Goal: Information Seeking & Learning: Learn about a topic

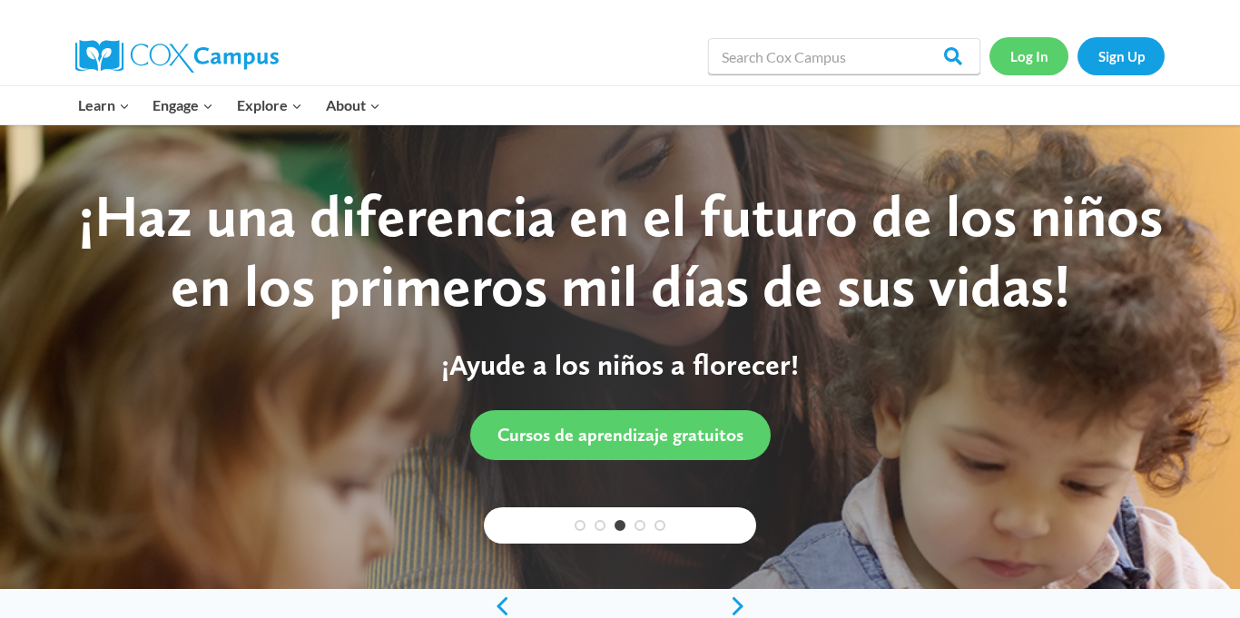
click at [1019, 54] on link "Log In" at bounding box center [1029, 55] width 79 height 37
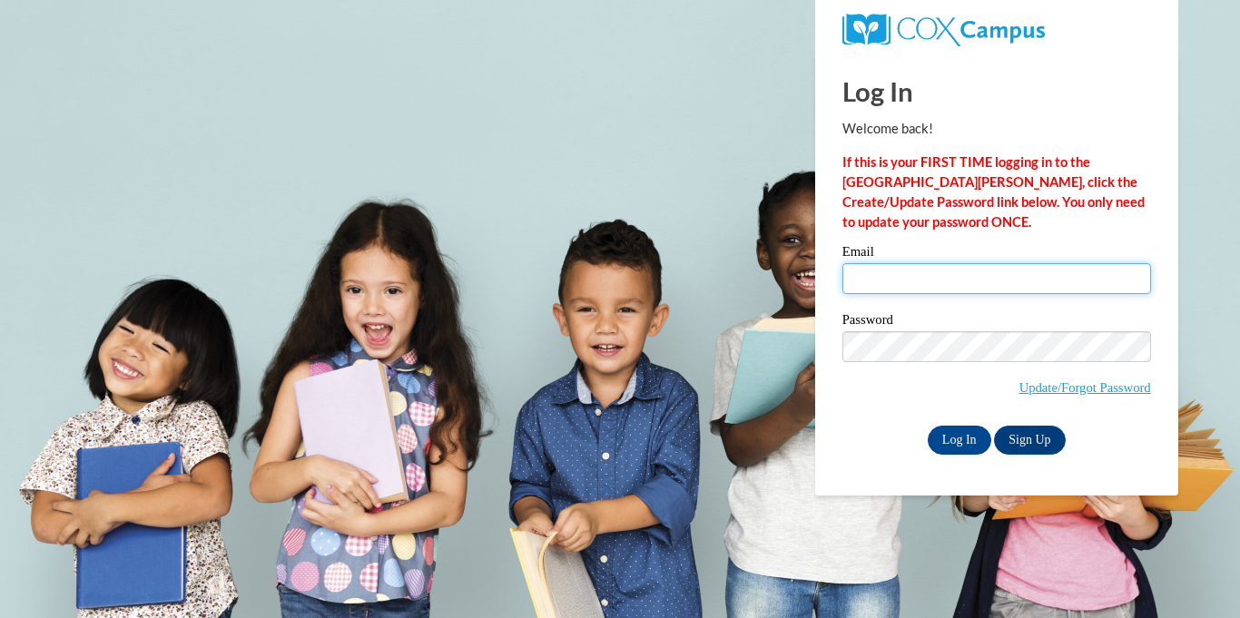
click at [959, 269] on input "Email" at bounding box center [997, 278] width 309 height 31
type input "Latonyalewis34@gmail.com"
click at [962, 431] on input "Log In" at bounding box center [960, 440] width 64 height 29
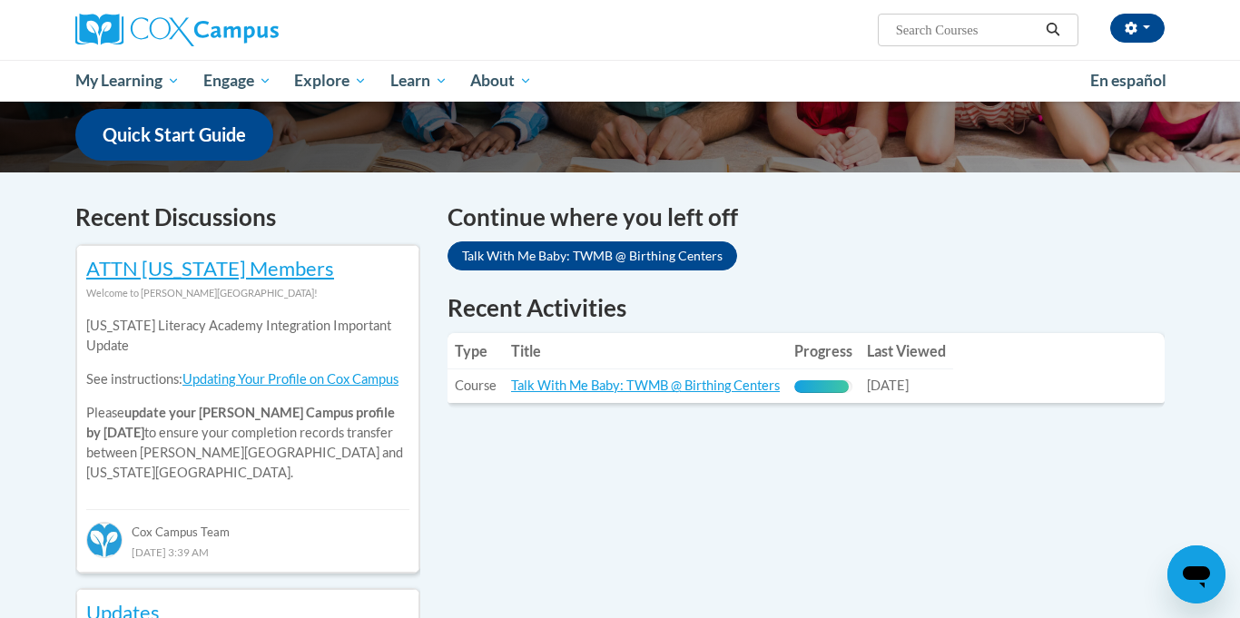
scroll to position [469, 0]
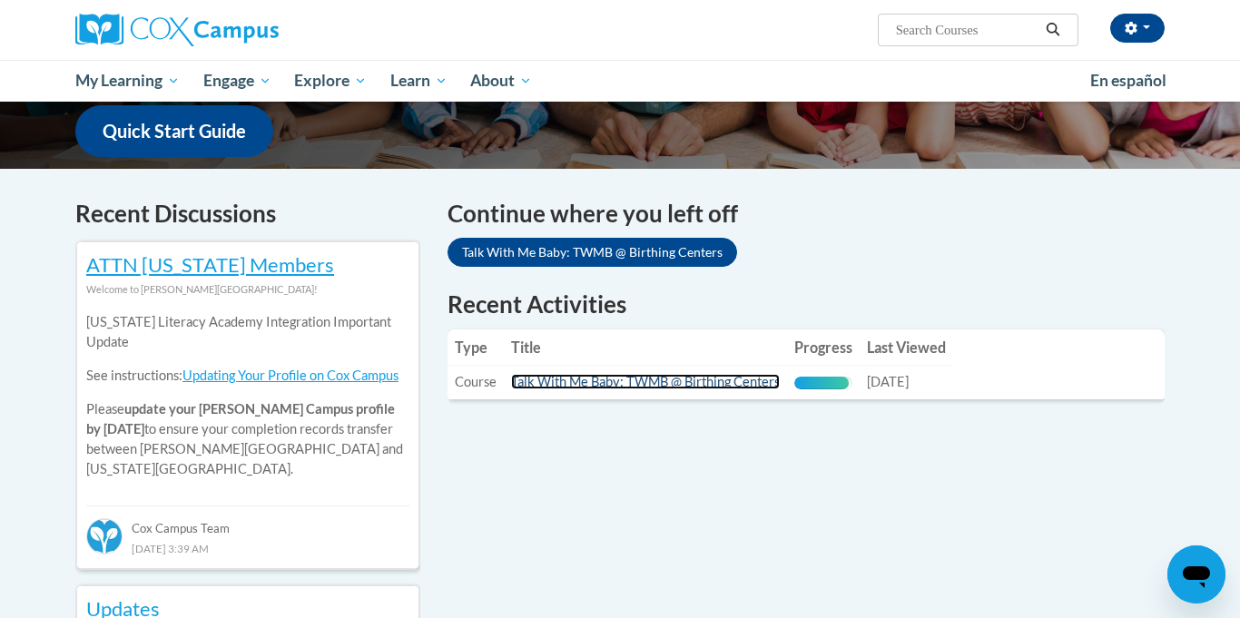
click at [769, 386] on link "Talk With Me Baby: TWMB @ Birthing Centers" at bounding box center [645, 381] width 269 height 15
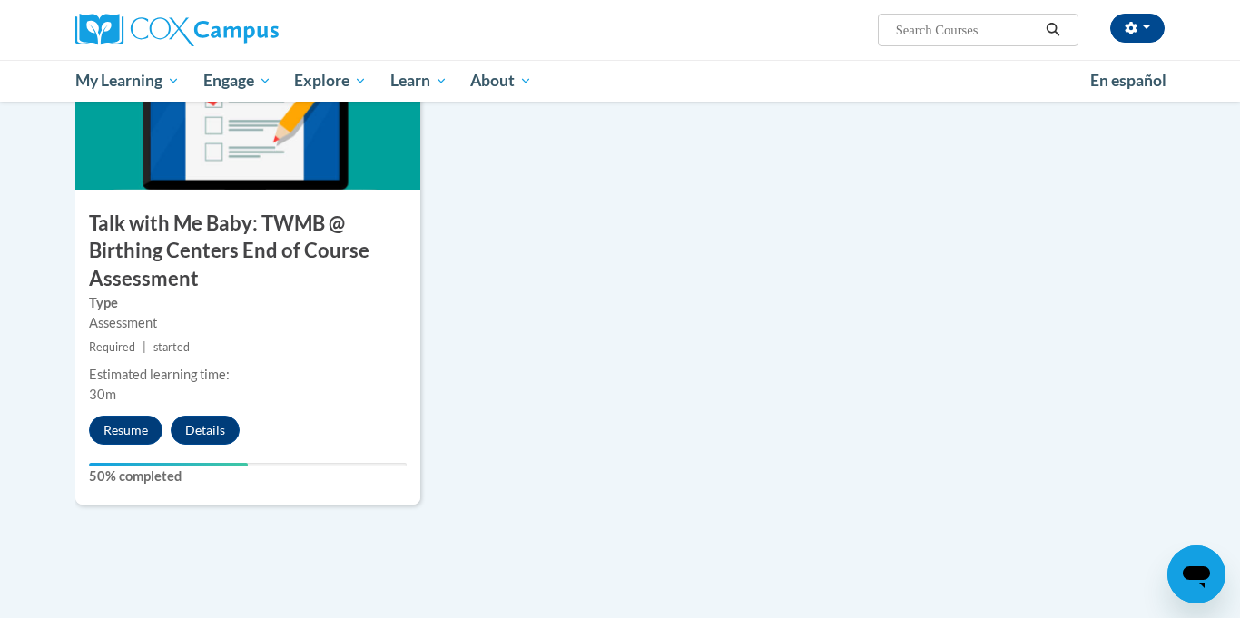
scroll to position [1489, 0]
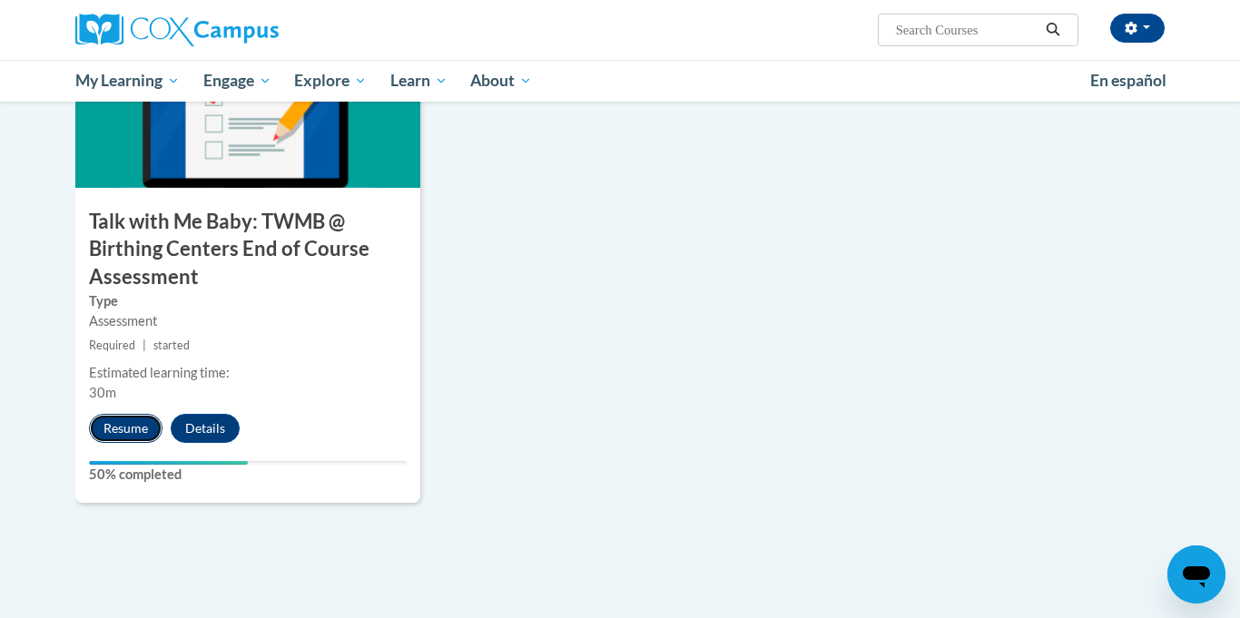
click at [150, 429] on button "Resume" at bounding box center [126, 428] width 74 height 29
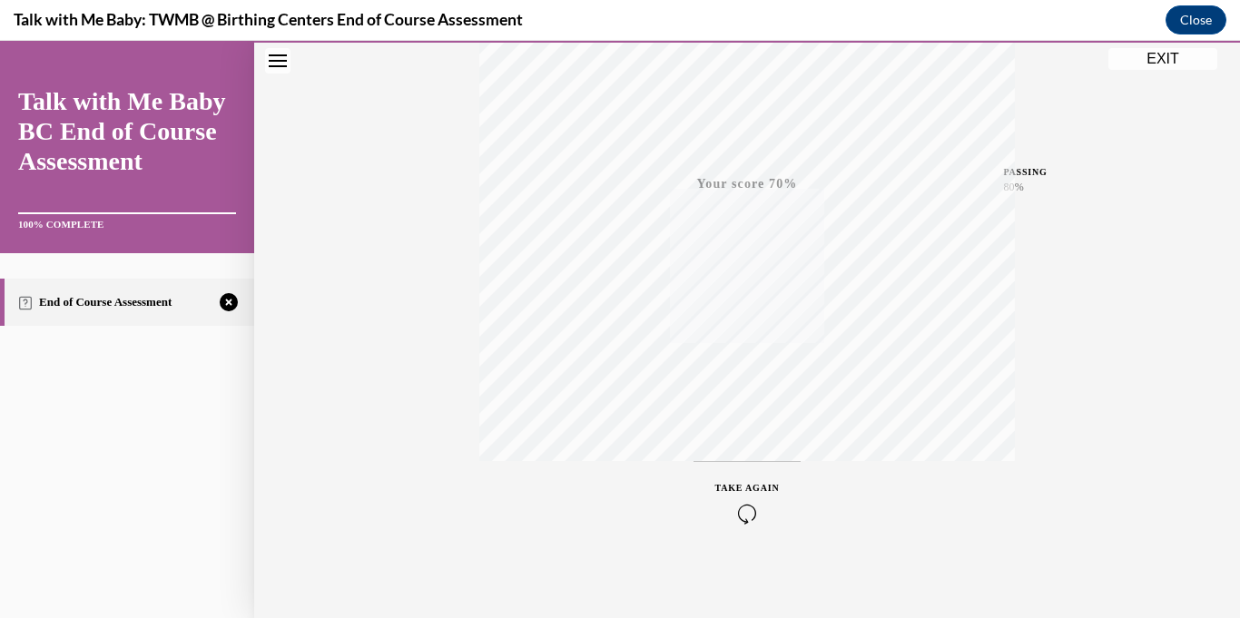
scroll to position [353, 0]
click at [749, 490] on div "TAKE AGAIN" at bounding box center [747, 496] width 64 height 43
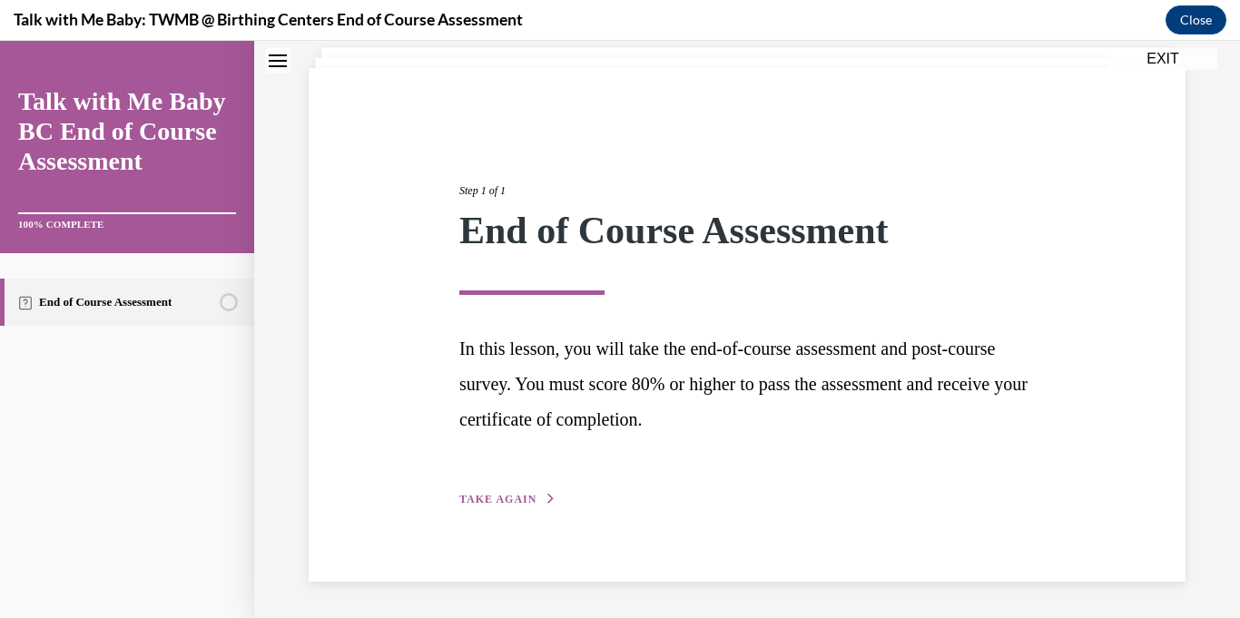
click at [550, 502] on icon "button" at bounding box center [551, 499] width 11 height 10
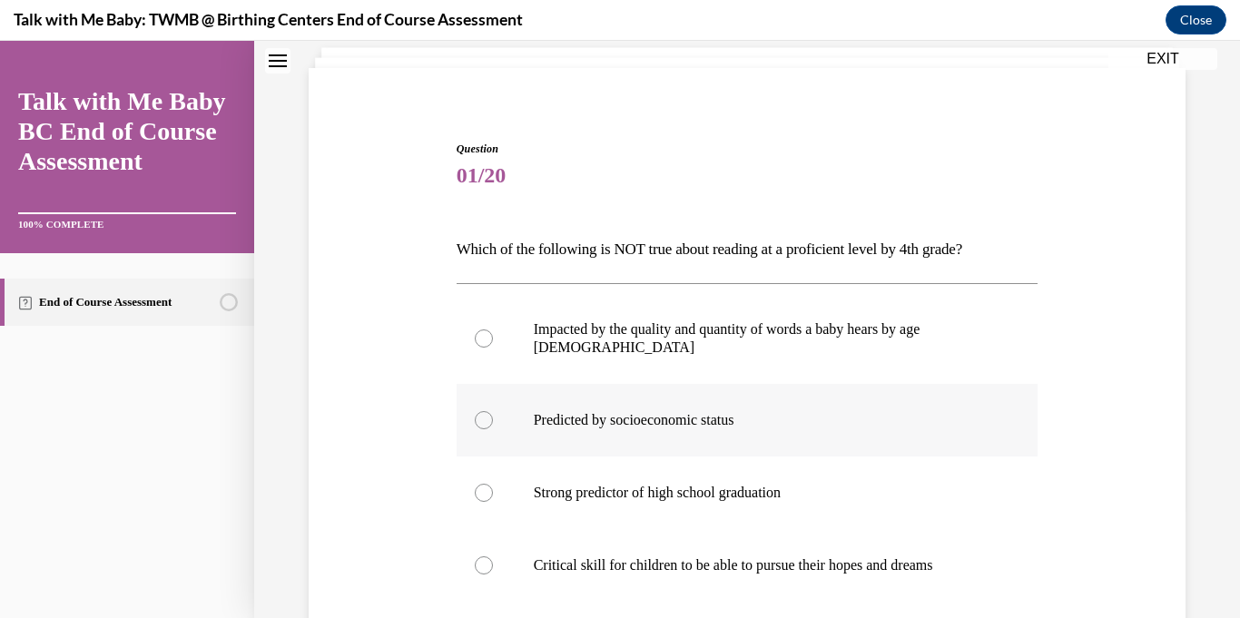
click at [488, 411] on div at bounding box center [484, 420] width 18 height 18
click at [488, 411] on input "Predicted by socioeconomic status" at bounding box center [484, 420] width 18 height 18
radio input "true"
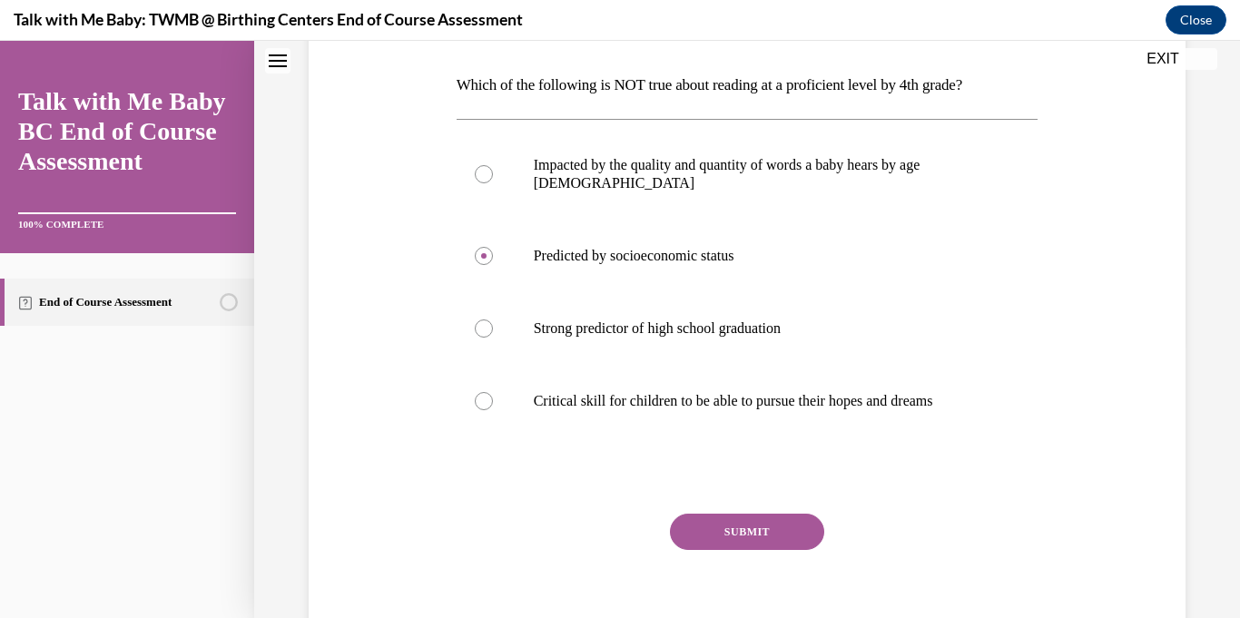
scroll to position [283, 0]
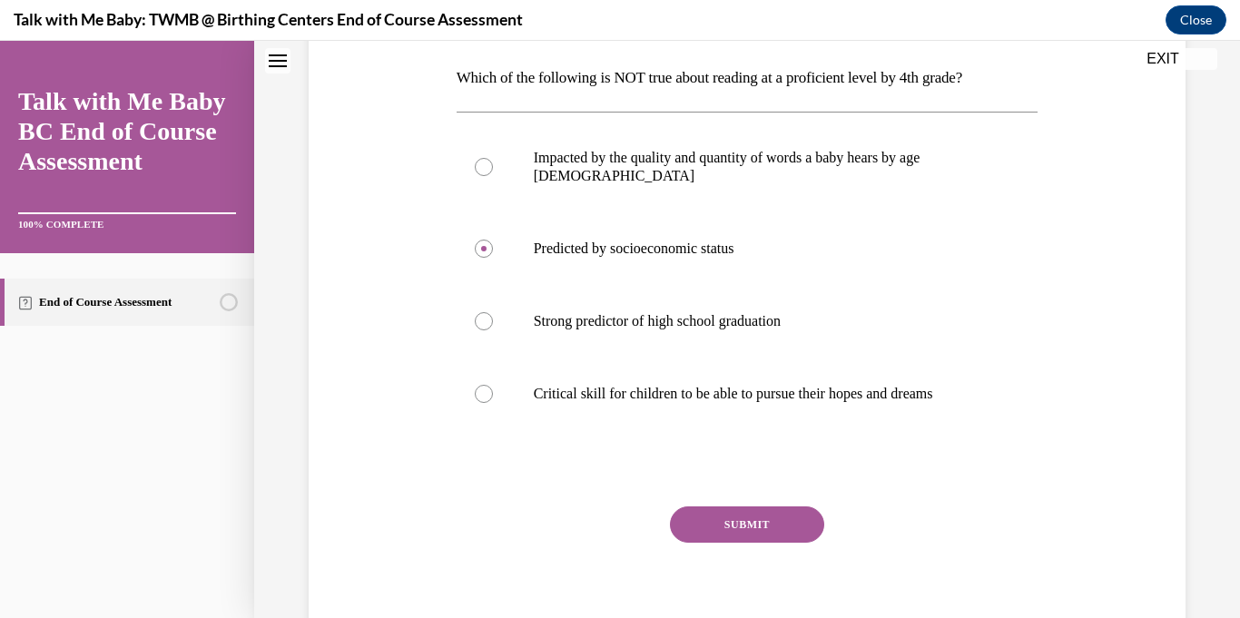
click at [732, 507] on button "SUBMIT" at bounding box center [747, 525] width 154 height 36
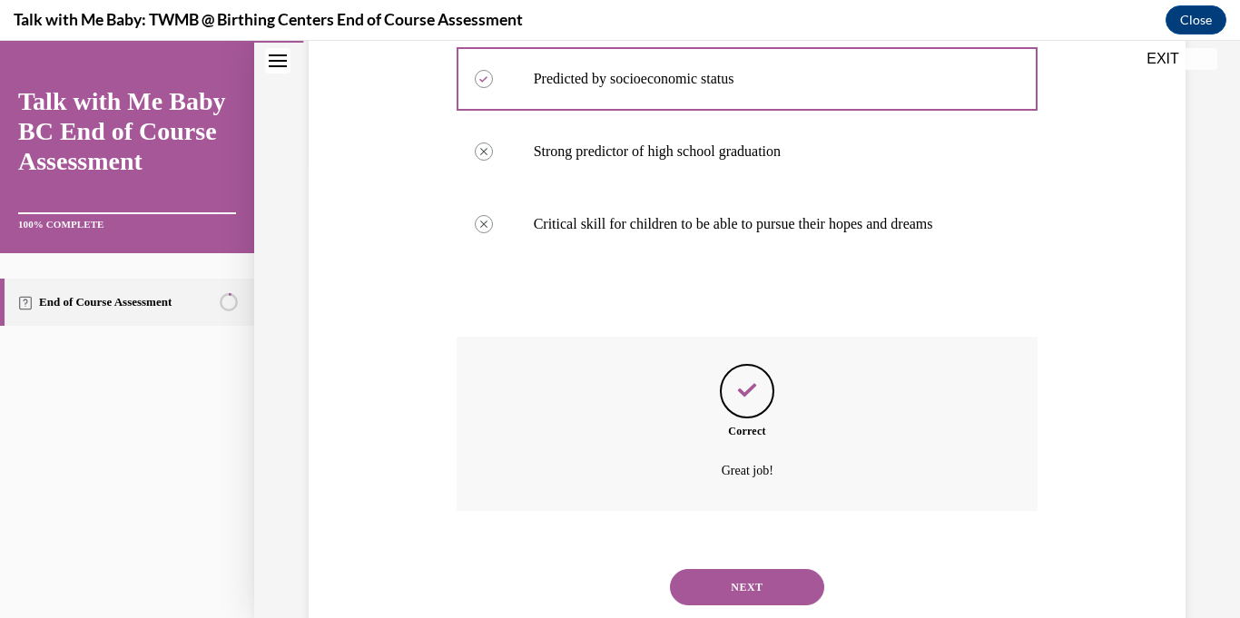
scroll to position [486, 0]
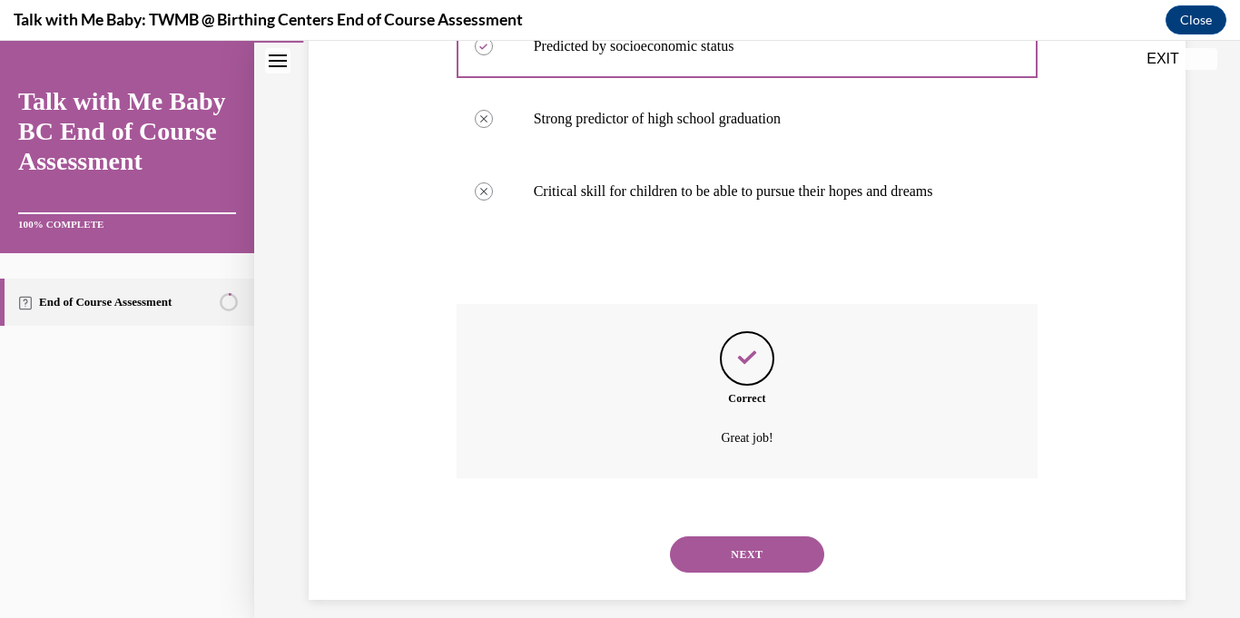
click at [734, 537] on button "NEXT" at bounding box center [747, 555] width 154 height 36
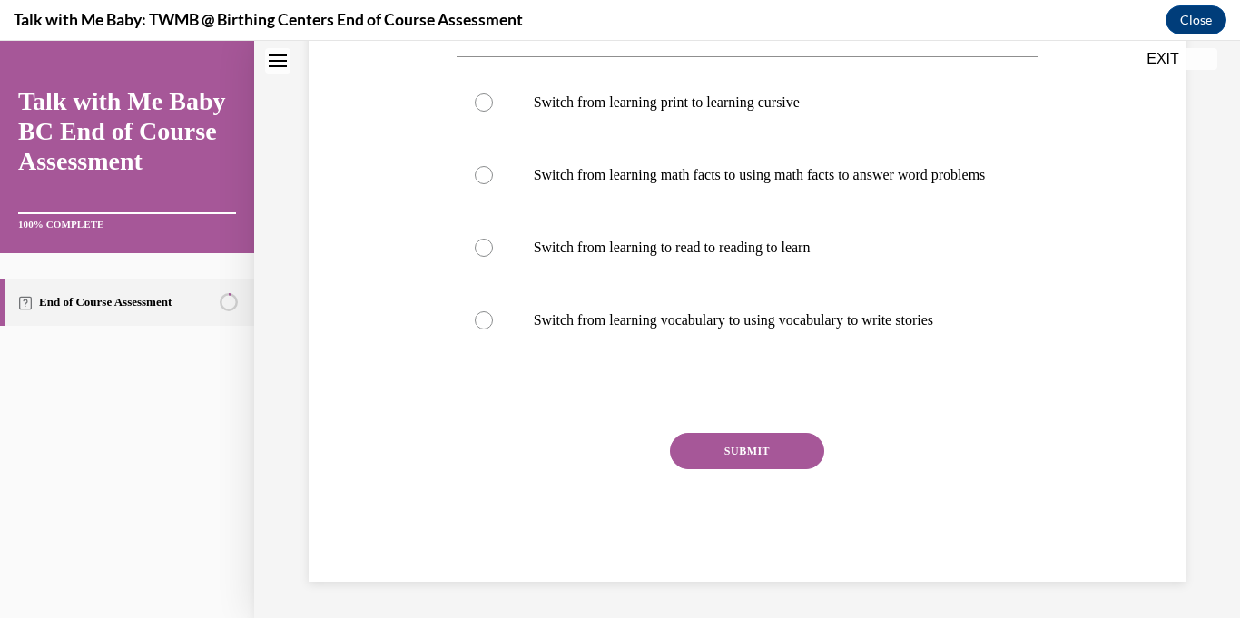
scroll to position [0, 0]
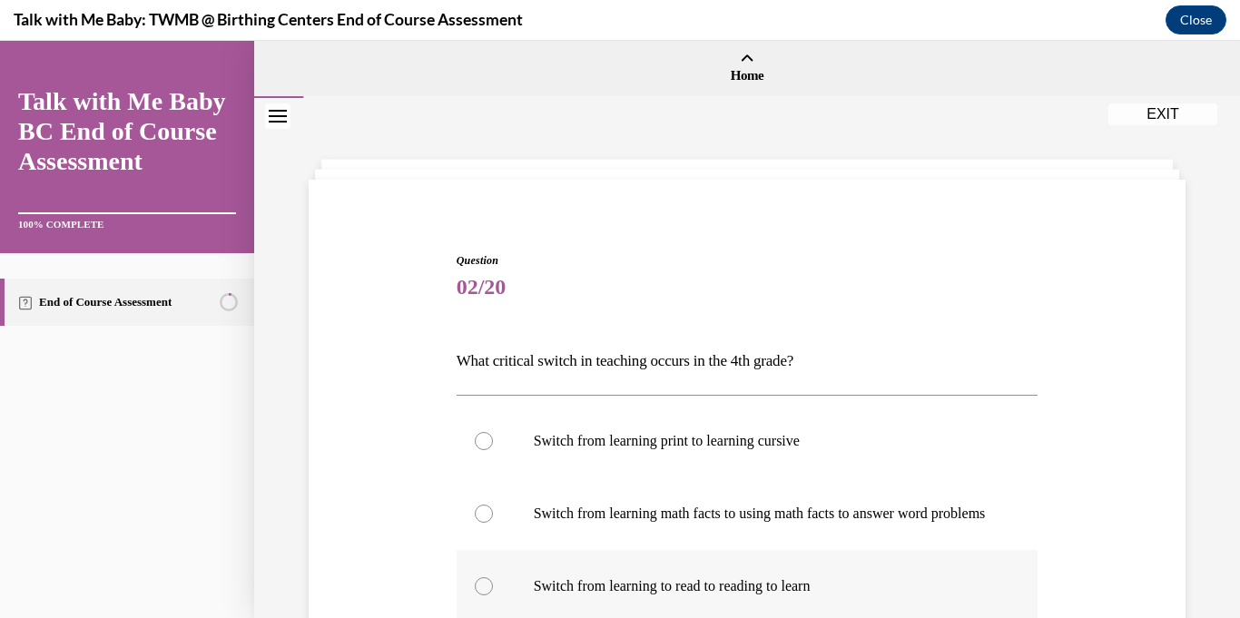
click at [485, 596] on div at bounding box center [484, 586] width 18 height 18
click at [485, 596] on input "Switch from learning to read to reading to learn" at bounding box center [484, 586] width 18 height 18
radio input "true"
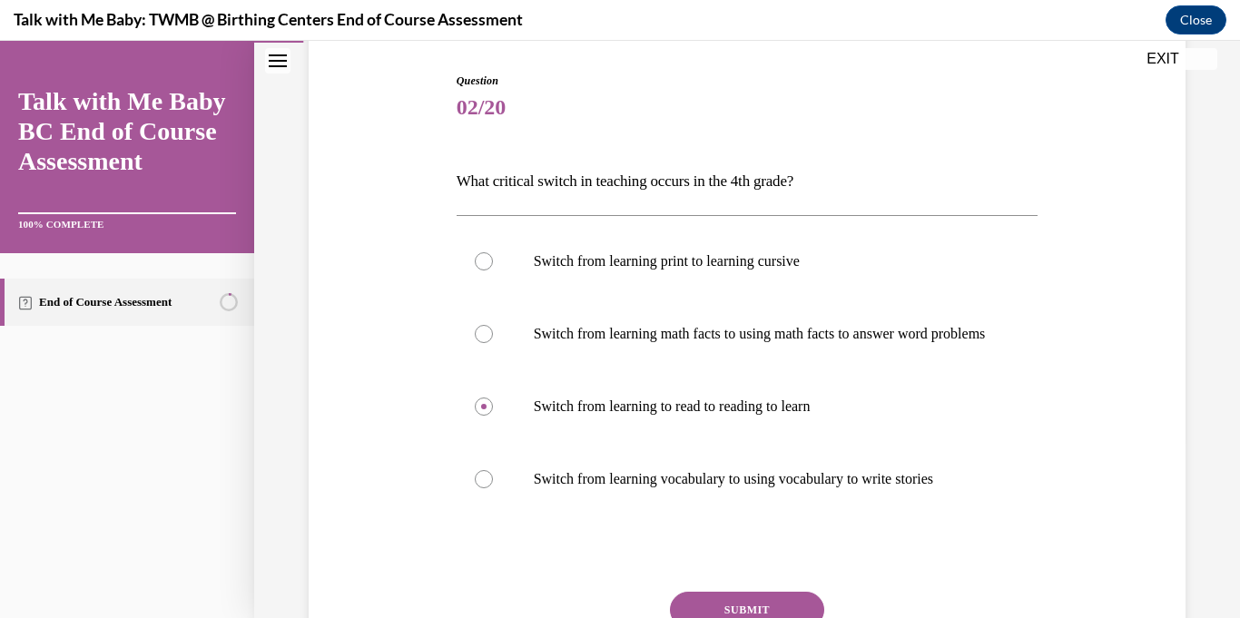
scroll to position [182, 0]
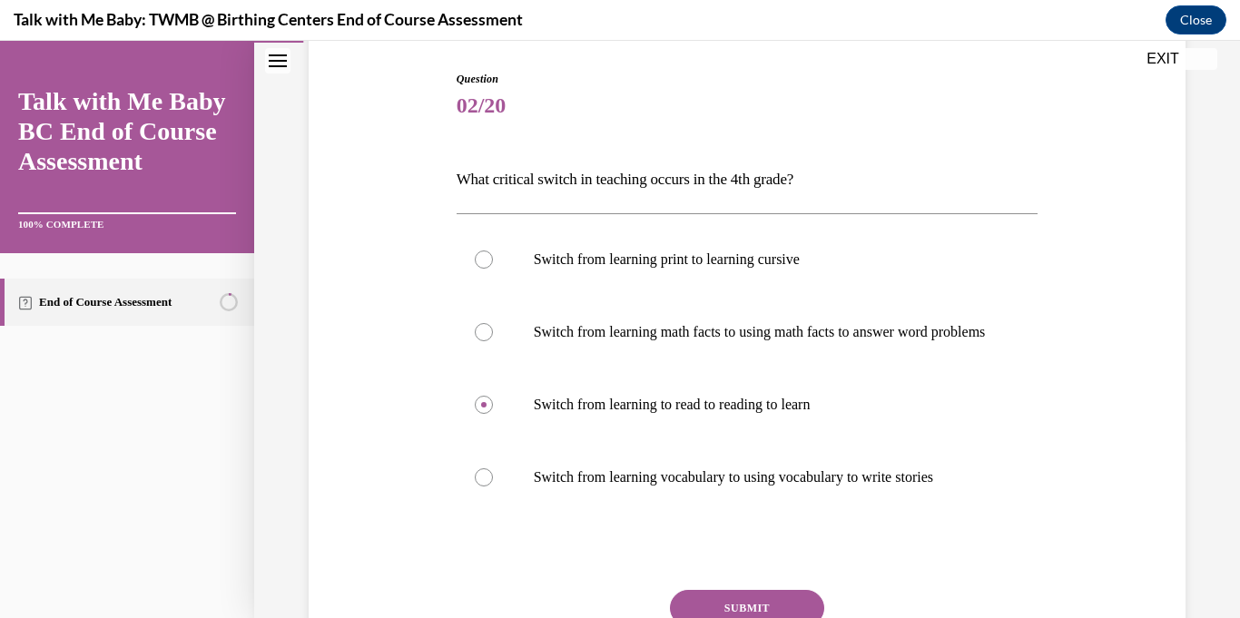
drag, startPoint x: 1239, startPoint y: 120, endPoint x: 1224, endPoint y: 275, distance: 156.0
click at [1224, 275] on div "Question 02/20 What critical switch in teaching occurs in the 4th grade? Switch…" at bounding box center [747, 345] width 986 height 859
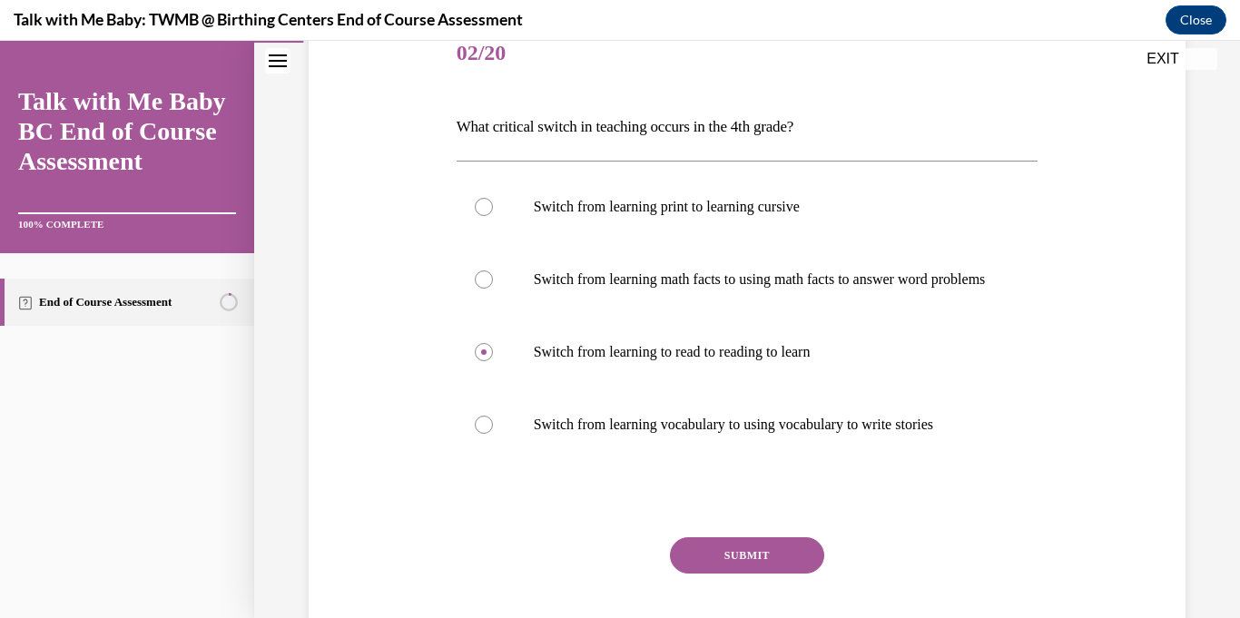
scroll to position [237, 0]
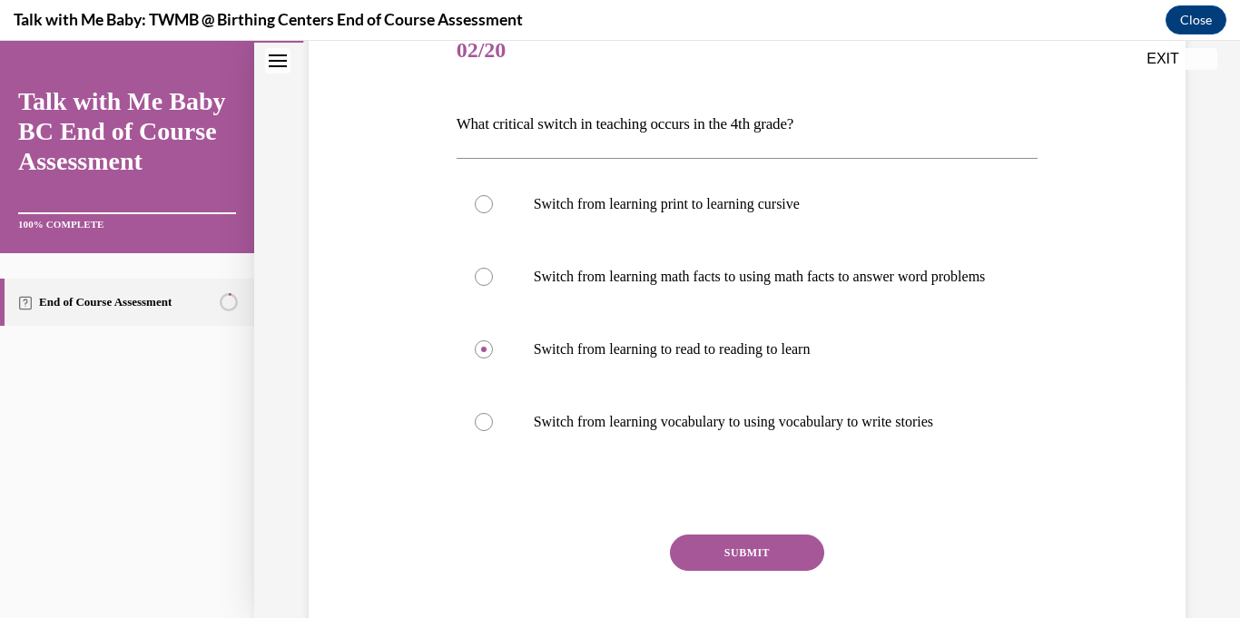
click at [739, 557] on button "SUBMIT" at bounding box center [747, 553] width 154 height 36
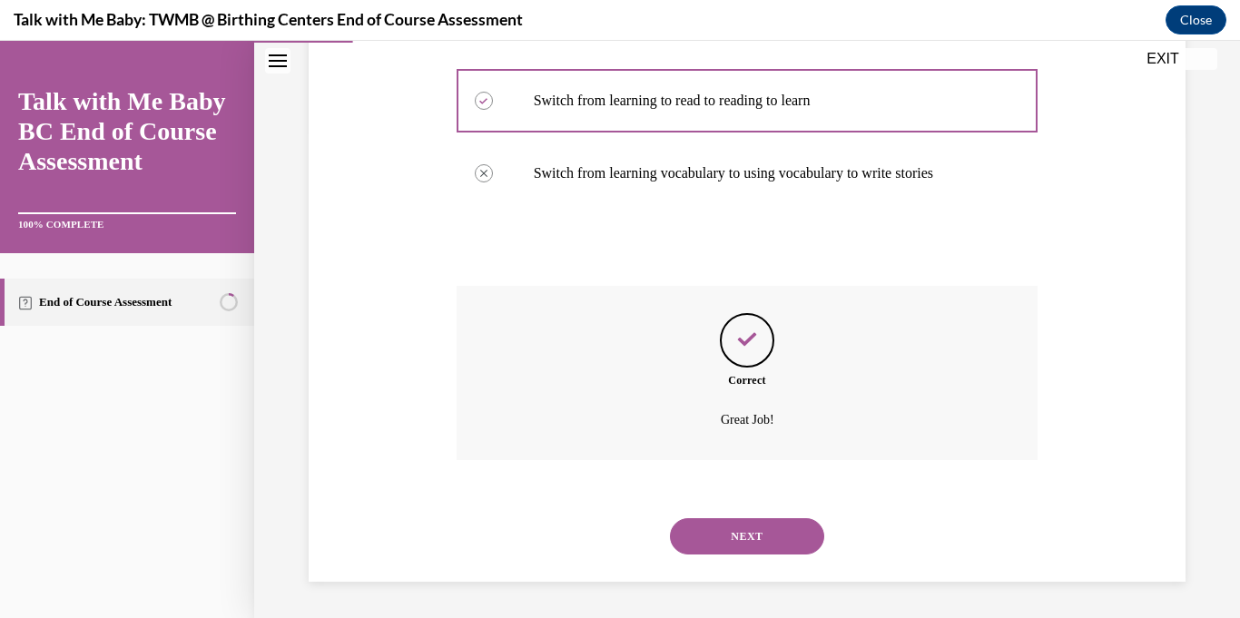
scroll to position [504, 0]
click at [742, 538] on button "NEXT" at bounding box center [747, 536] width 154 height 36
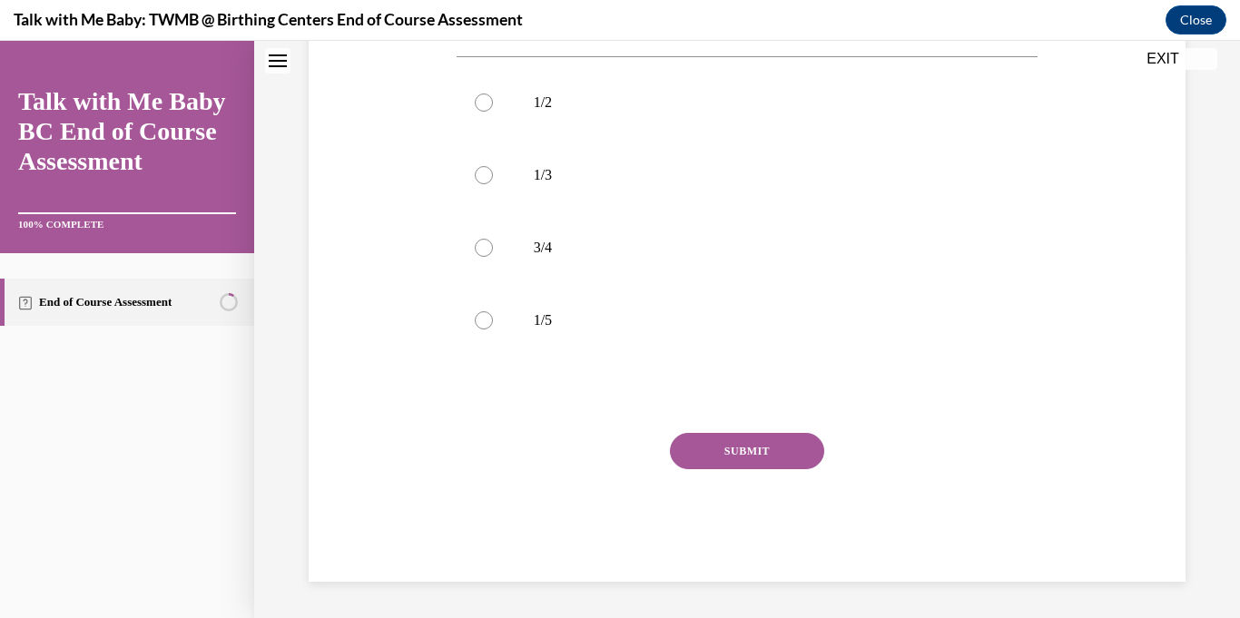
scroll to position [0, 0]
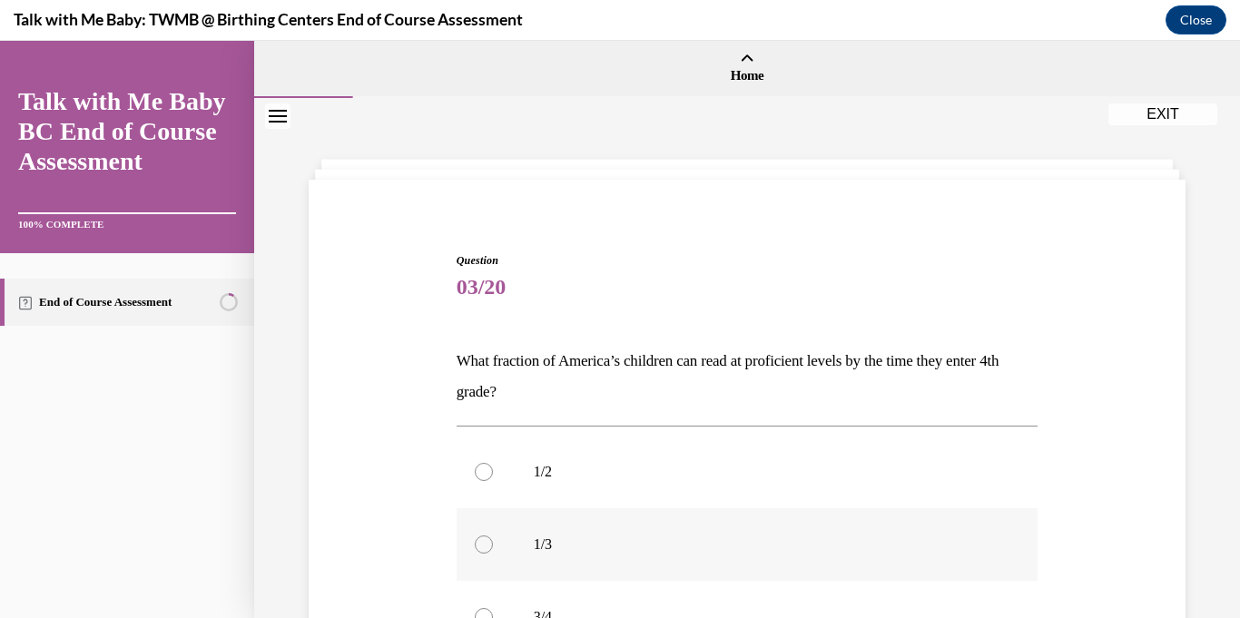
click at [485, 537] on div at bounding box center [484, 545] width 18 height 18
click at [485, 537] on input "1/3" at bounding box center [484, 545] width 18 height 18
radio input "true"
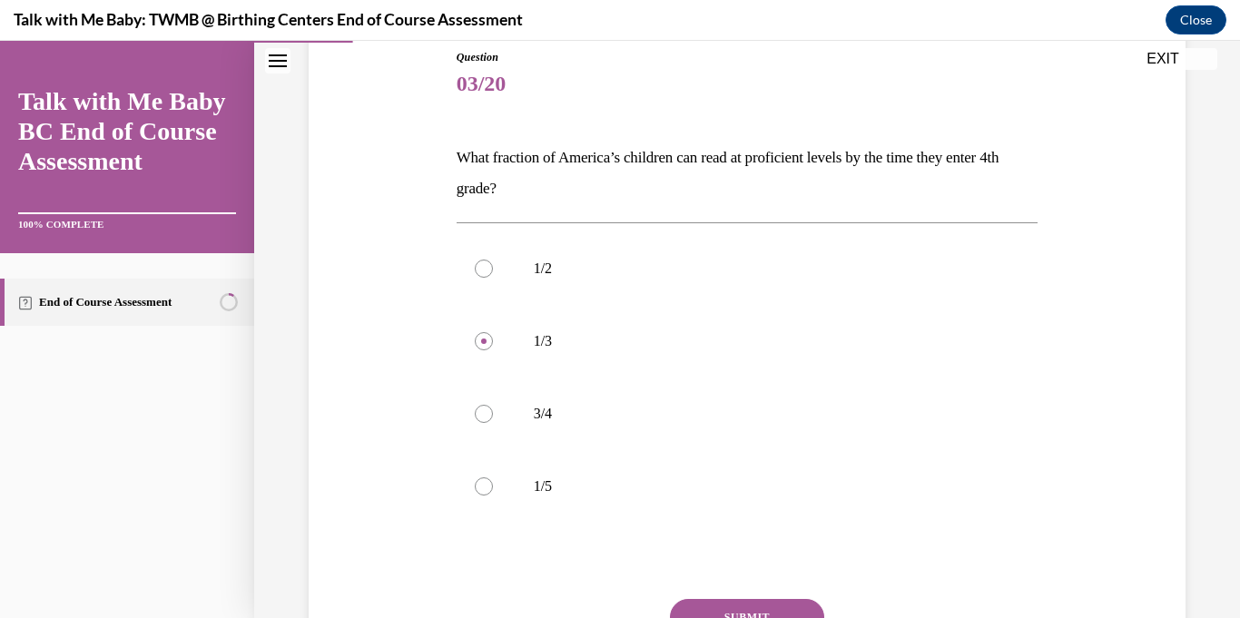
scroll to position [250, 0]
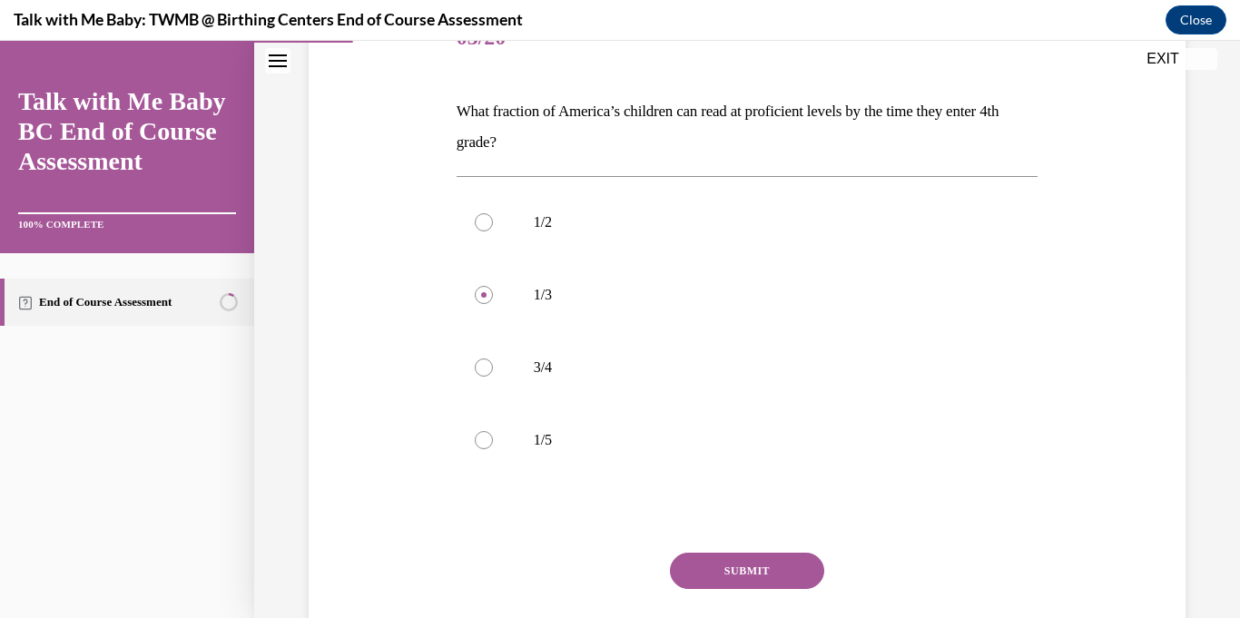
click at [790, 559] on button "SUBMIT" at bounding box center [747, 571] width 154 height 36
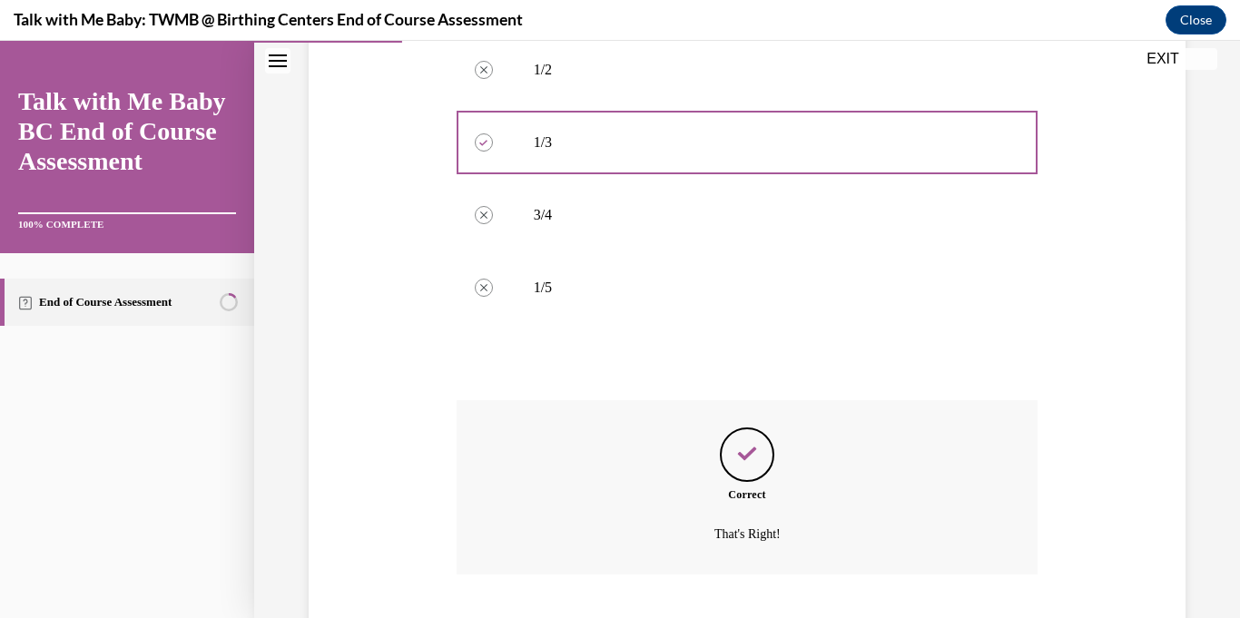
scroll to position [517, 0]
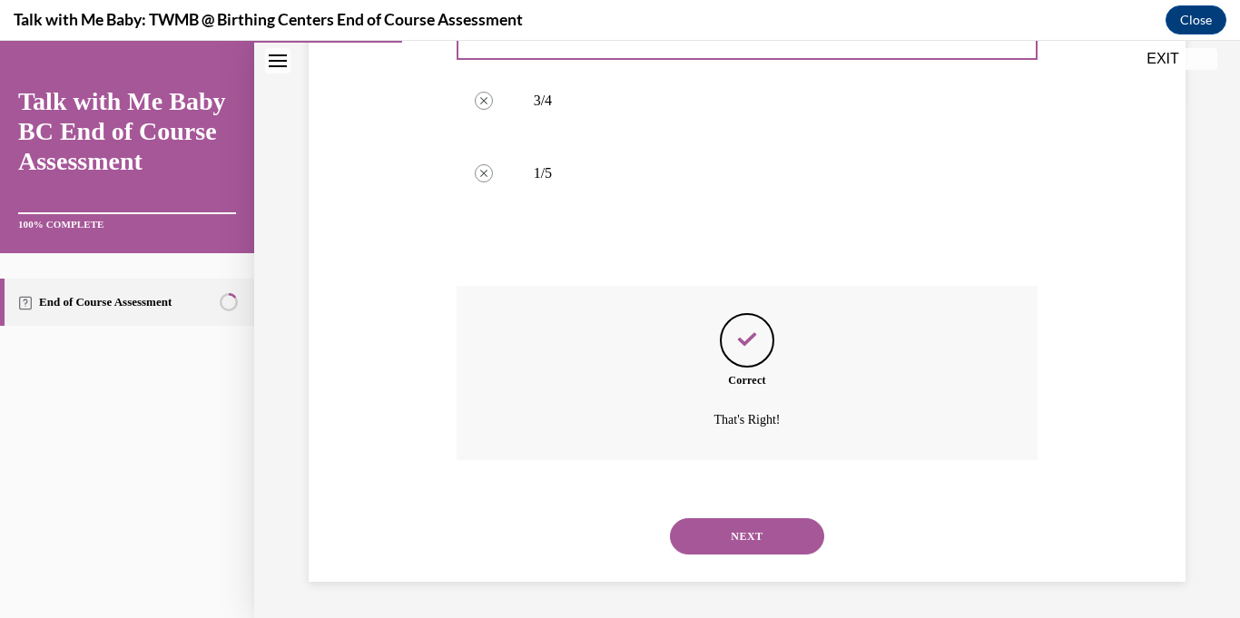
click at [770, 537] on button "NEXT" at bounding box center [747, 536] width 154 height 36
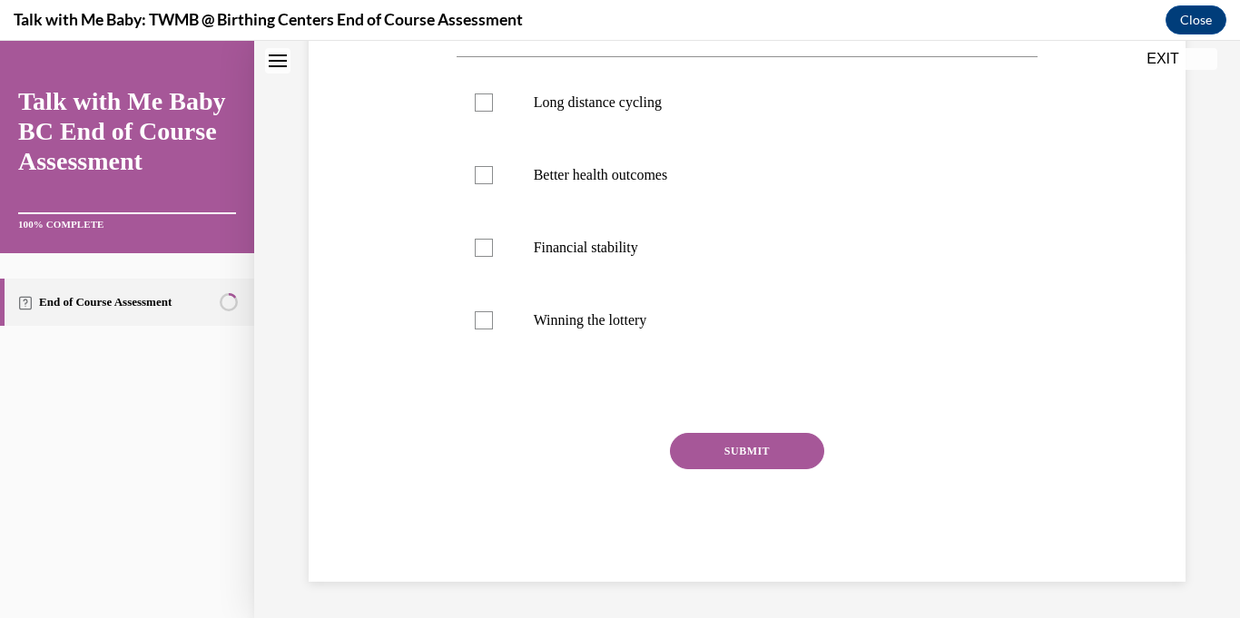
scroll to position [0, 0]
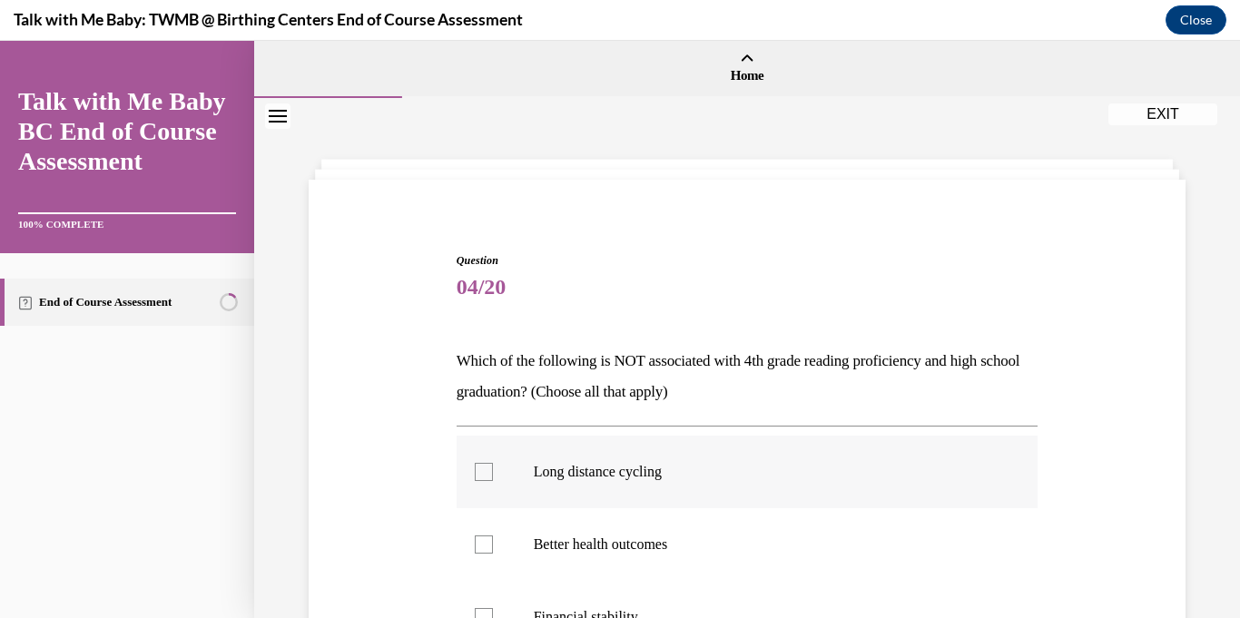
click at [483, 468] on div at bounding box center [484, 472] width 18 height 18
click at [483, 468] on input "Long distance cycling" at bounding box center [484, 472] width 18 height 18
checkbox input "true"
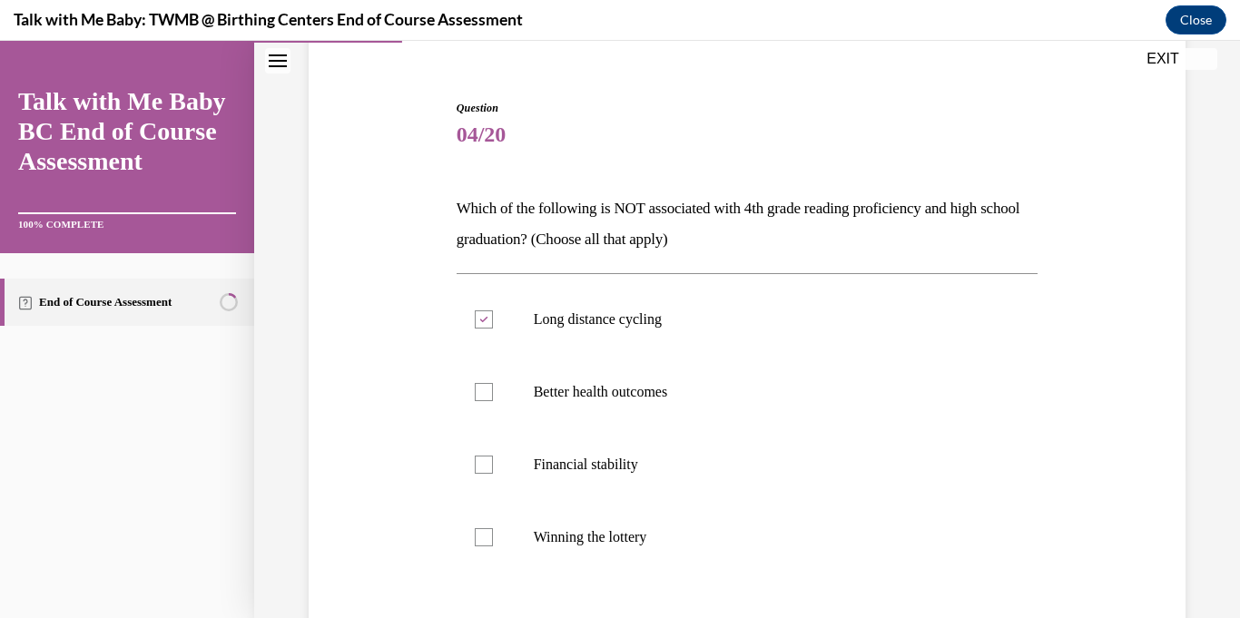
scroll to position [157, 0]
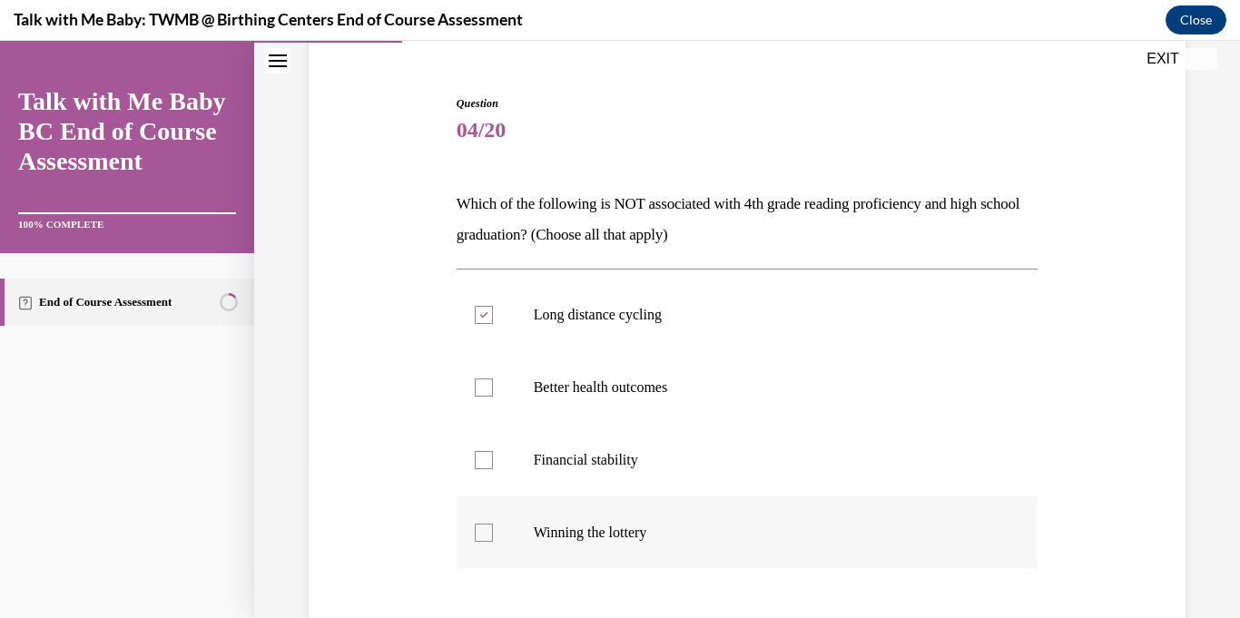
click at [491, 524] on div at bounding box center [484, 533] width 18 height 18
click at [491, 524] on input "Winning the lottery" at bounding box center [484, 533] width 18 height 18
checkbox input "true"
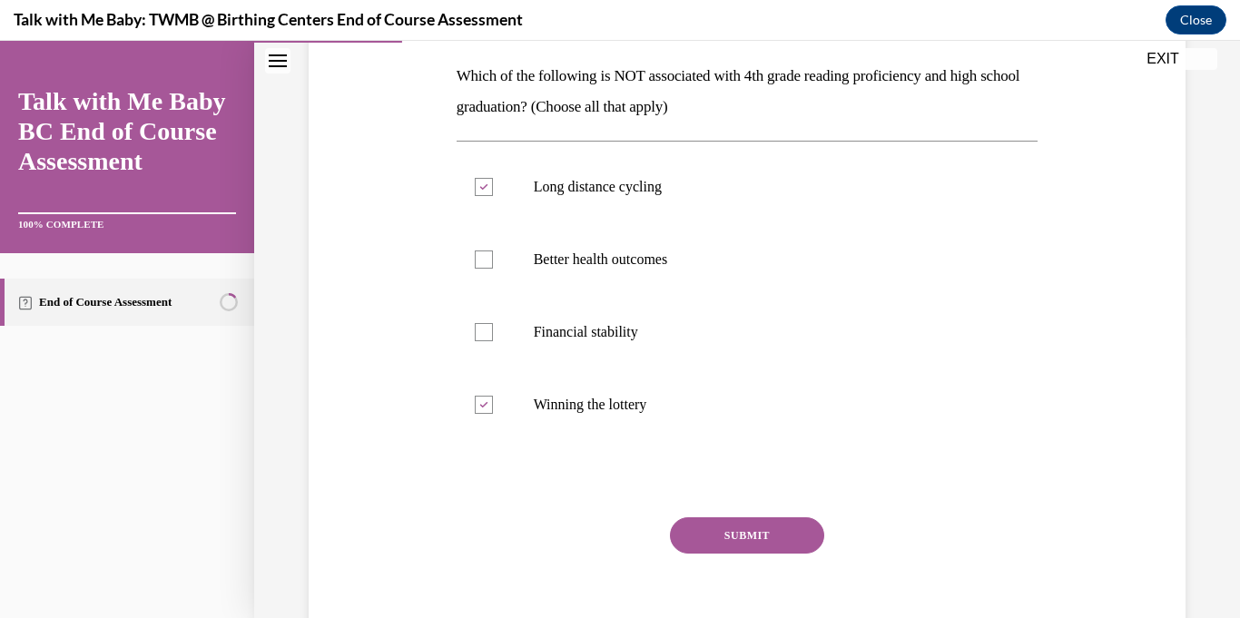
scroll to position [321, 0]
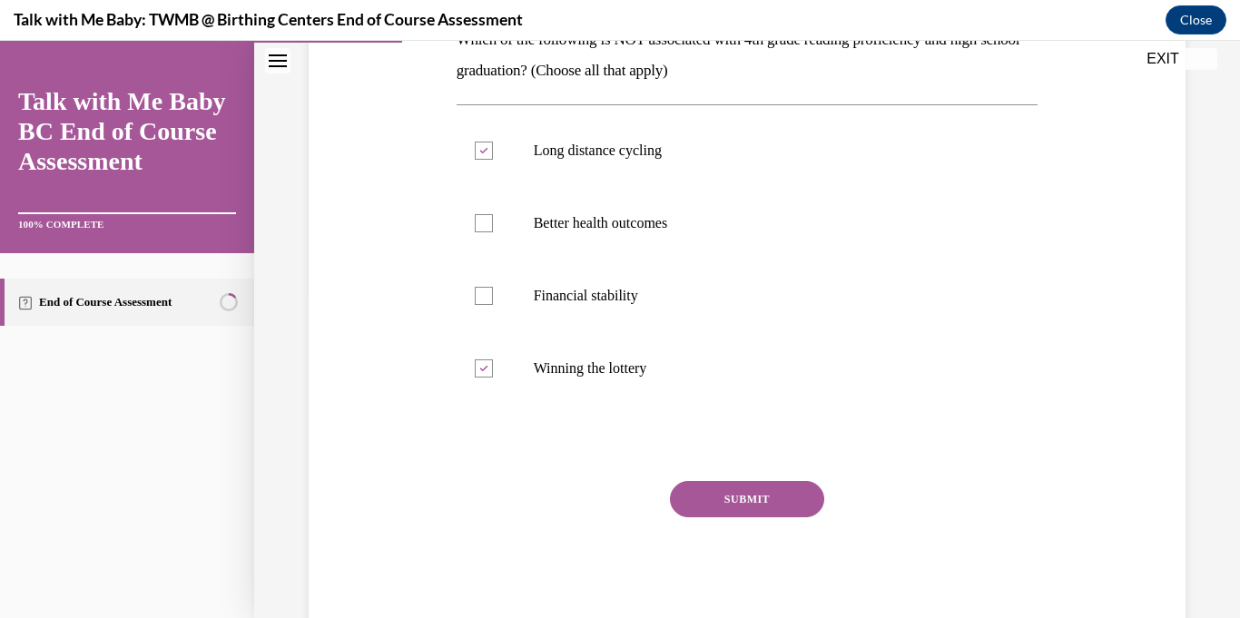
click at [769, 487] on button "SUBMIT" at bounding box center [747, 499] width 154 height 36
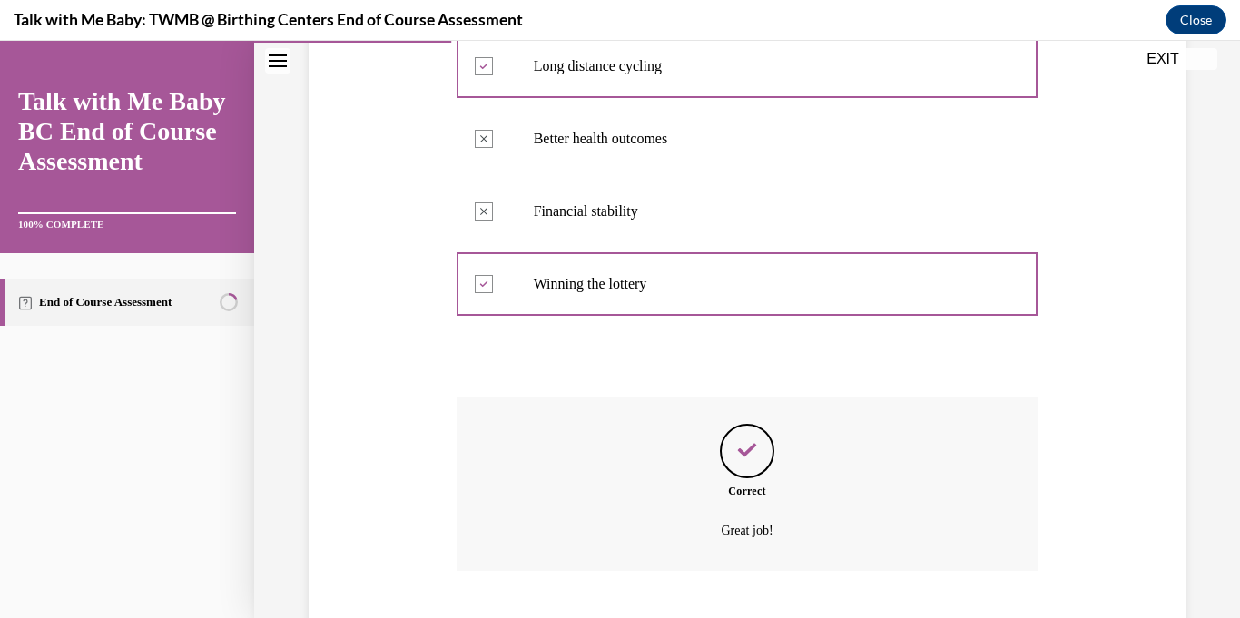
scroll to position [517, 0]
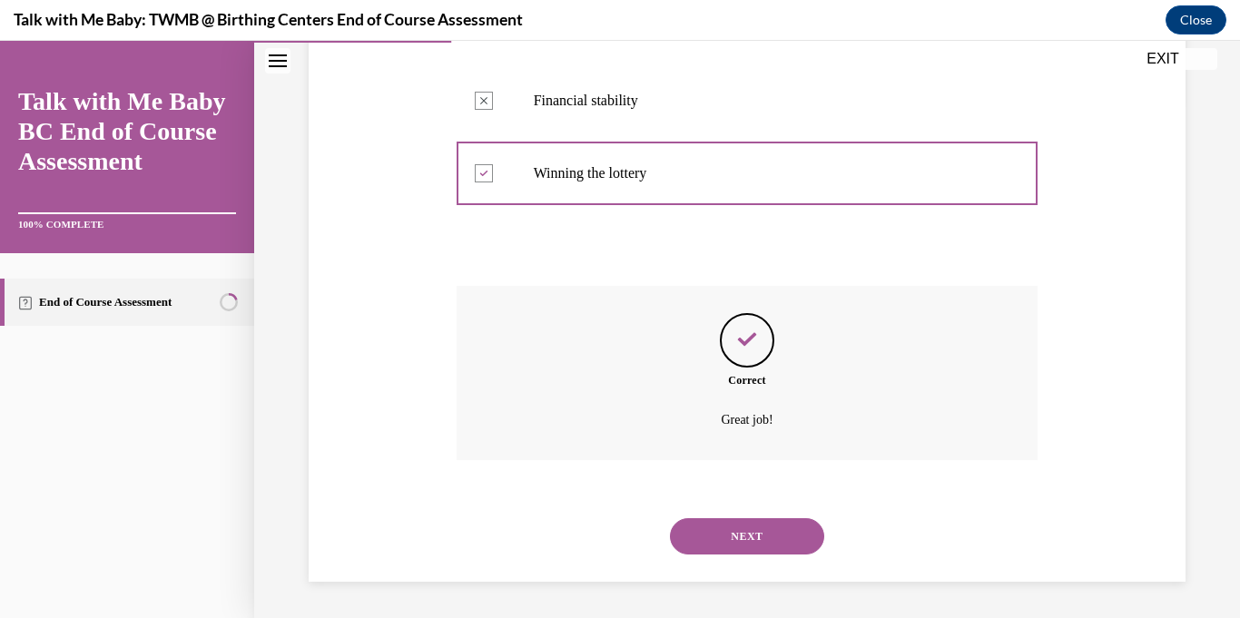
click at [795, 533] on button "NEXT" at bounding box center [747, 536] width 154 height 36
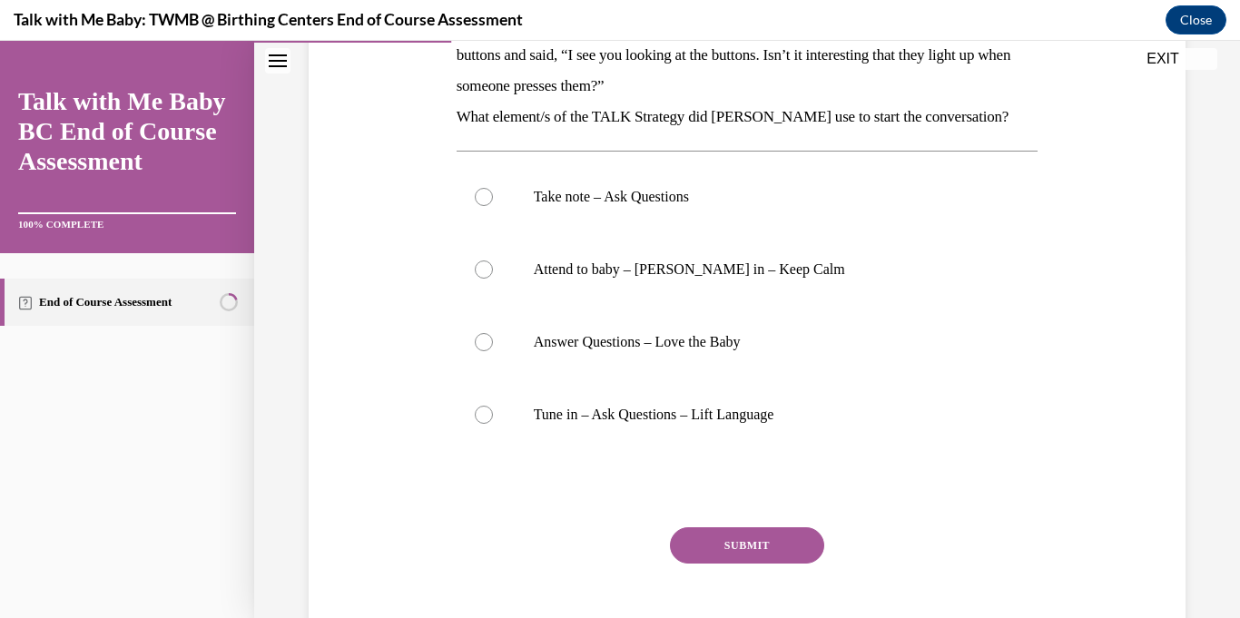
scroll to position [366, 0]
click at [482, 408] on div at bounding box center [484, 417] width 18 height 18
click at [482, 408] on input "Tune in – Ask Questions – Lift Language" at bounding box center [484, 417] width 18 height 18
radio input "true"
click at [750, 529] on button "SUBMIT" at bounding box center [747, 547] width 154 height 36
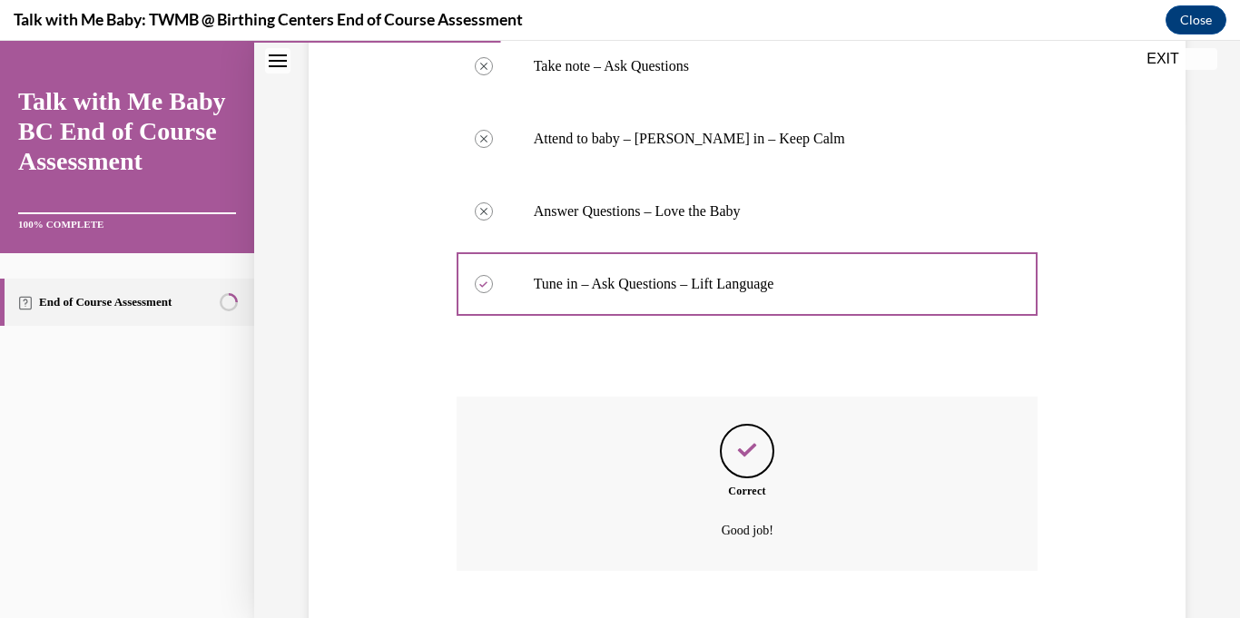
scroll to position [578, 0]
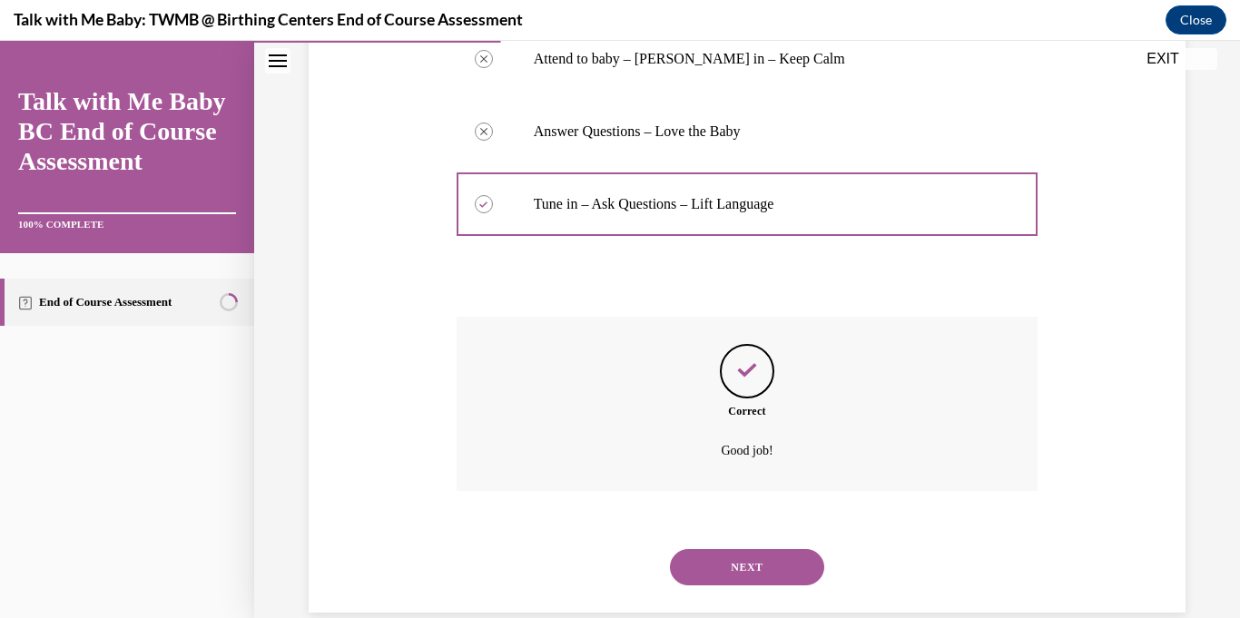
click at [746, 549] on button "NEXT" at bounding box center [747, 567] width 154 height 36
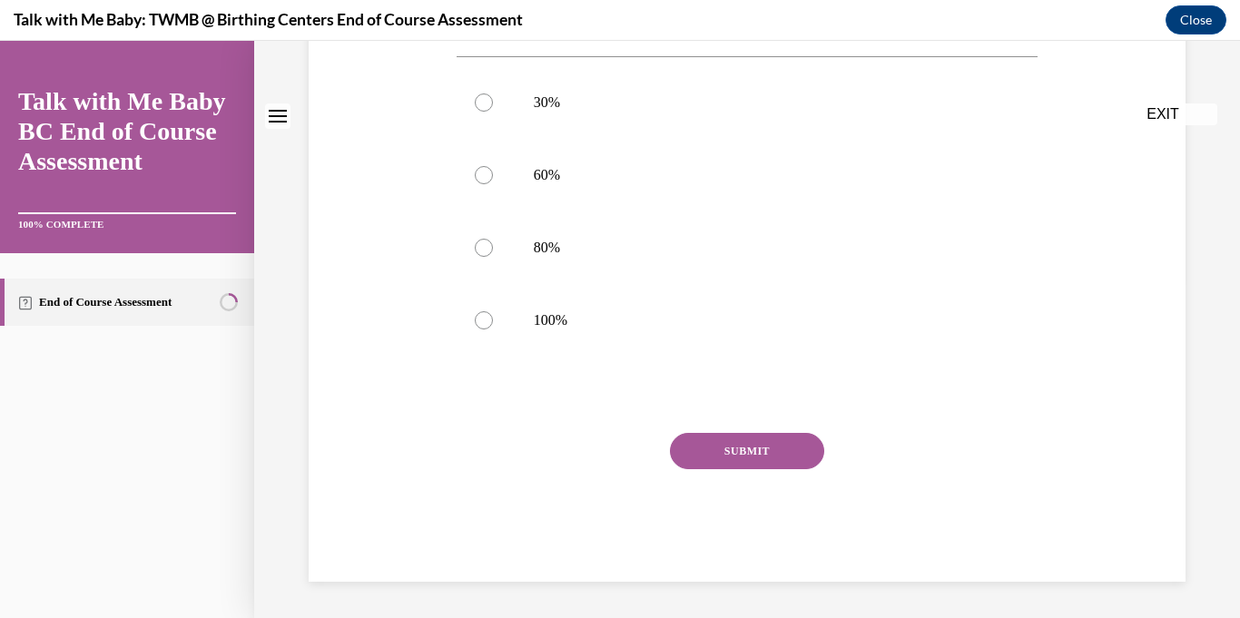
scroll to position [0, 0]
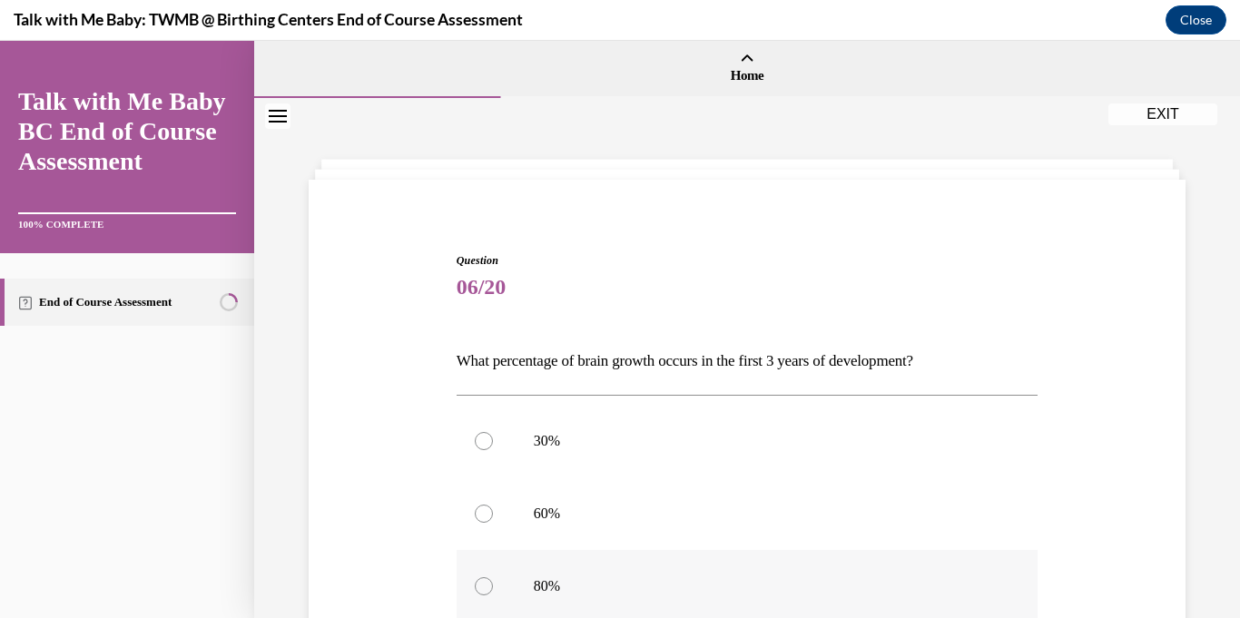
click at [725, 577] on p "80%" at bounding box center [763, 586] width 459 height 18
click at [493, 577] on input "80%" at bounding box center [484, 586] width 18 height 18
radio input "true"
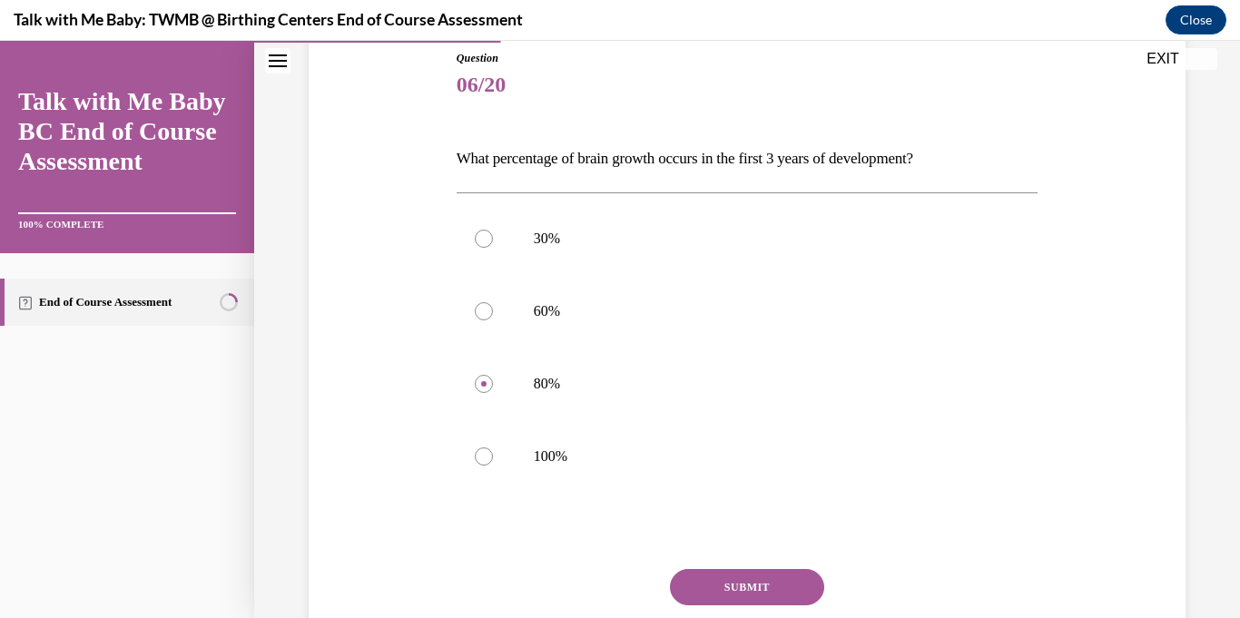
scroll to position [258, 0]
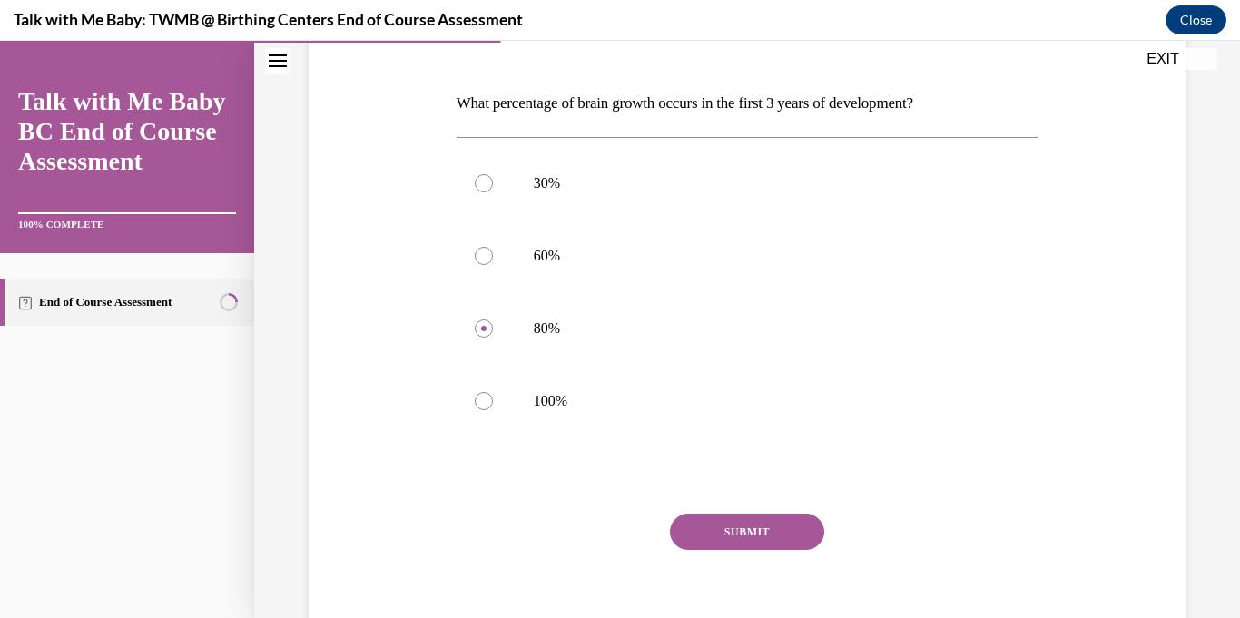
click at [742, 528] on button "SUBMIT" at bounding box center [747, 532] width 154 height 36
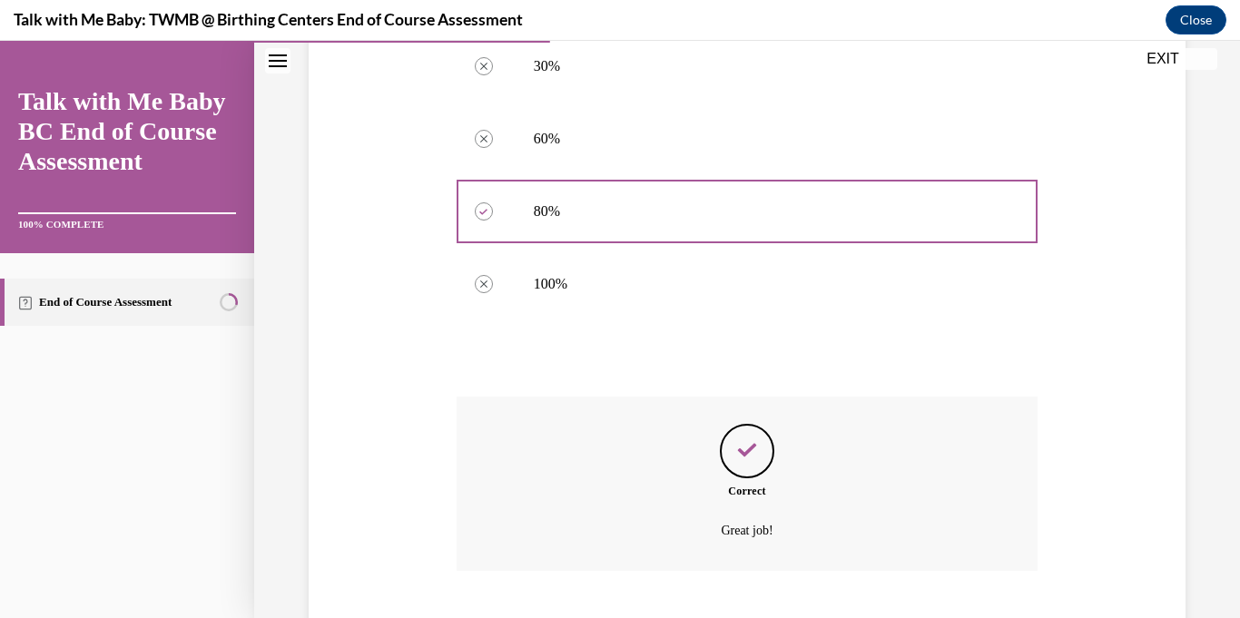
scroll to position [486, 0]
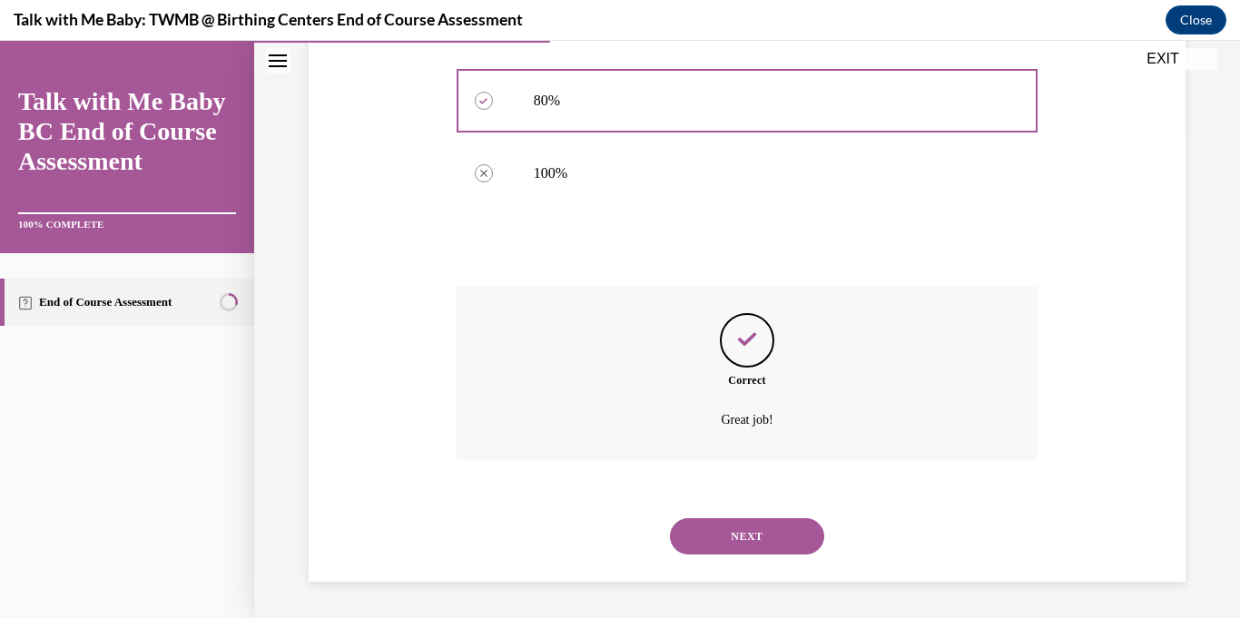
click at [743, 528] on button "NEXT" at bounding box center [747, 536] width 154 height 36
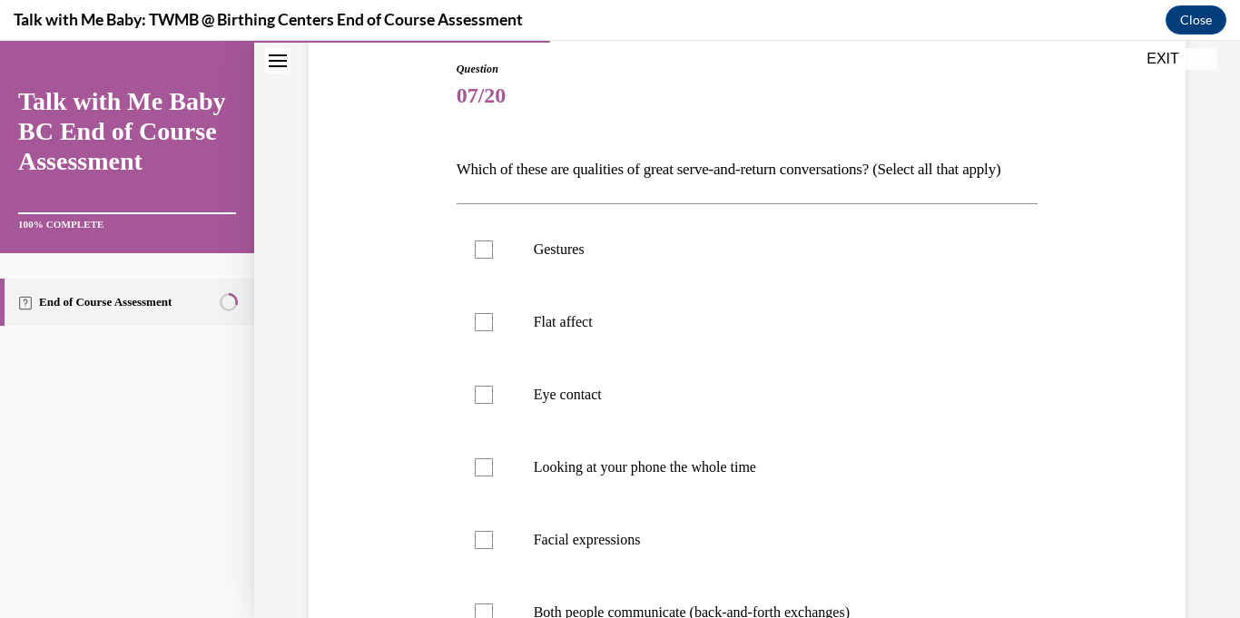
scroll to position [198, 0]
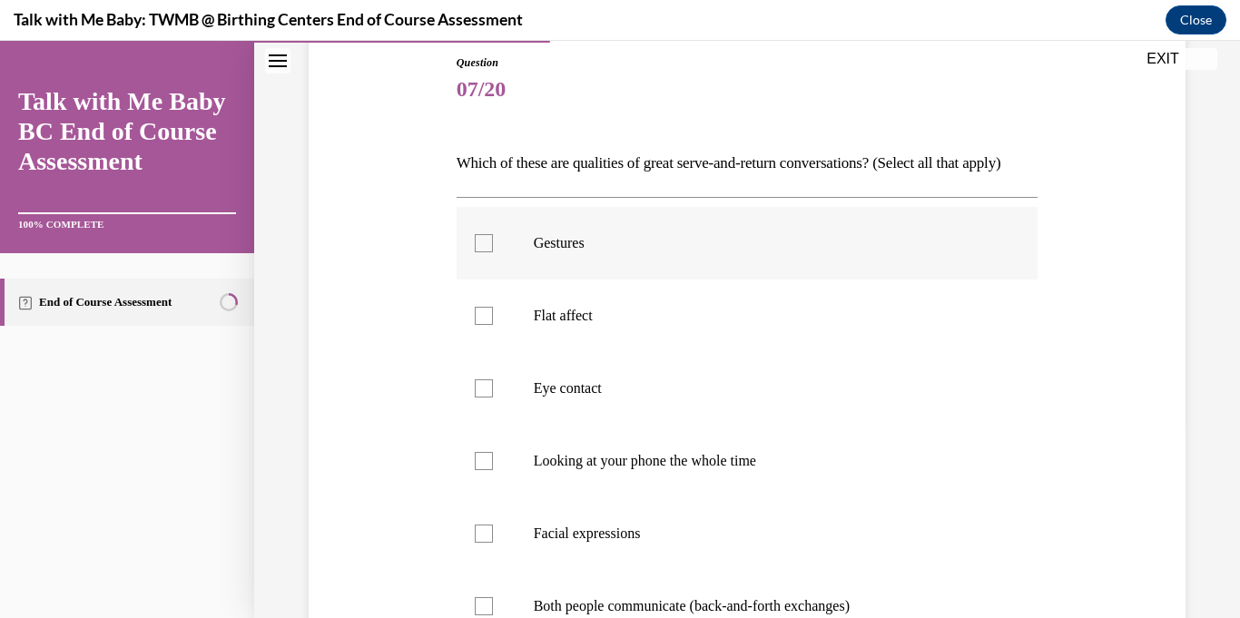
click at [494, 276] on label "Gestures" at bounding box center [748, 243] width 582 height 73
click at [493, 252] on input "Gestures" at bounding box center [484, 243] width 18 height 18
checkbox input "true"
click at [486, 398] on div at bounding box center [484, 389] width 18 height 18
click at [486, 398] on input "Eye contact" at bounding box center [484, 389] width 18 height 18
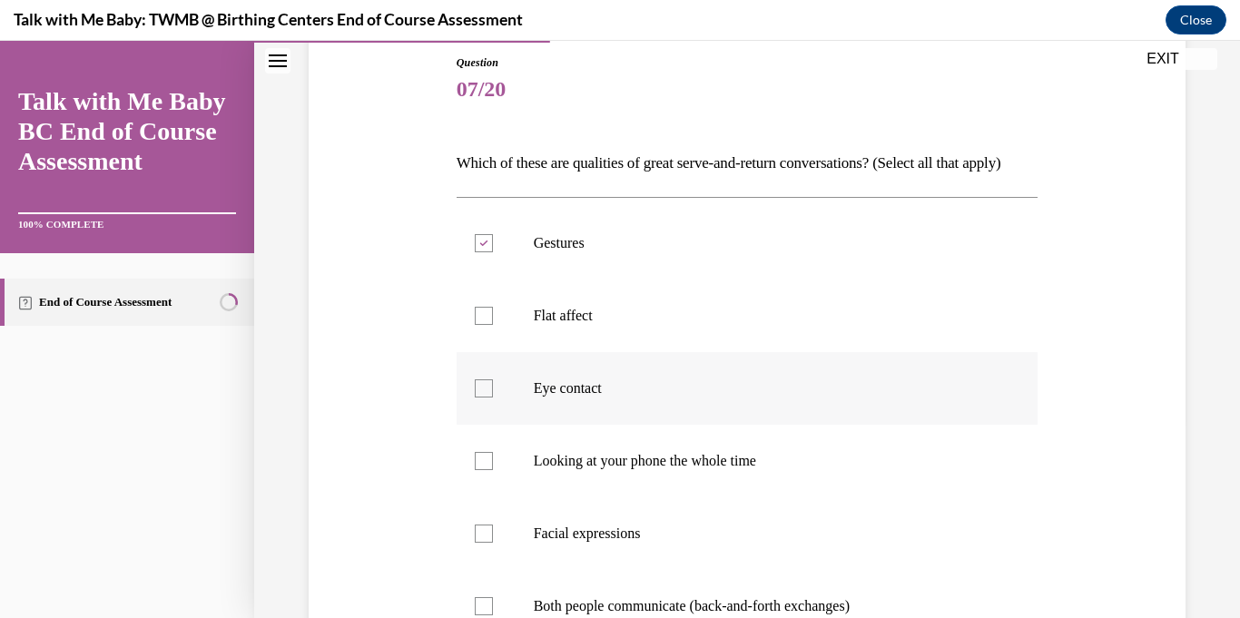
checkbox input "true"
click at [484, 543] on div at bounding box center [484, 534] width 18 height 18
click at [484, 543] on input "Facial expressions" at bounding box center [484, 534] width 18 height 18
checkbox input "true"
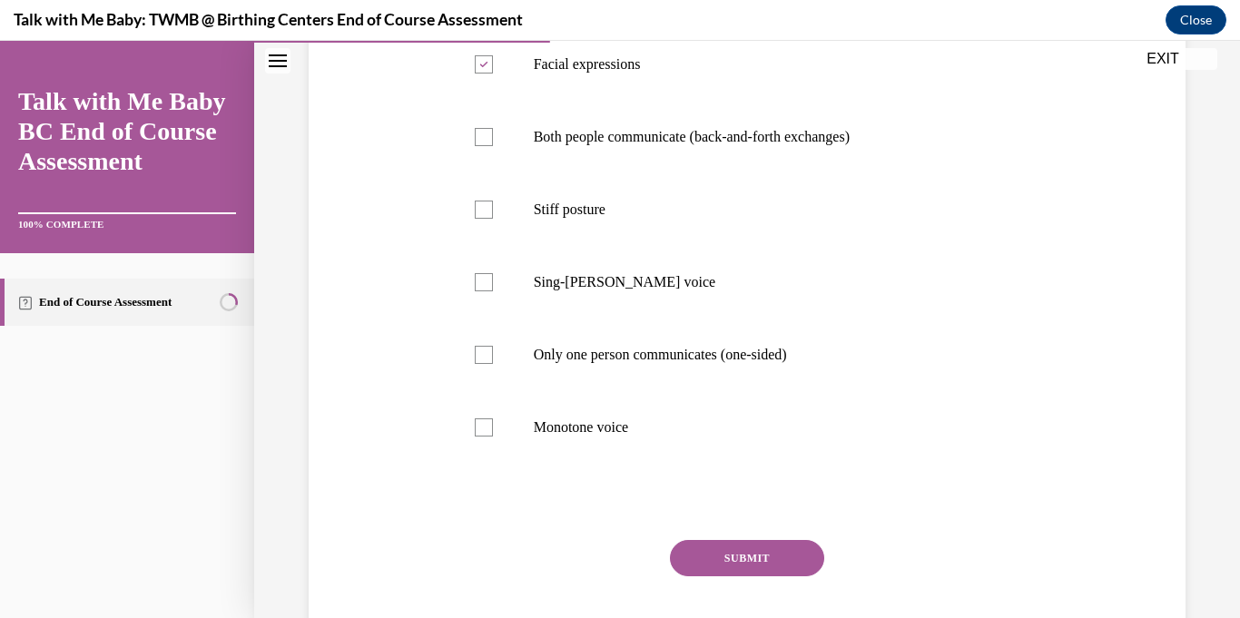
scroll to position [670, 0]
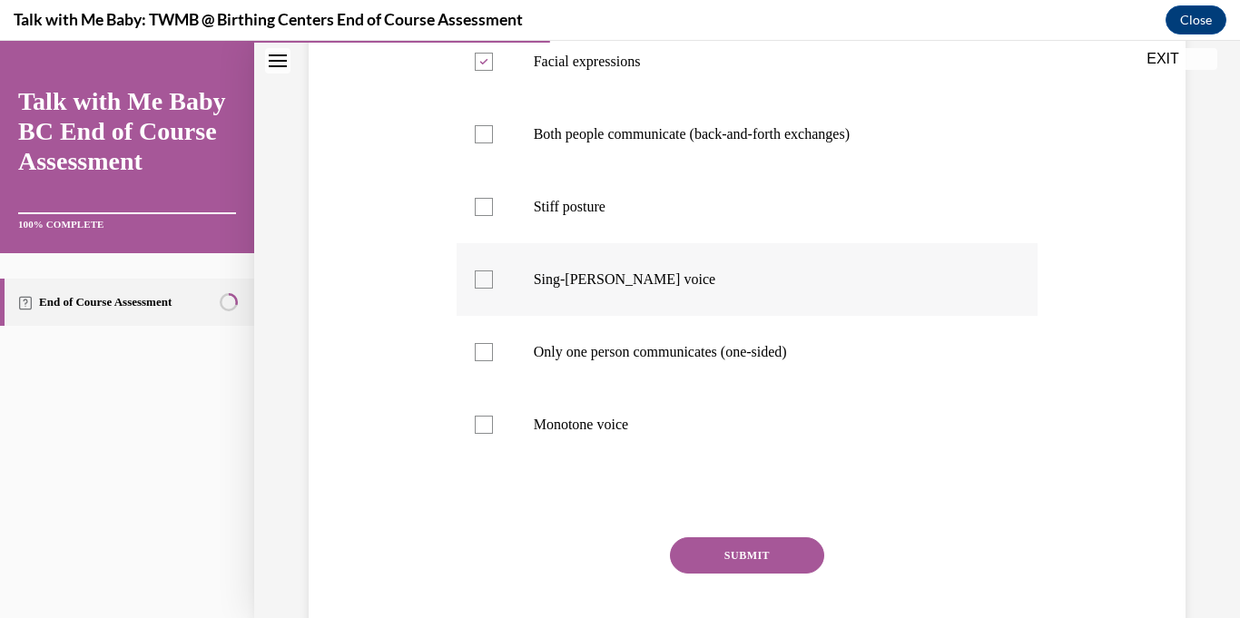
click at [487, 289] on div at bounding box center [484, 280] width 18 height 18
click at [487, 289] on input "Sing-songy voice" at bounding box center [484, 280] width 18 height 18
checkbox input "true"
click at [708, 574] on button "SUBMIT" at bounding box center [747, 556] width 154 height 36
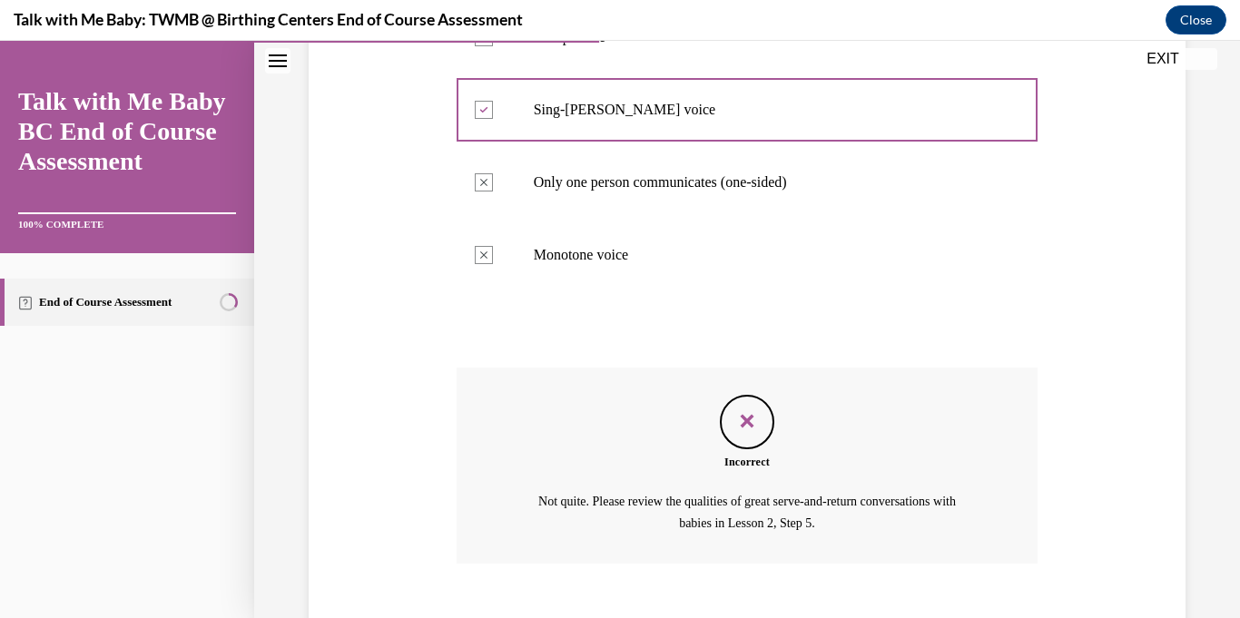
scroll to position [974, 0]
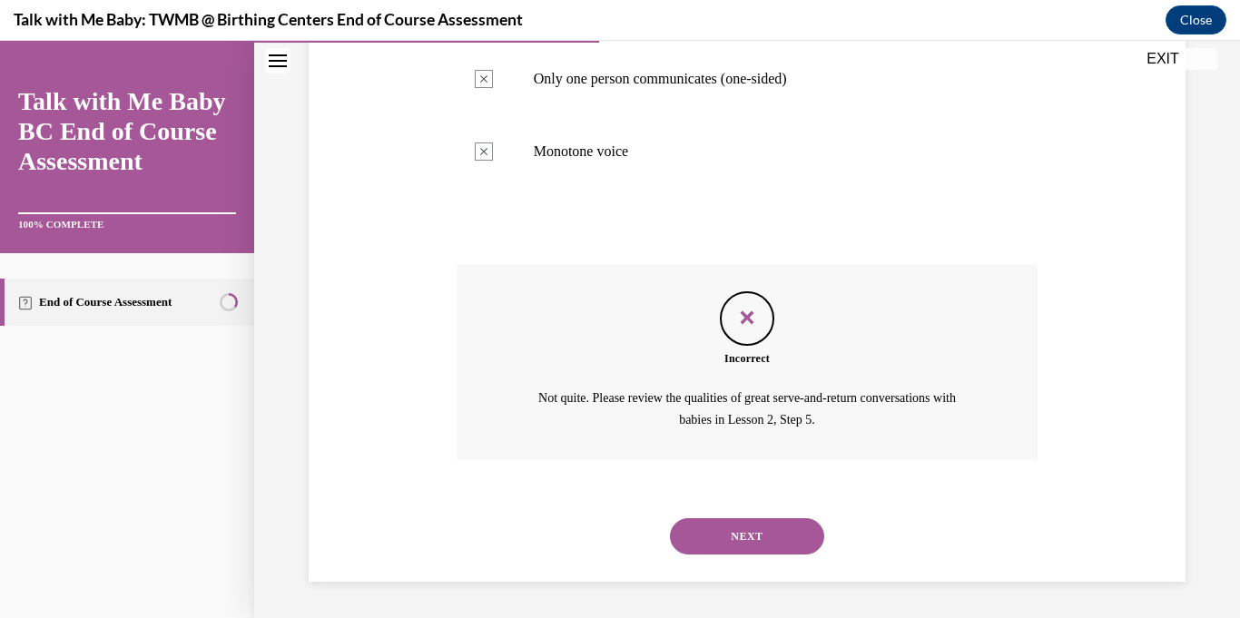
click at [802, 536] on button "NEXT" at bounding box center [747, 536] width 154 height 36
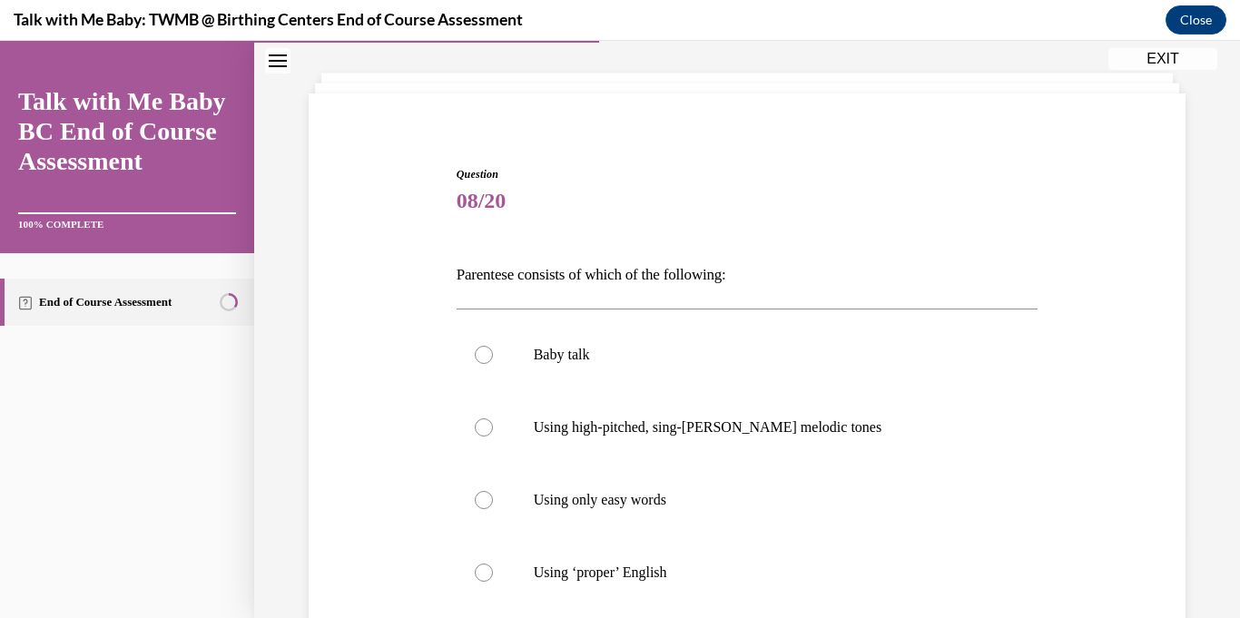
scroll to position [87, 0]
click at [492, 422] on label "Using high-pitched, sing-songy melodic tones" at bounding box center [748, 426] width 582 height 73
click at [492, 422] on input "Using high-pitched, sing-songy melodic tones" at bounding box center [484, 427] width 18 height 18
radio input "true"
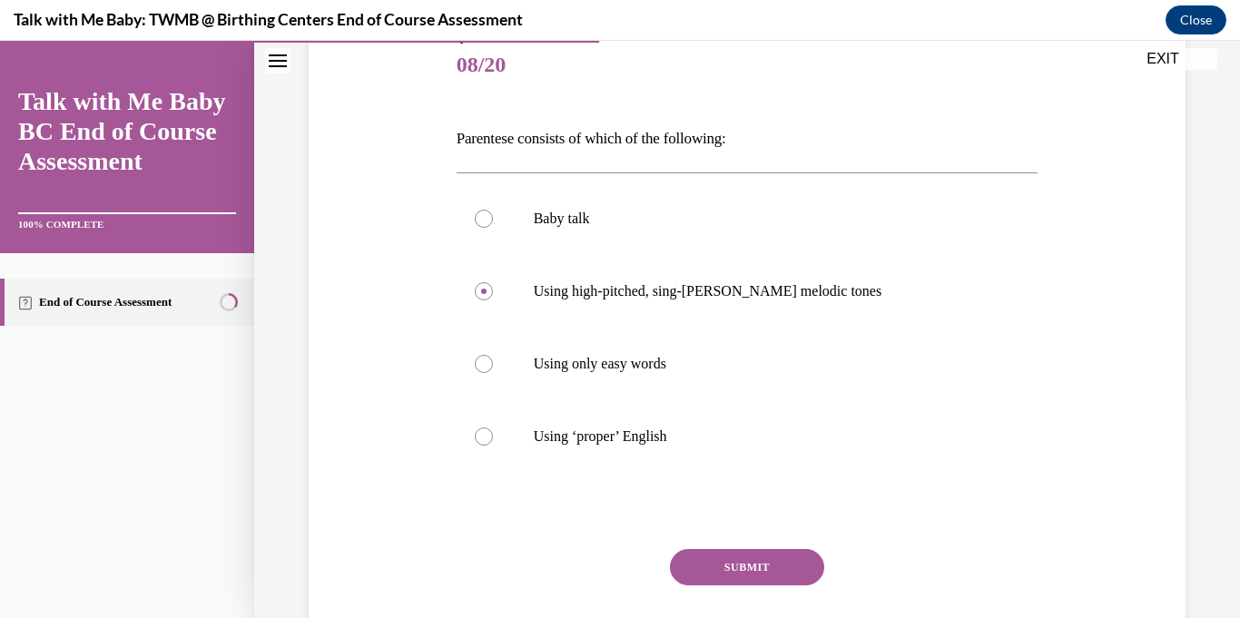
scroll to position [339, 0]
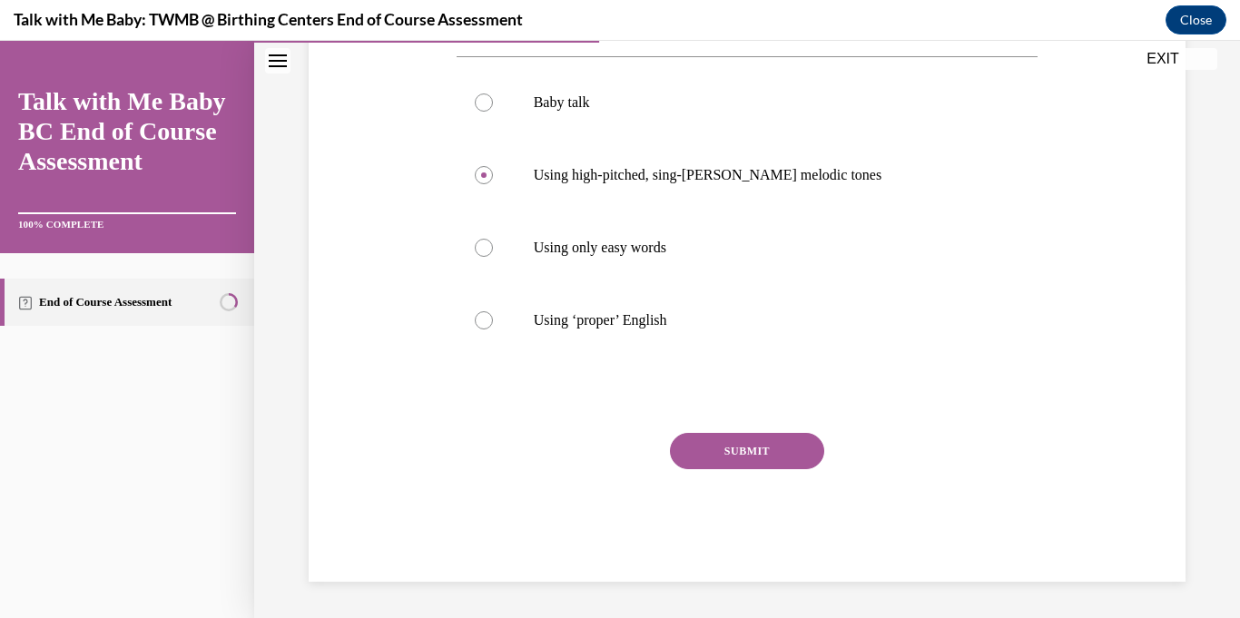
click at [763, 448] on button "SUBMIT" at bounding box center [747, 451] width 154 height 36
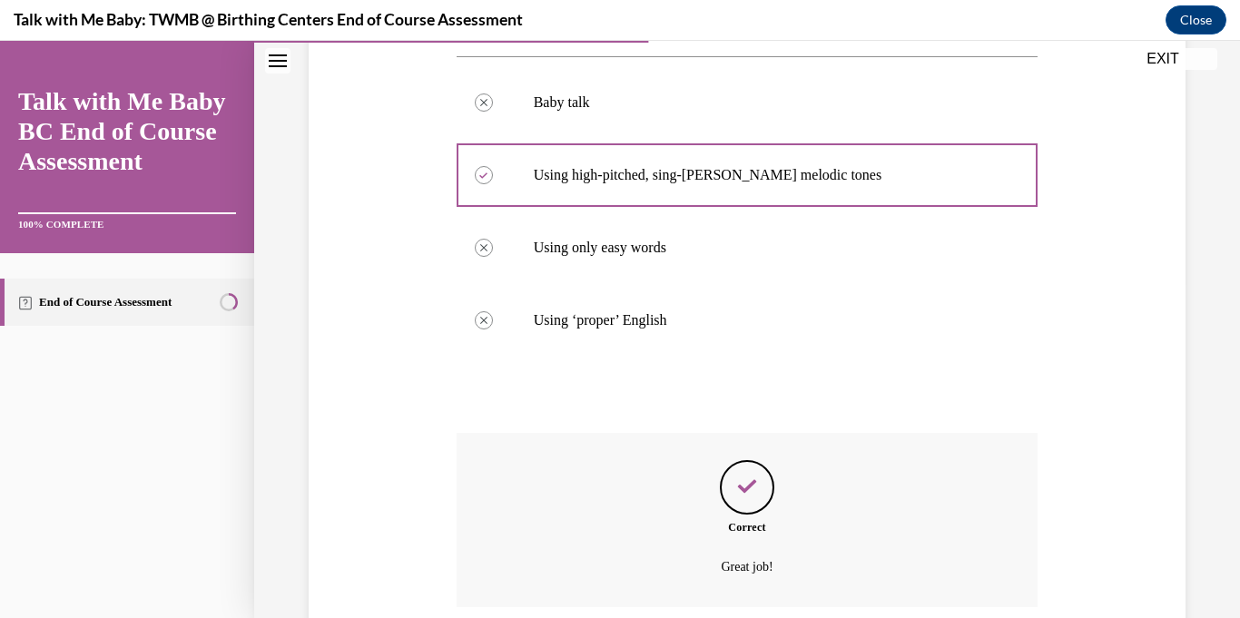
scroll to position [486, 0]
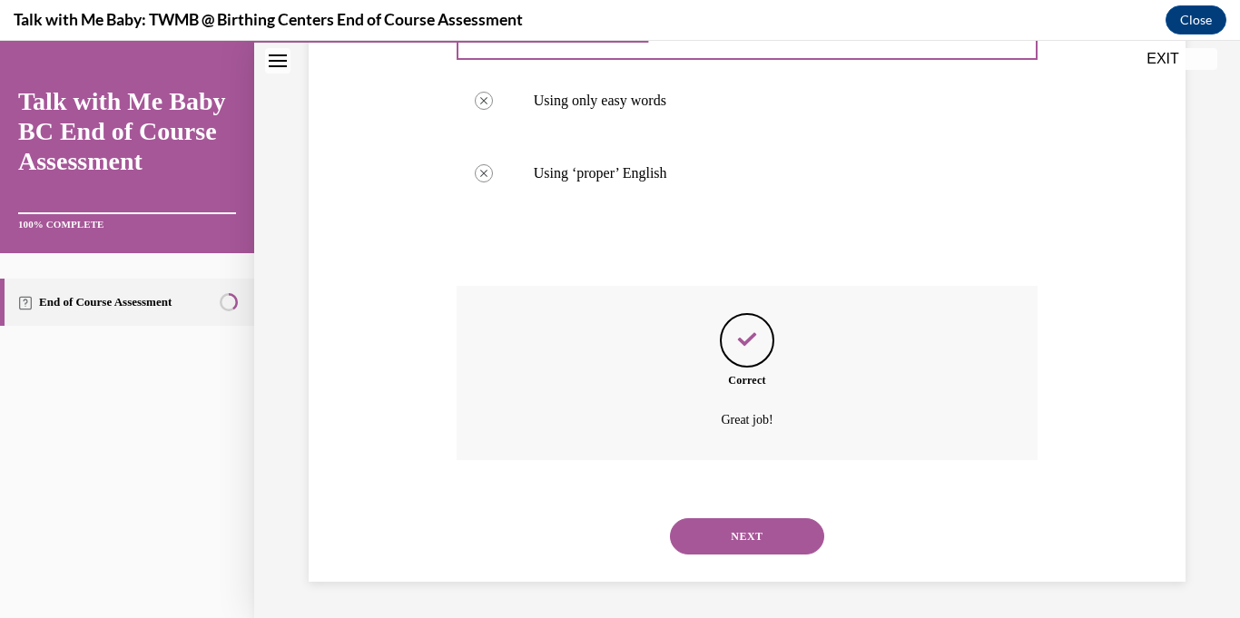
click at [744, 530] on button "NEXT" at bounding box center [747, 536] width 154 height 36
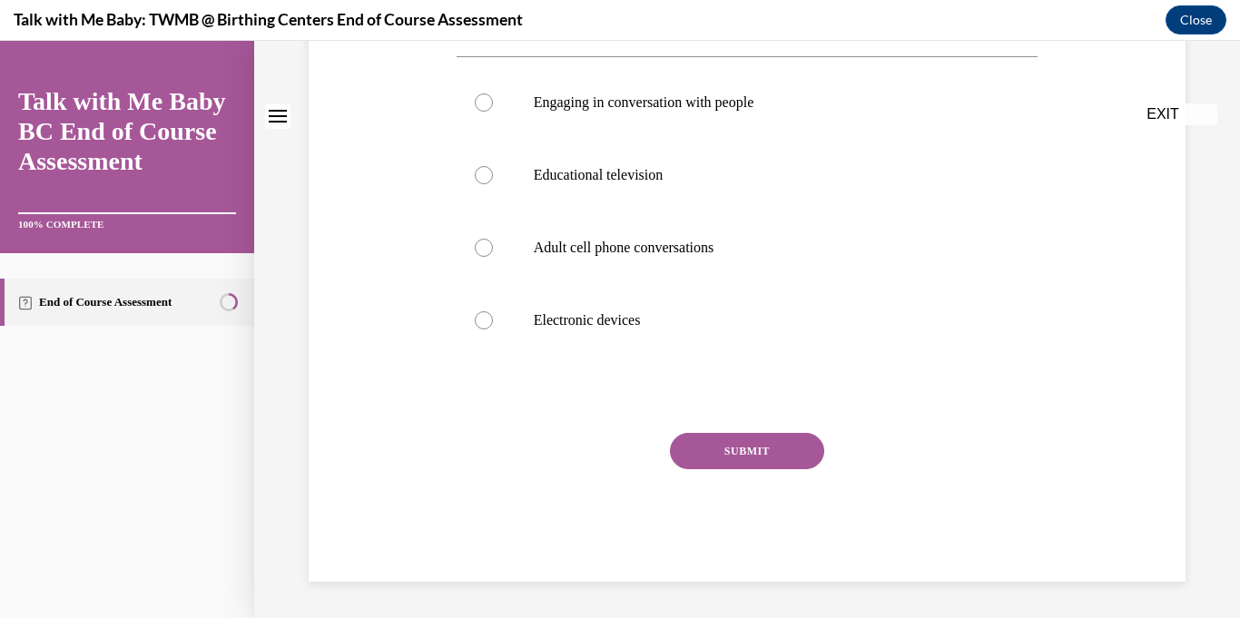
scroll to position [0, 0]
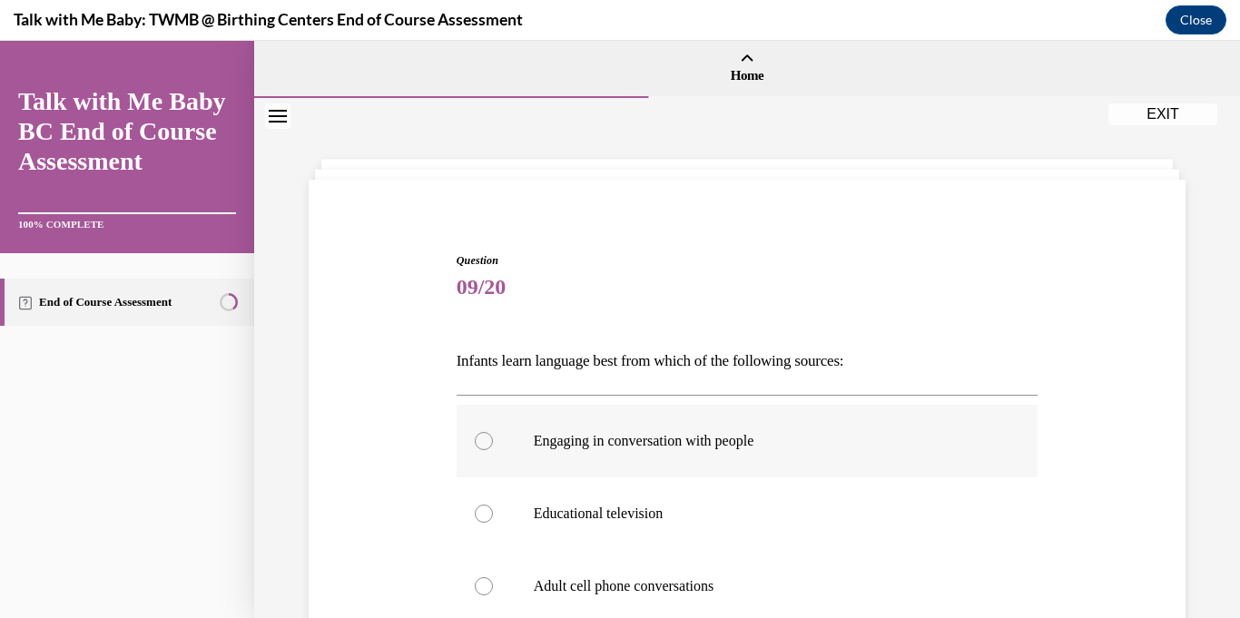
click at [488, 439] on div at bounding box center [484, 441] width 18 height 18
click at [488, 439] on input "Engaging in conversation with people" at bounding box center [484, 441] width 18 height 18
radio input "true"
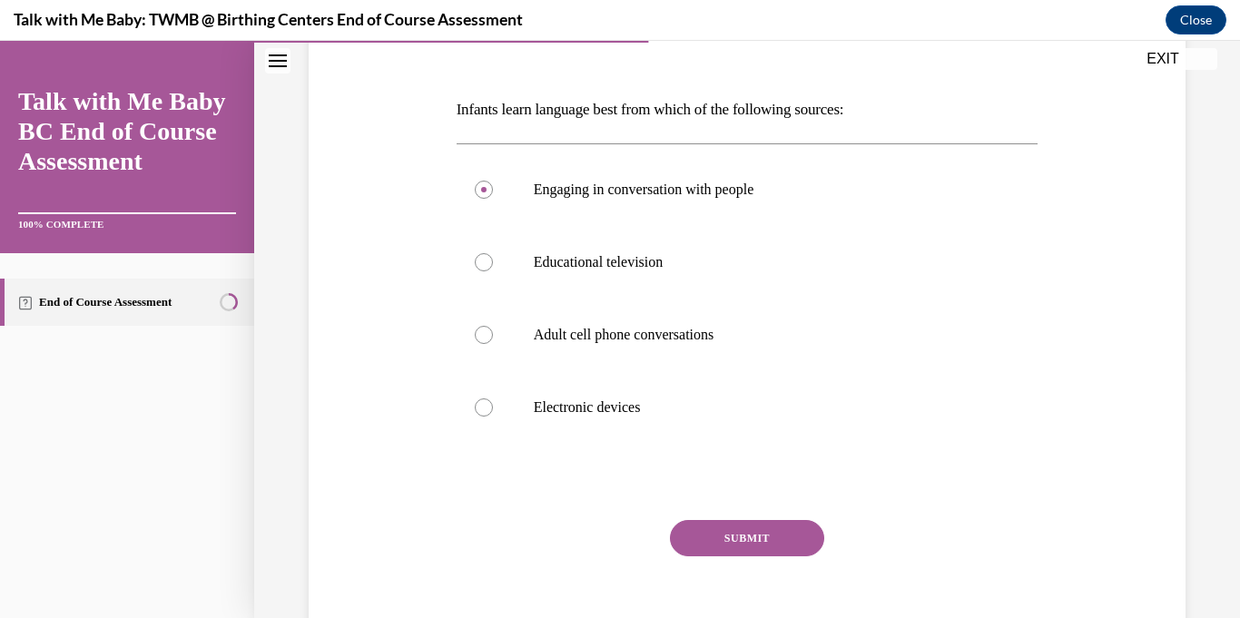
scroll to position [254, 0]
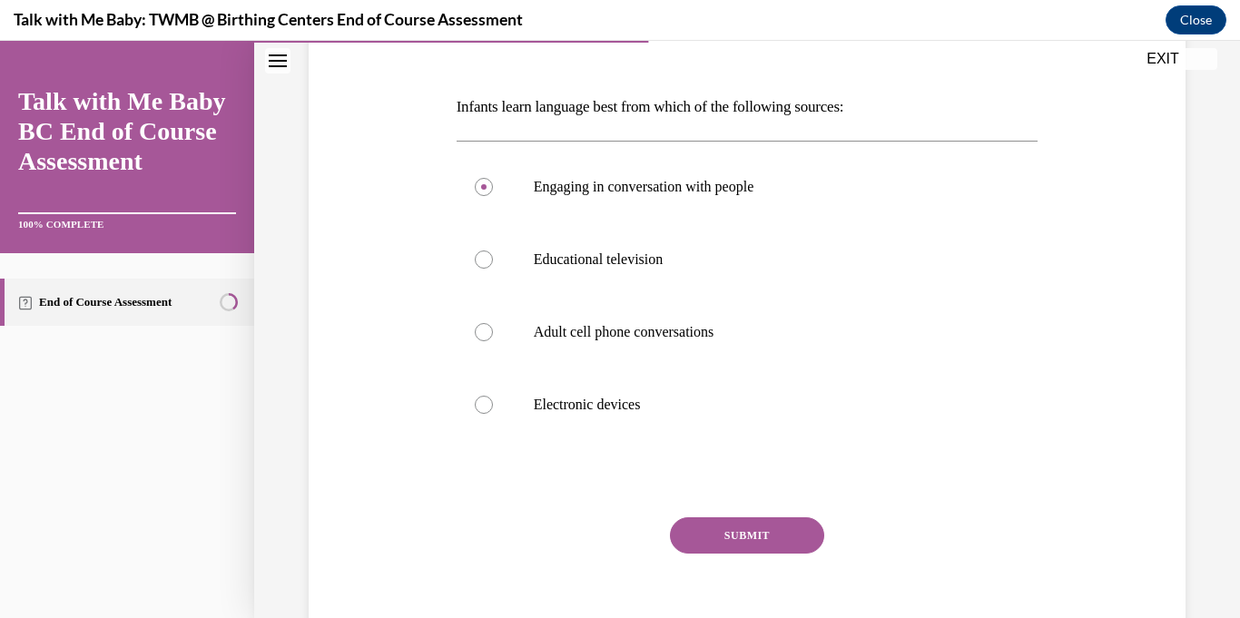
click at [714, 528] on button "SUBMIT" at bounding box center [747, 536] width 154 height 36
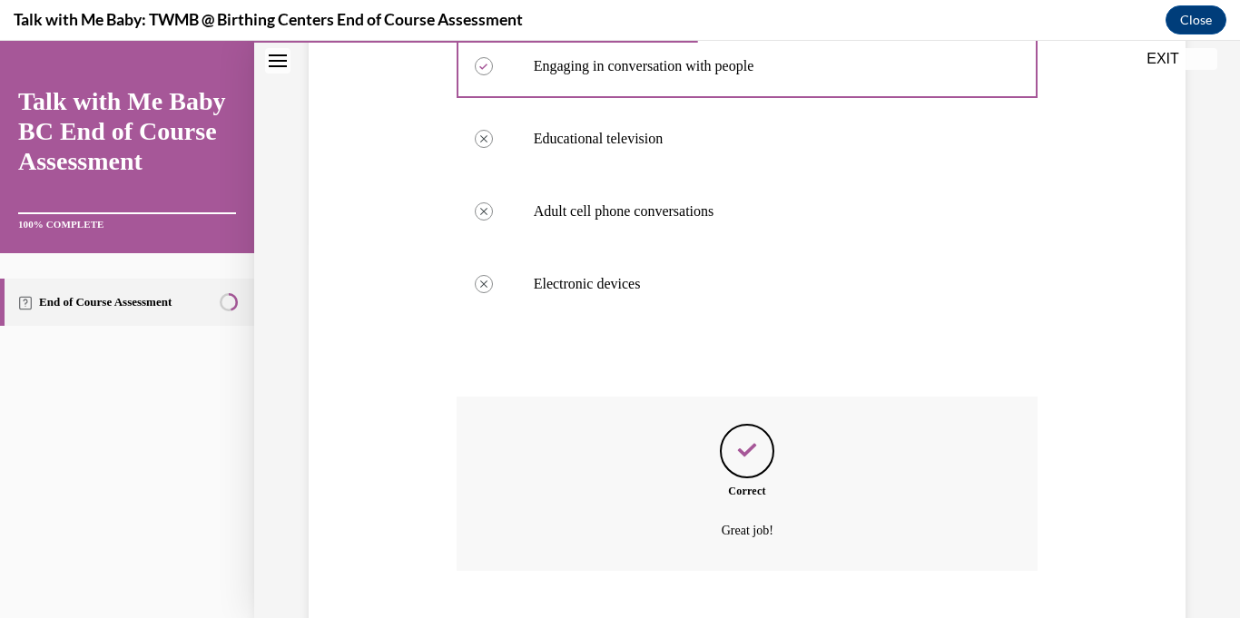
scroll to position [486, 0]
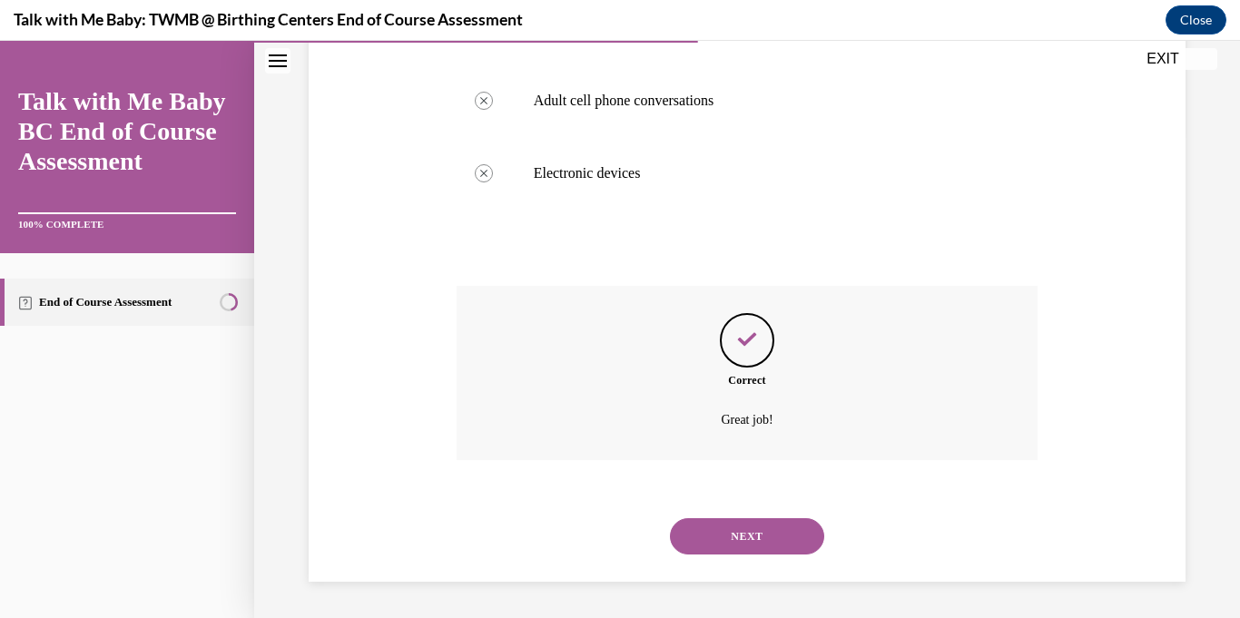
click at [745, 547] on button "NEXT" at bounding box center [747, 536] width 154 height 36
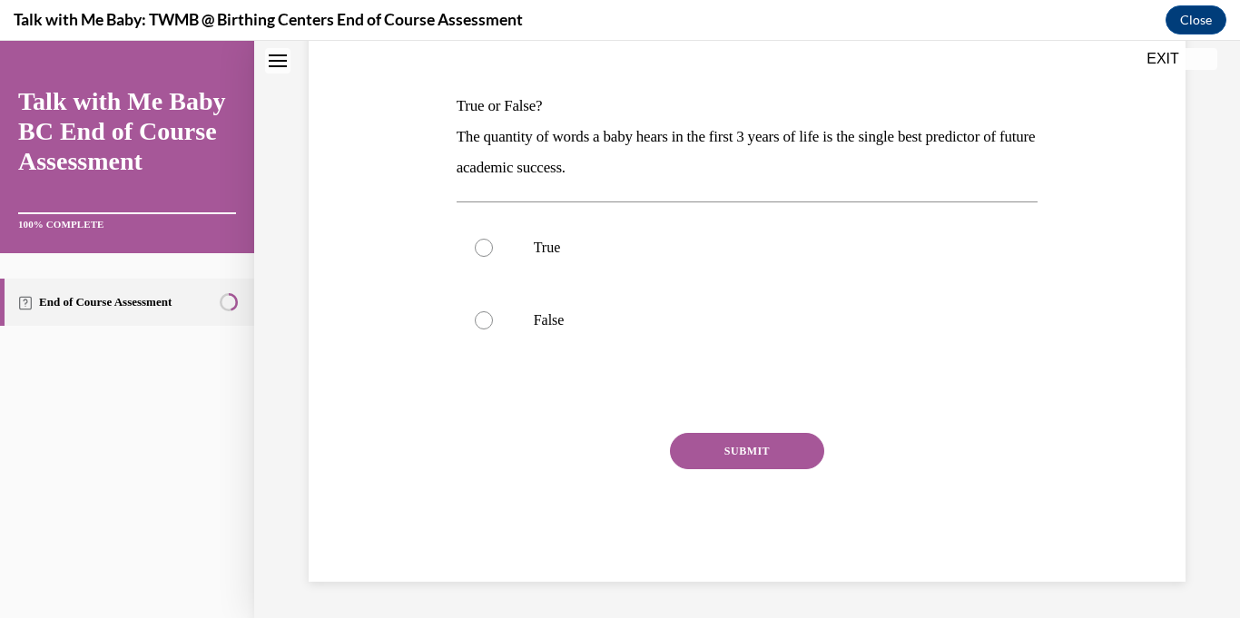
scroll to position [0, 0]
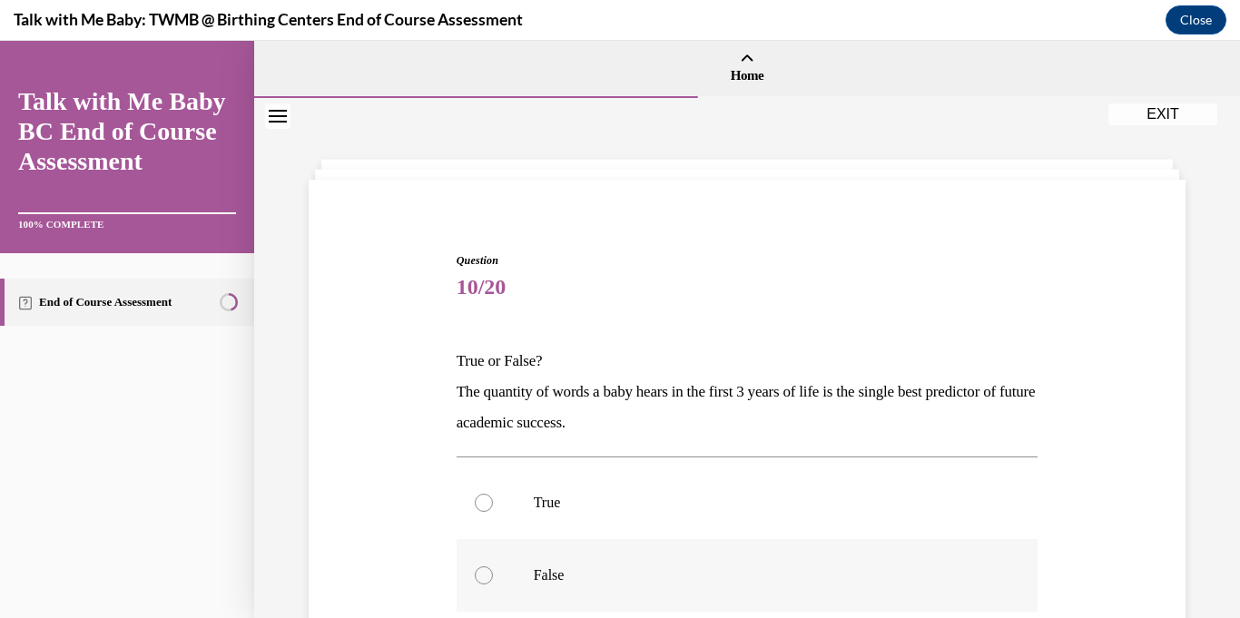
click at [488, 575] on div at bounding box center [484, 576] width 18 height 18
click at [488, 575] on input "False" at bounding box center [484, 576] width 18 height 18
radio input "true"
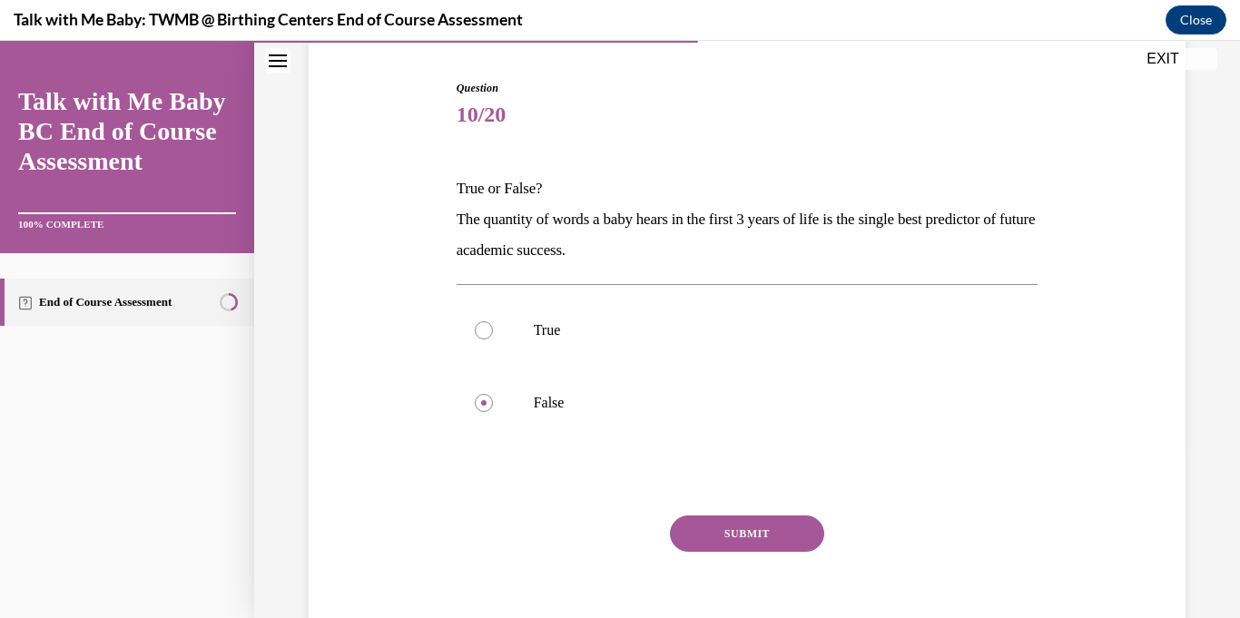
scroll to position [215, 0]
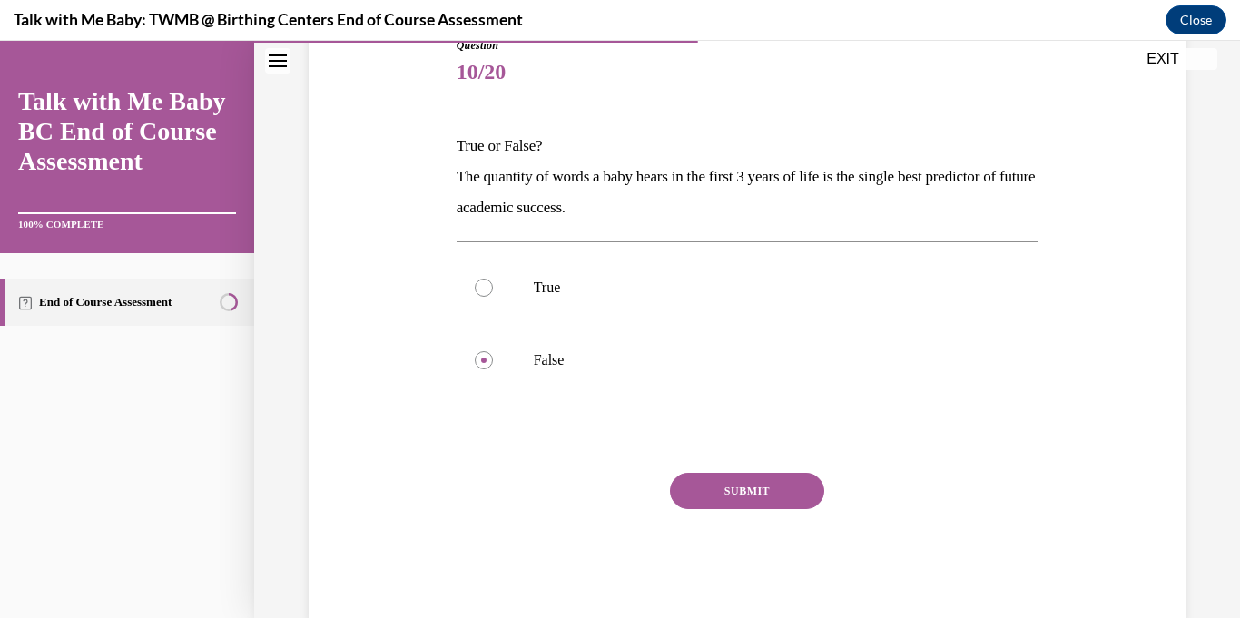
click at [792, 498] on button "SUBMIT" at bounding box center [747, 491] width 154 height 36
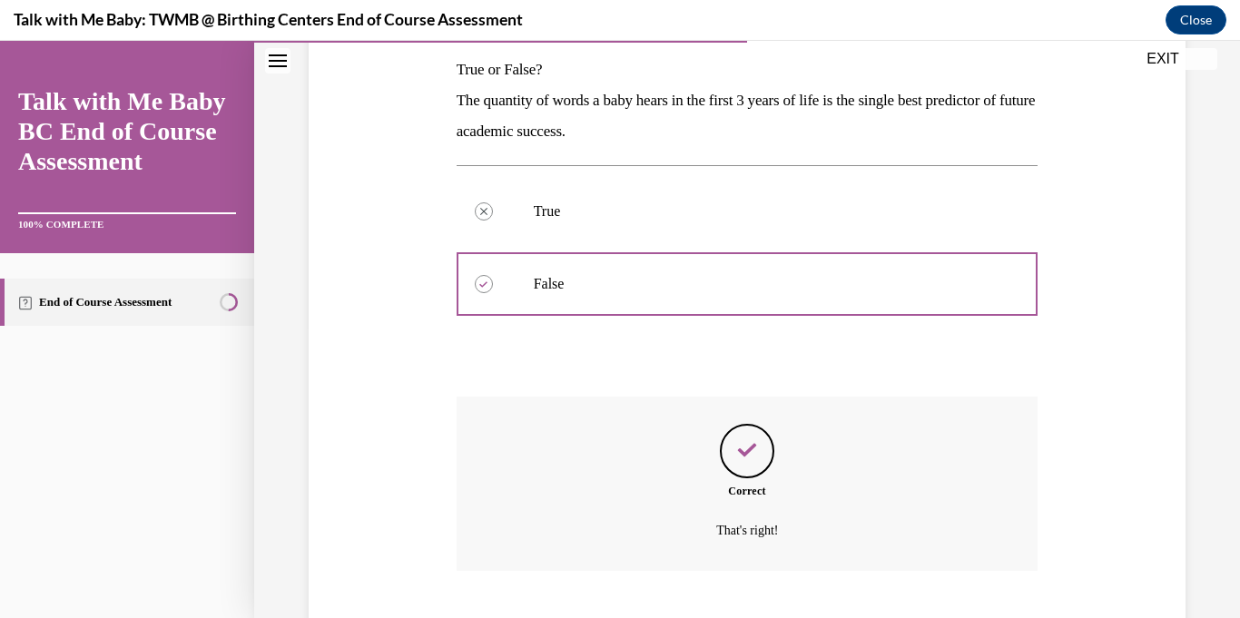
scroll to position [402, 0]
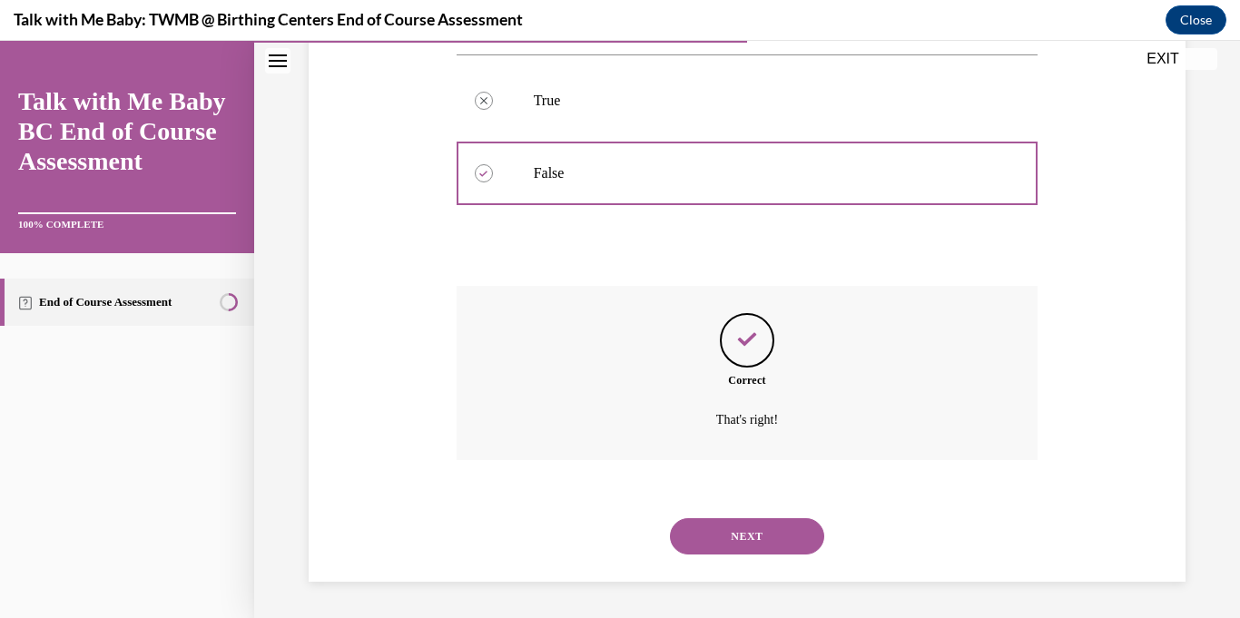
click at [764, 544] on button "NEXT" at bounding box center [747, 536] width 154 height 36
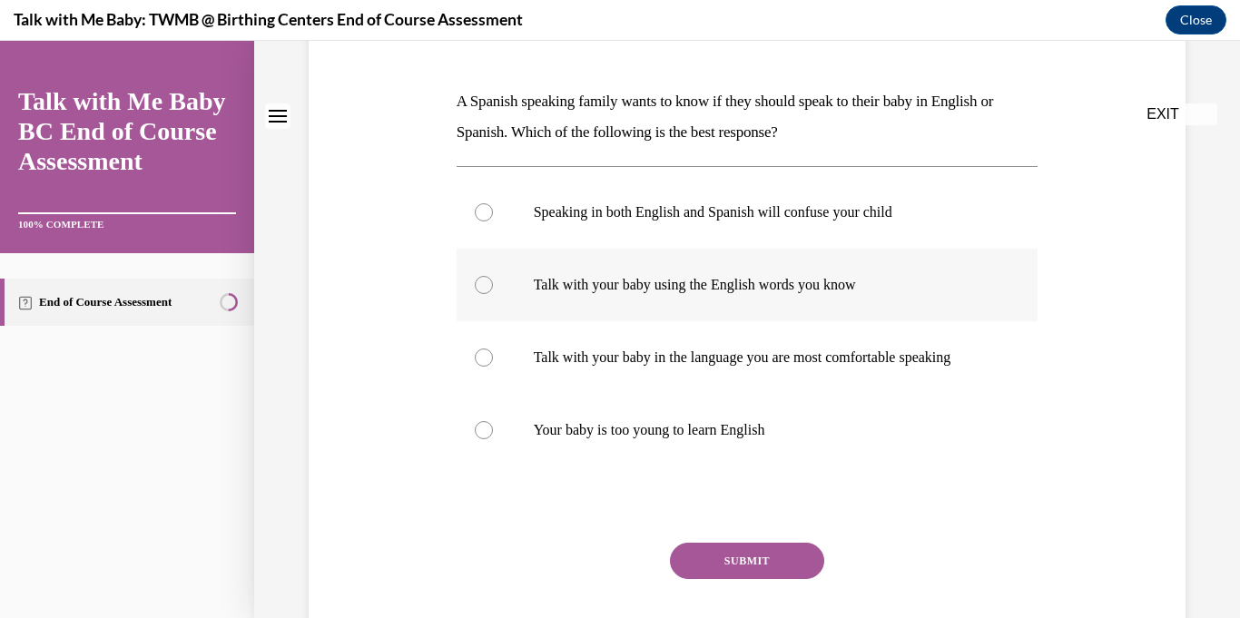
scroll to position [0, 0]
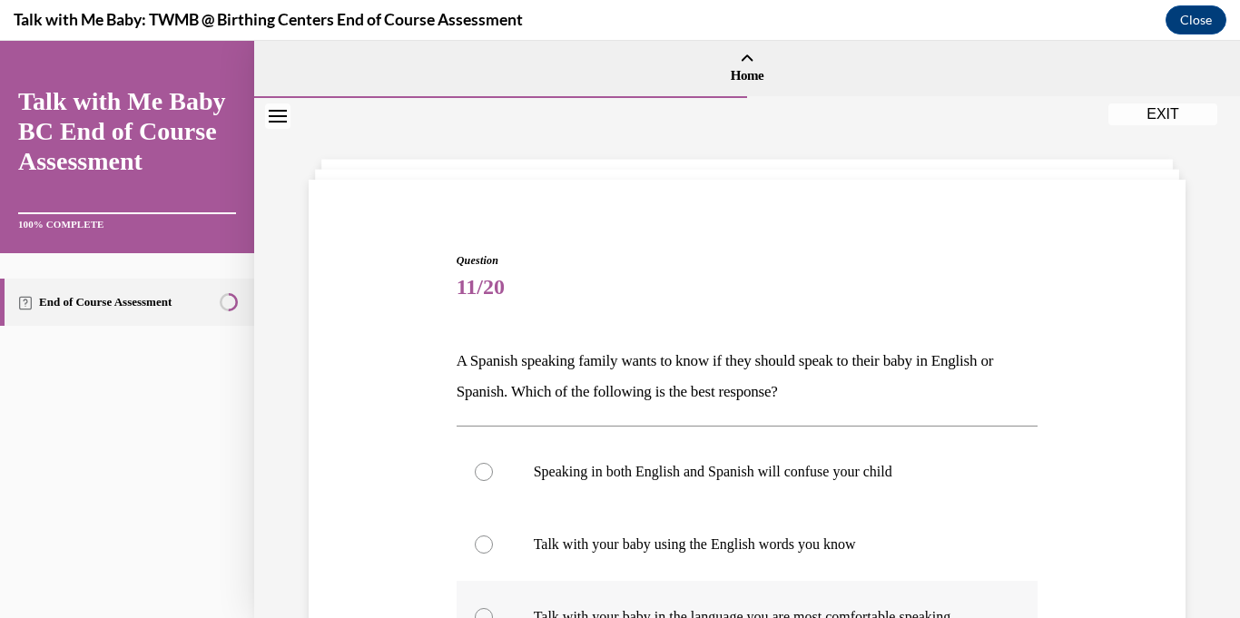
click at [908, 597] on label "Talk with your baby in the language you are most comfortable speaking" at bounding box center [748, 617] width 582 height 73
click at [493, 608] on input "Talk with your baby in the language you are most comfortable speaking" at bounding box center [484, 617] width 18 height 18
radio input "true"
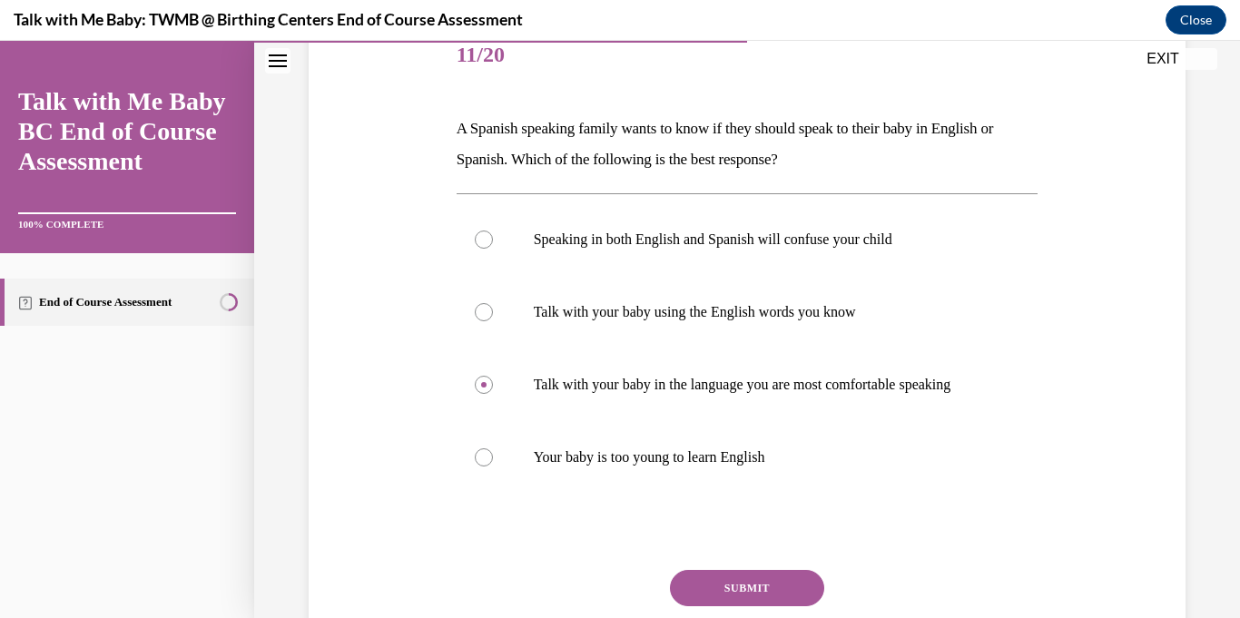
scroll to position [235, 0]
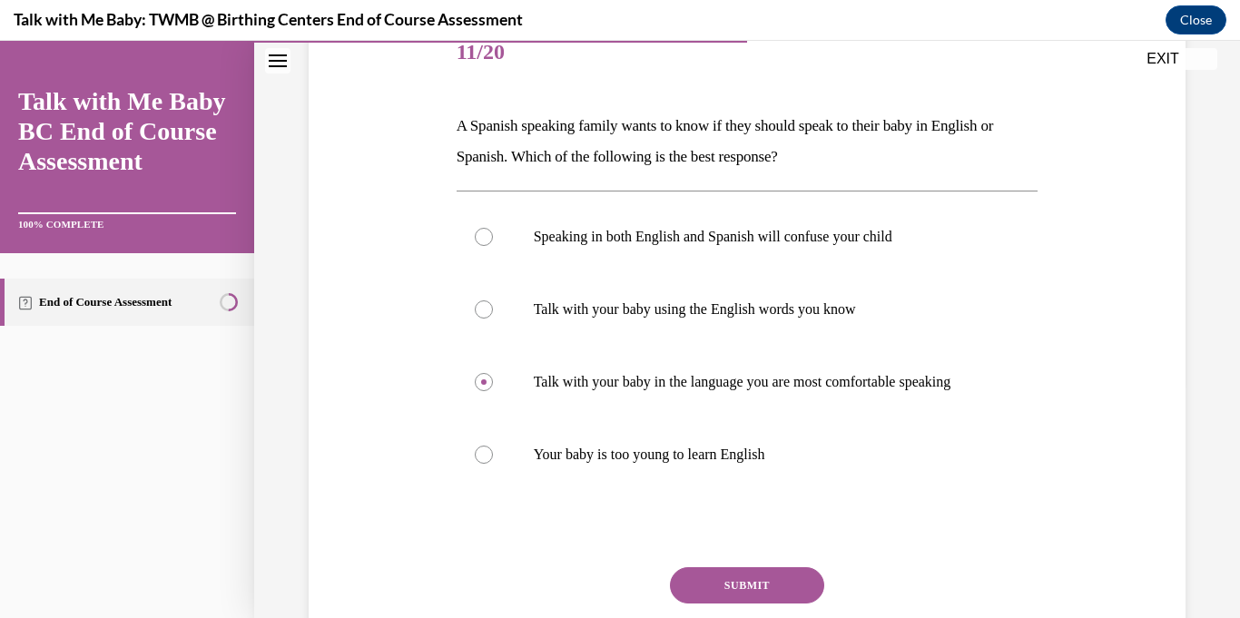
click at [779, 574] on button "SUBMIT" at bounding box center [747, 585] width 154 height 36
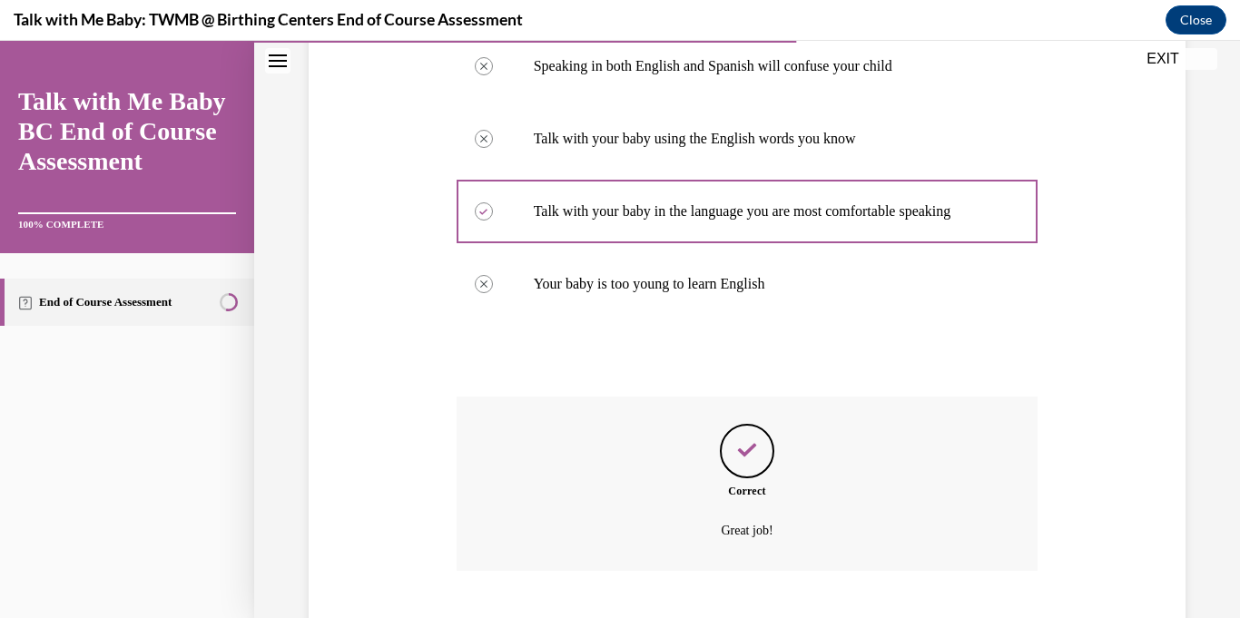
scroll to position [517, 0]
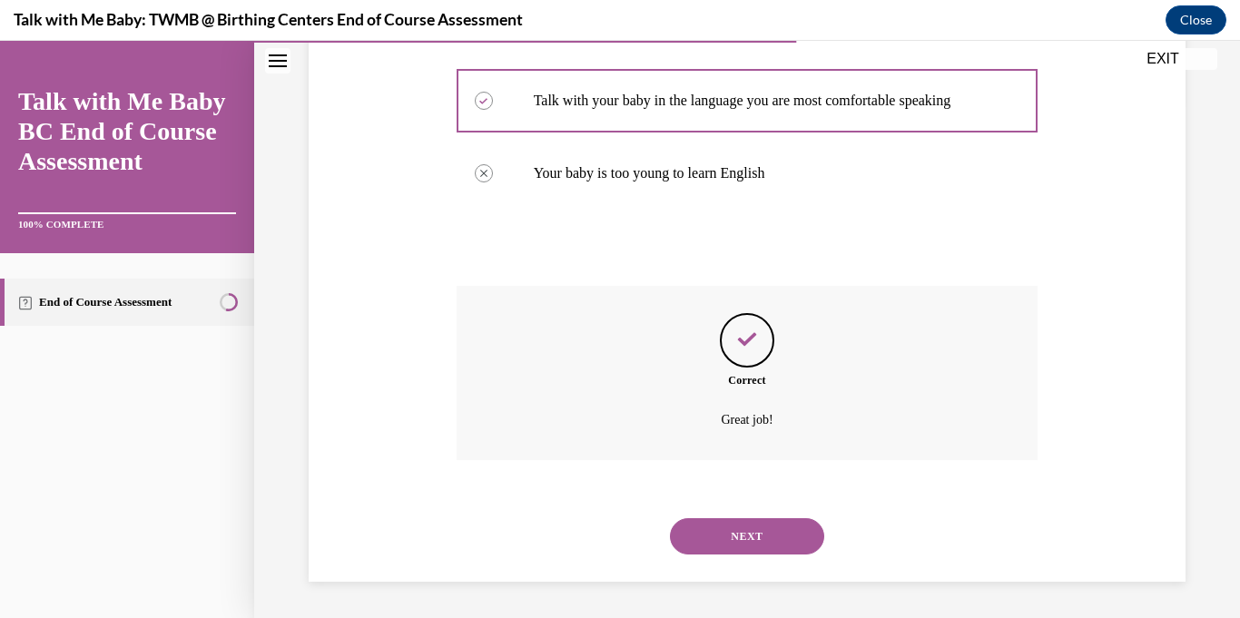
click at [775, 540] on button "NEXT" at bounding box center [747, 536] width 154 height 36
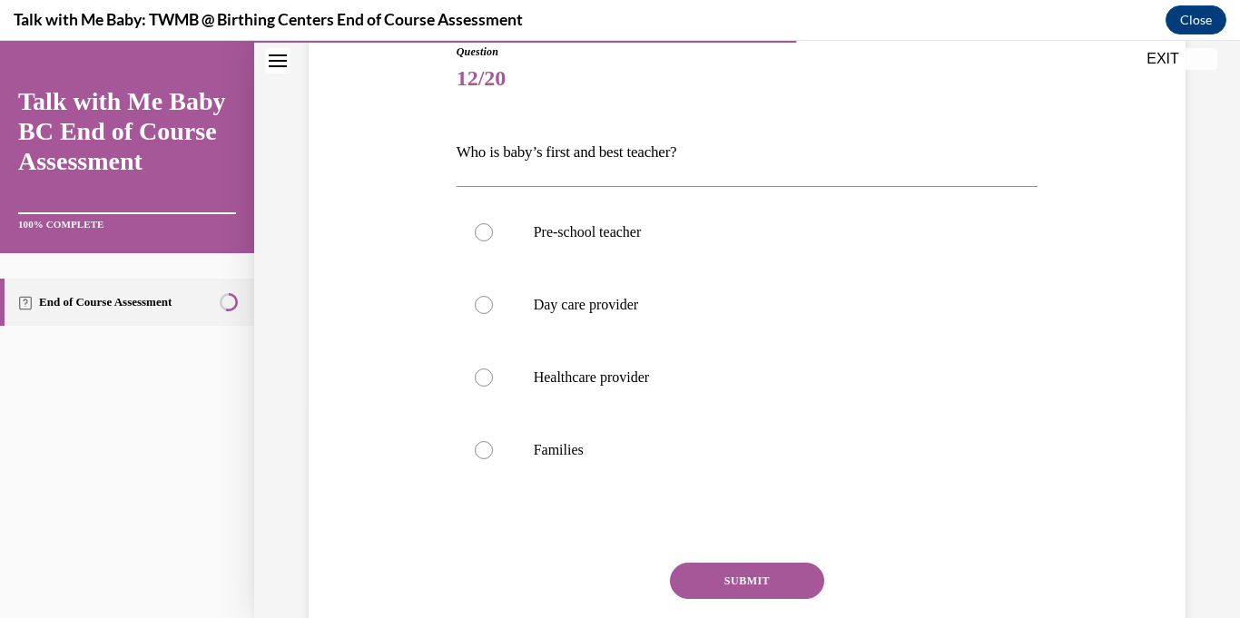
scroll to position [212, 0]
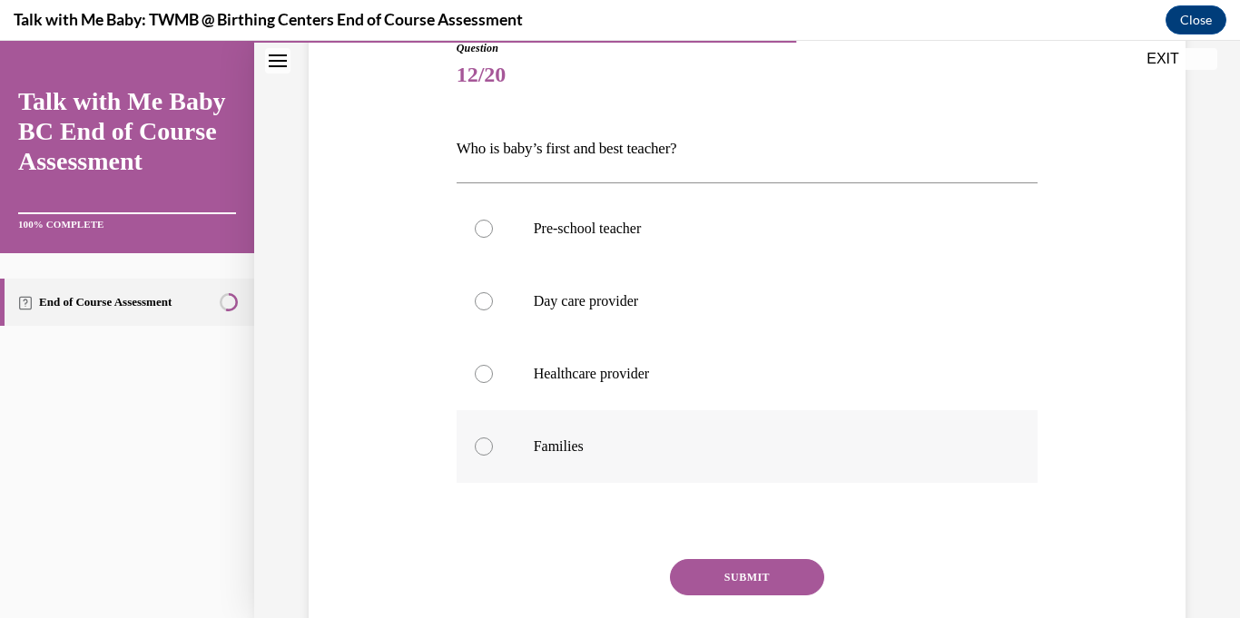
click at [749, 435] on label "Families" at bounding box center [748, 446] width 582 height 73
click at [493, 438] on input "Families" at bounding box center [484, 447] width 18 height 18
radio input "true"
click at [750, 565] on button "SUBMIT" at bounding box center [747, 577] width 154 height 36
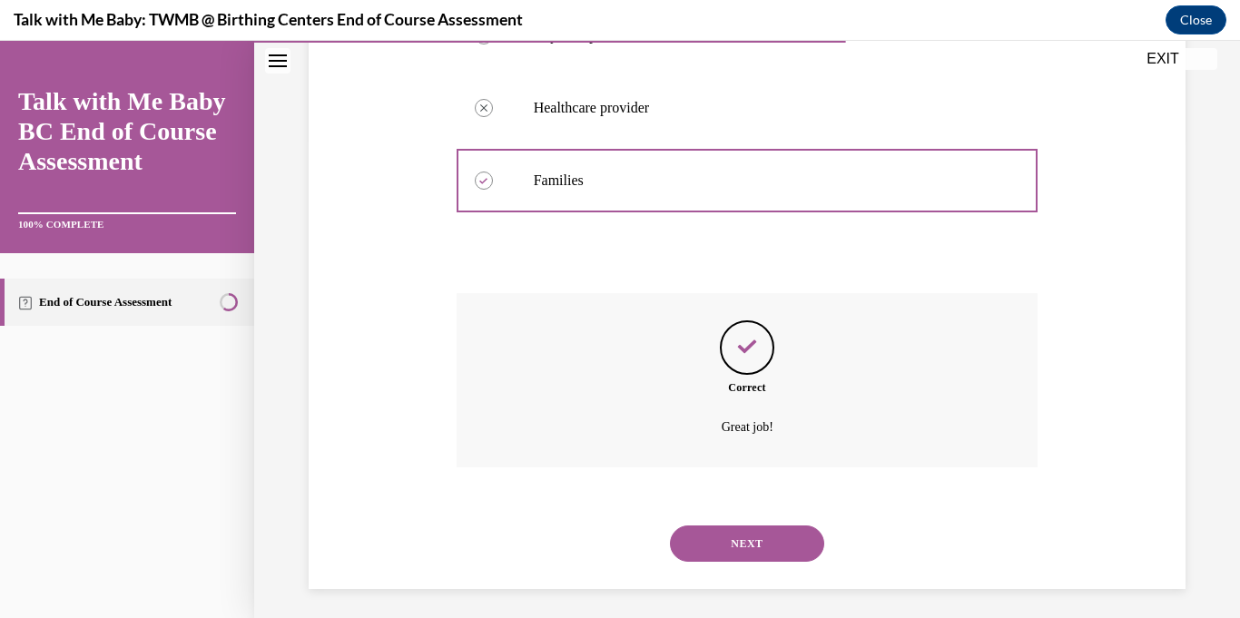
scroll to position [486, 0]
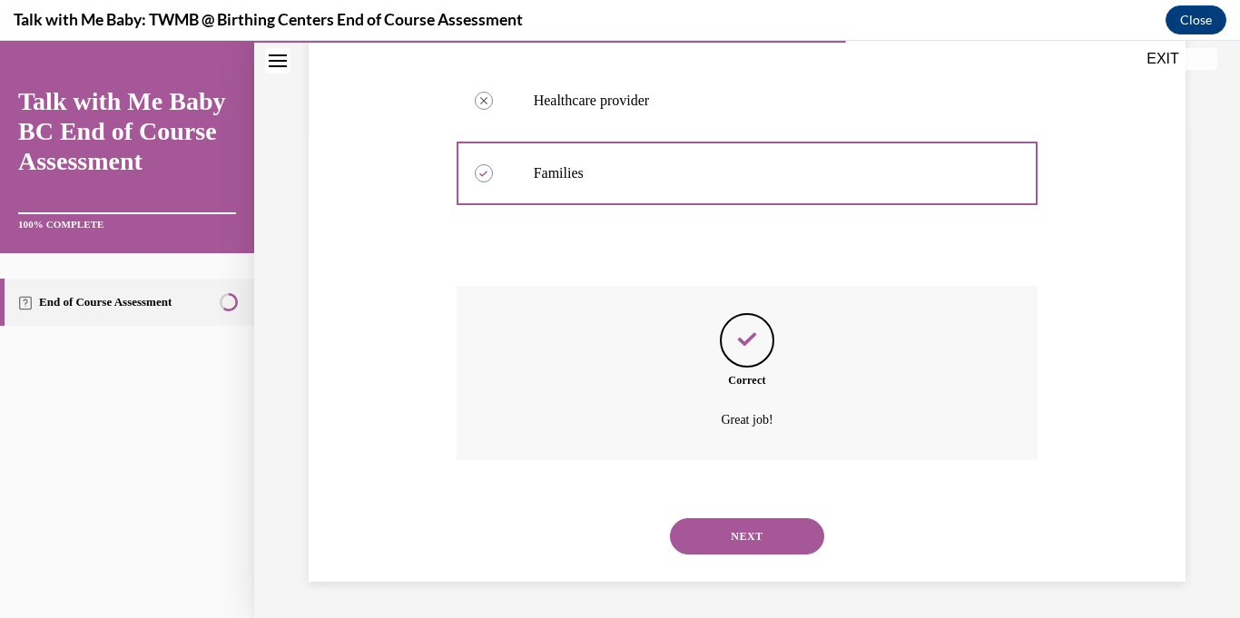
click at [760, 539] on button "NEXT" at bounding box center [747, 536] width 154 height 36
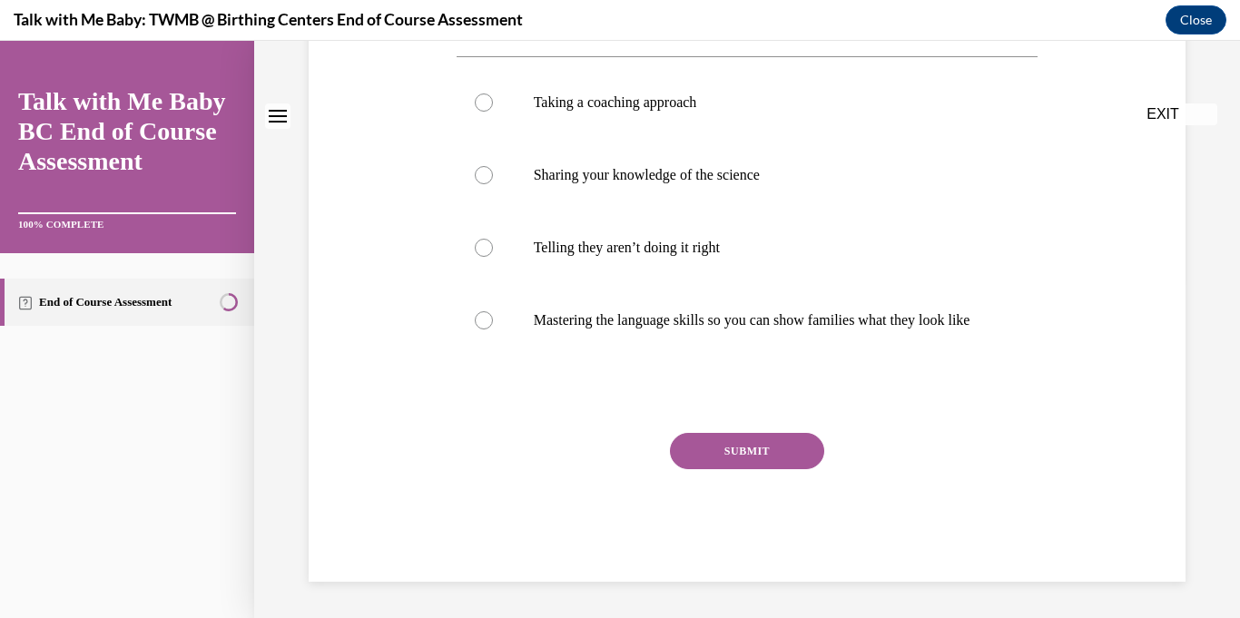
scroll to position [0, 0]
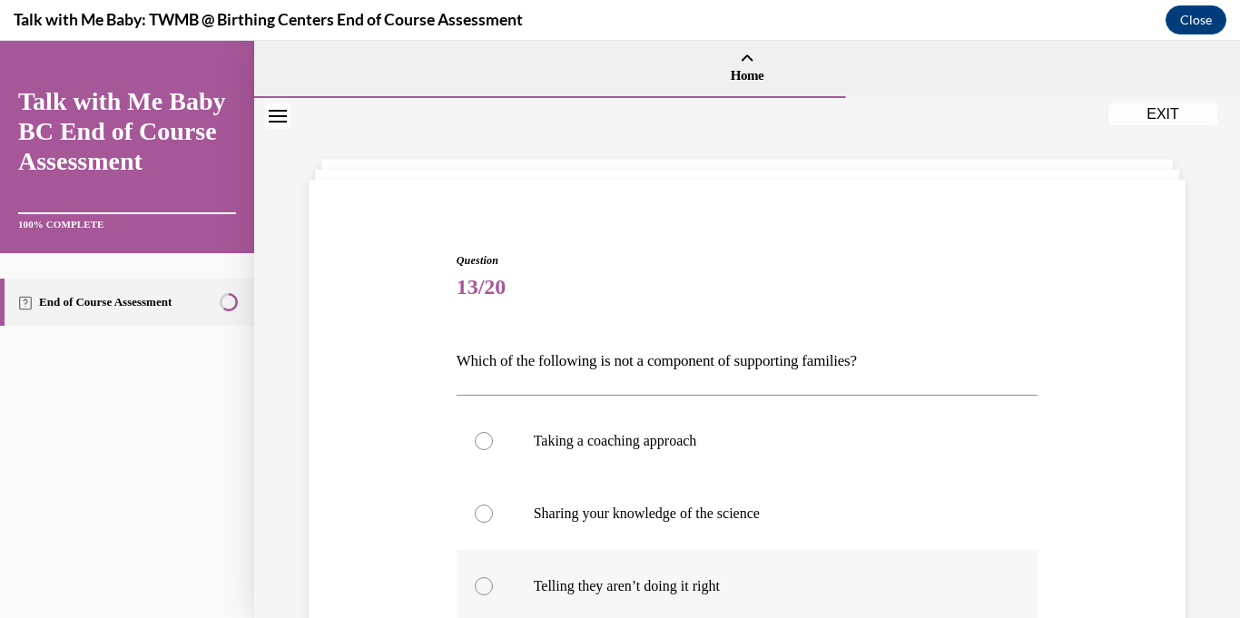
click at [771, 568] on label "Telling they aren’t doing it right" at bounding box center [748, 586] width 582 height 73
click at [493, 577] on input "Telling they aren’t doing it right" at bounding box center [484, 586] width 18 height 18
radio input "true"
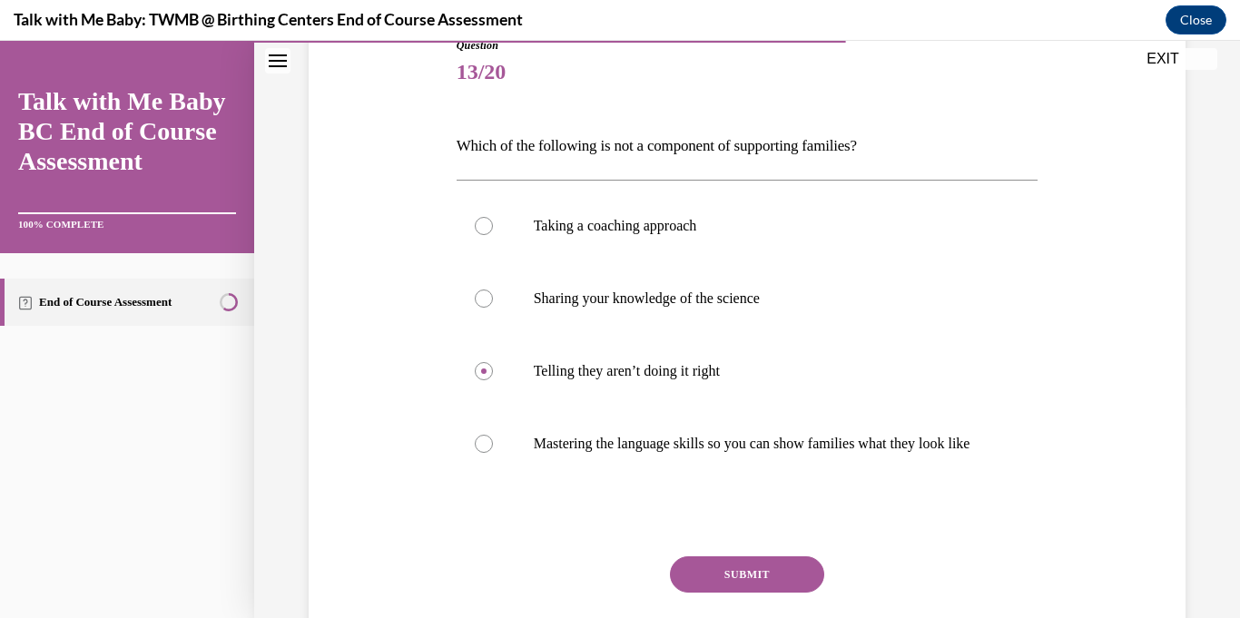
scroll to position [357, 0]
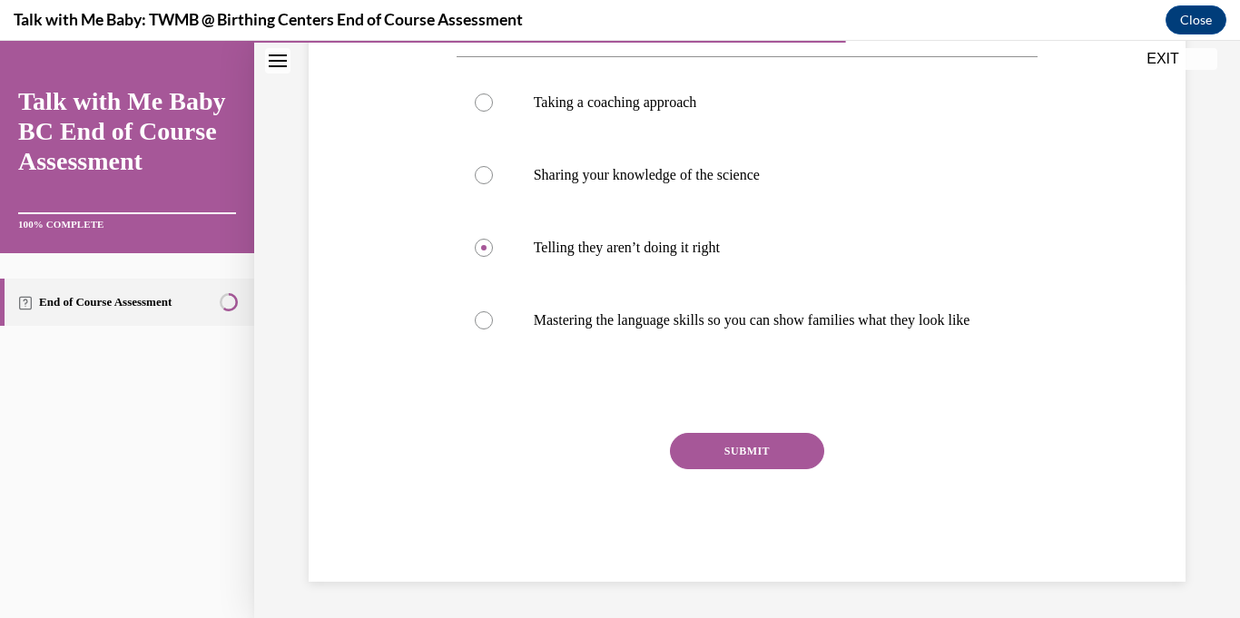
click at [748, 452] on button "SUBMIT" at bounding box center [747, 451] width 154 height 36
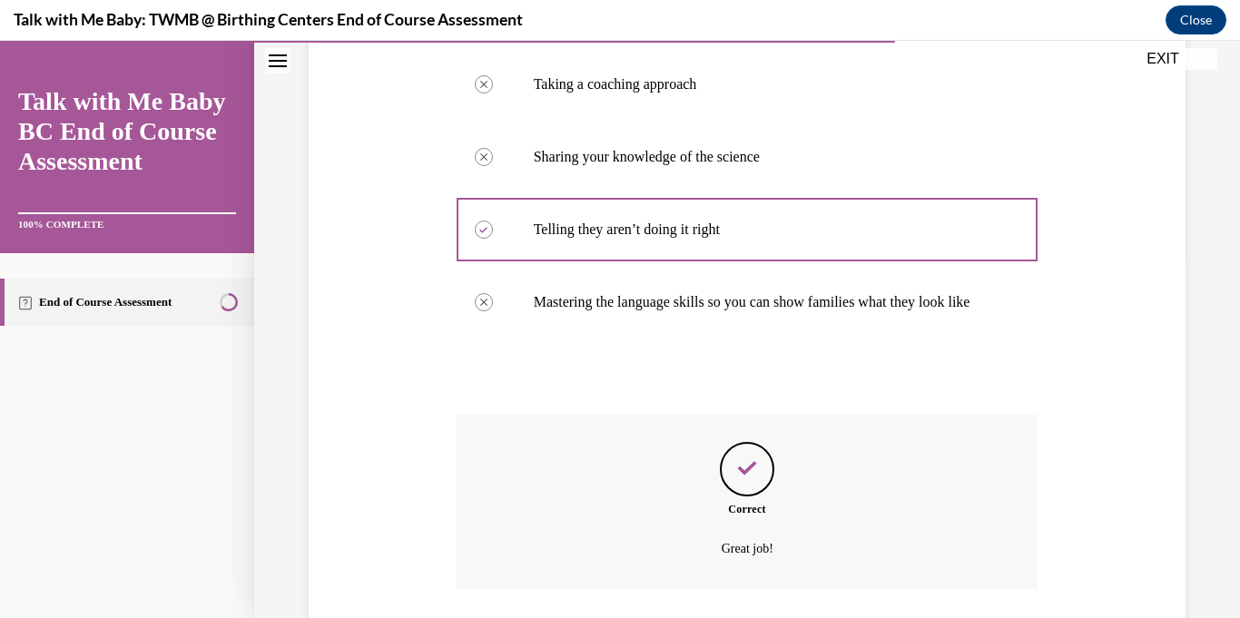
scroll to position [504, 0]
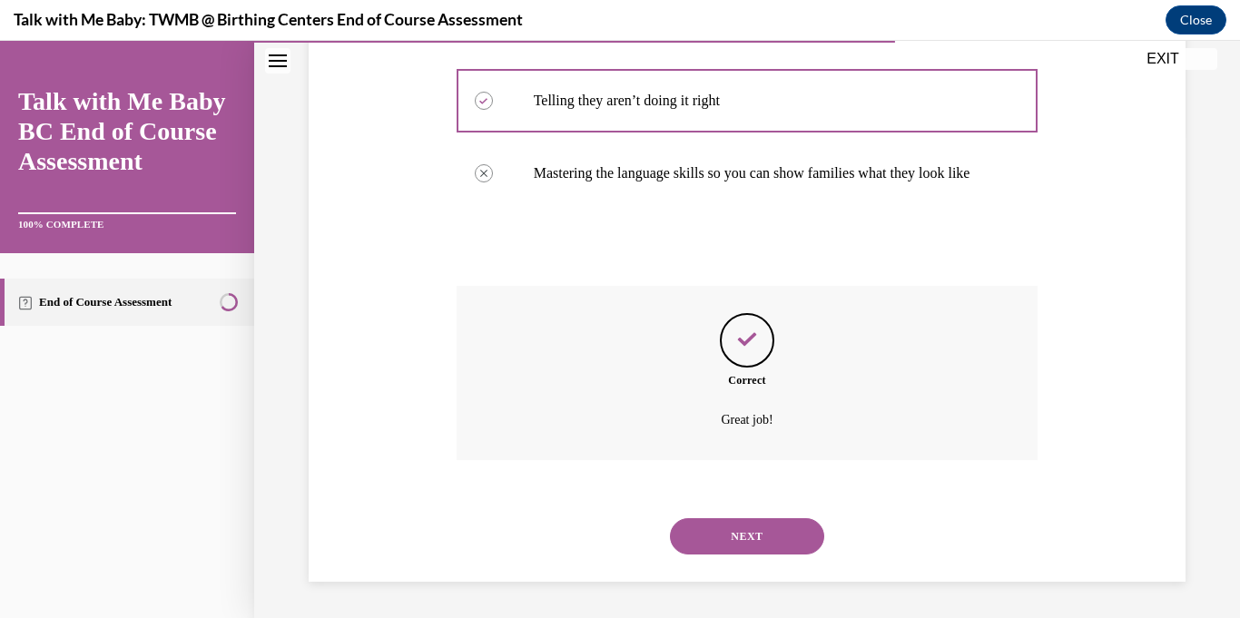
click at [720, 531] on button "NEXT" at bounding box center [747, 536] width 154 height 36
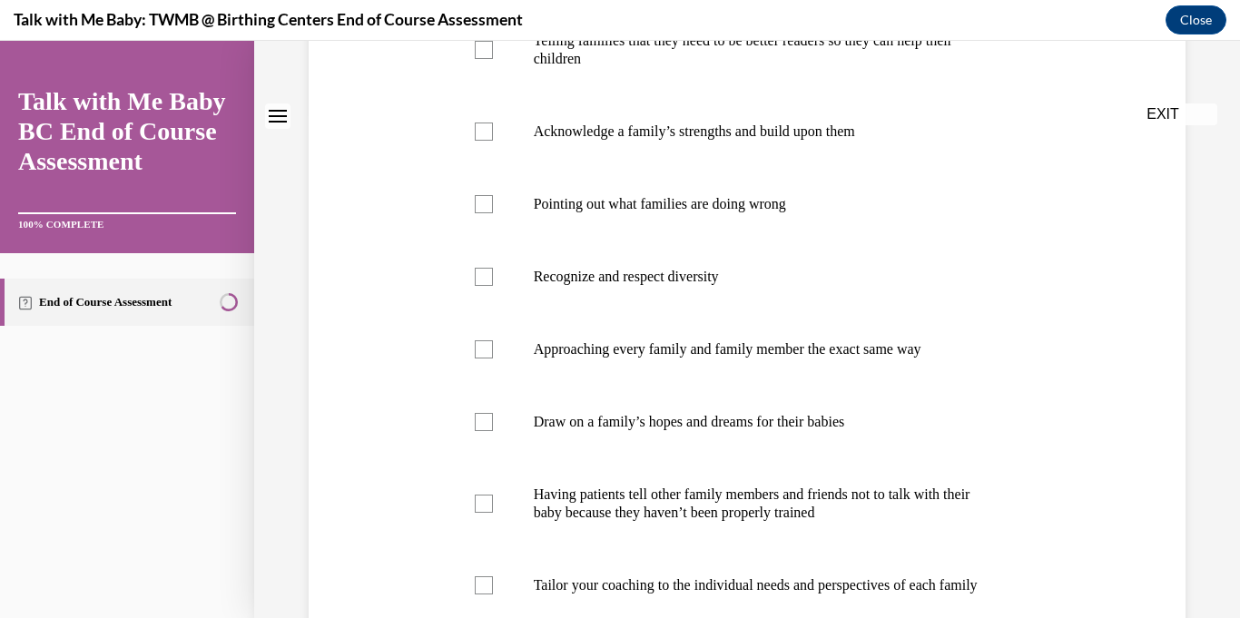
scroll to position [0, 0]
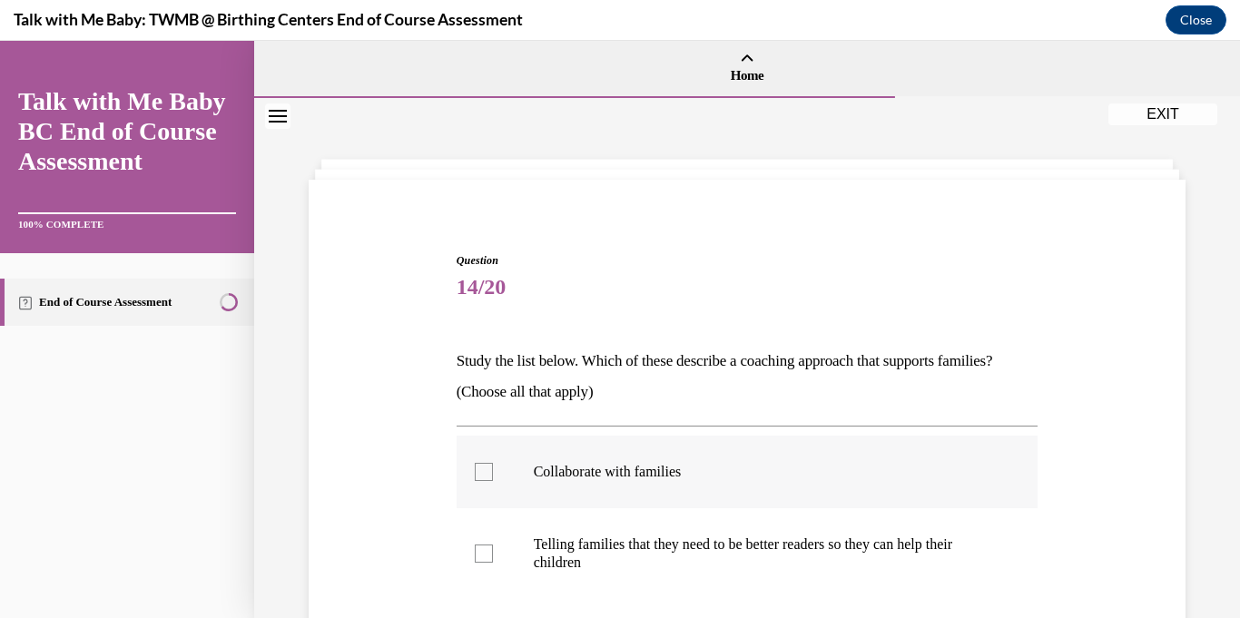
click at [484, 459] on label "Collaborate with families" at bounding box center [748, 472] width 582 height 73
click at [484, 463] on input "Collaborate with families" at bounding box center [484, 472] width 18 height 18
checkbox input "true"
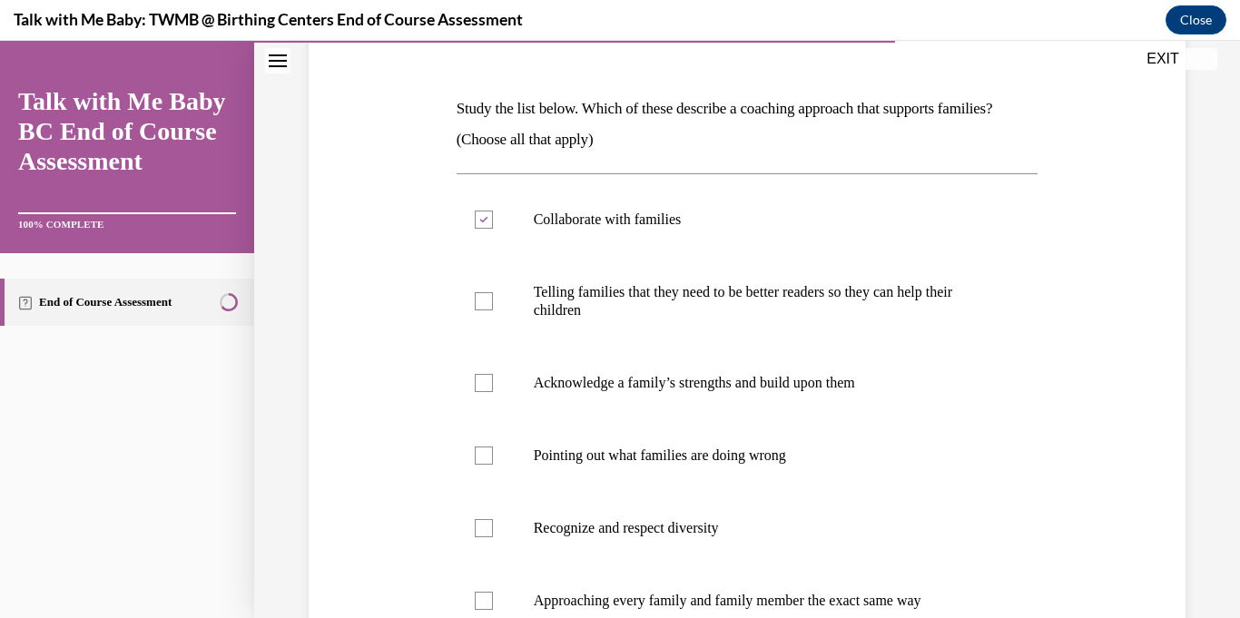
scroll to position [263, 0]
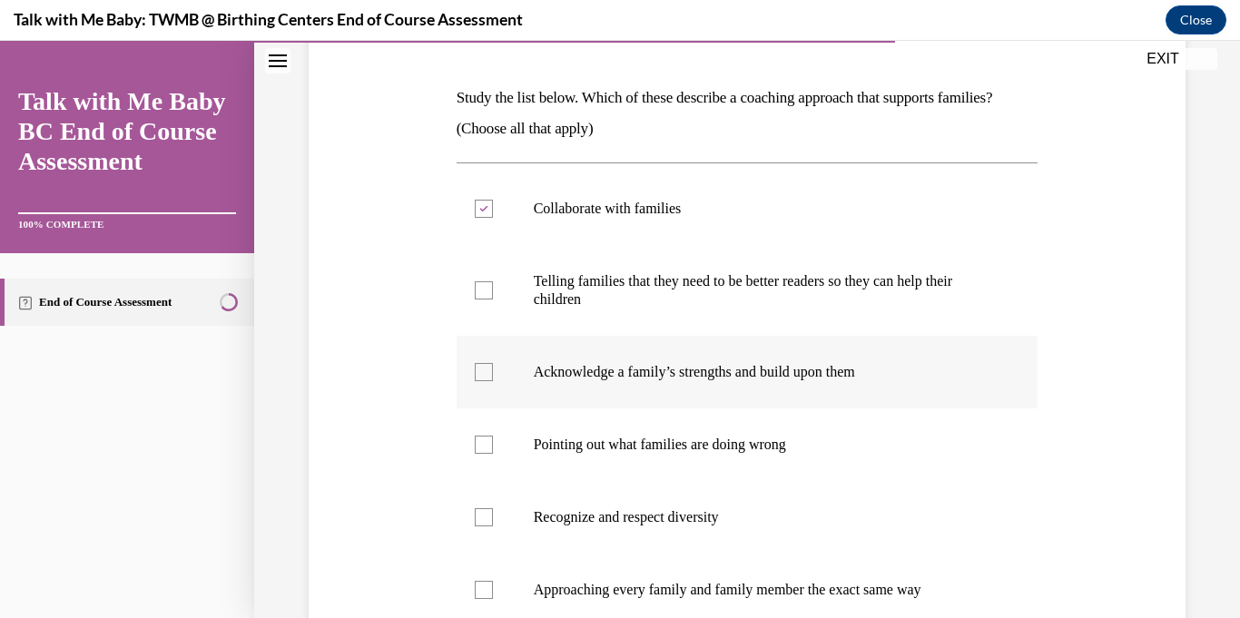
click at [480, 379] on div at bounding box center [484, 372] width 18 height 18
click at [480, 379] on input "Acknowledge a family’s strengths and build upon them" at bounding box center [484, 372] width 18 height 18
checkbox input "true"
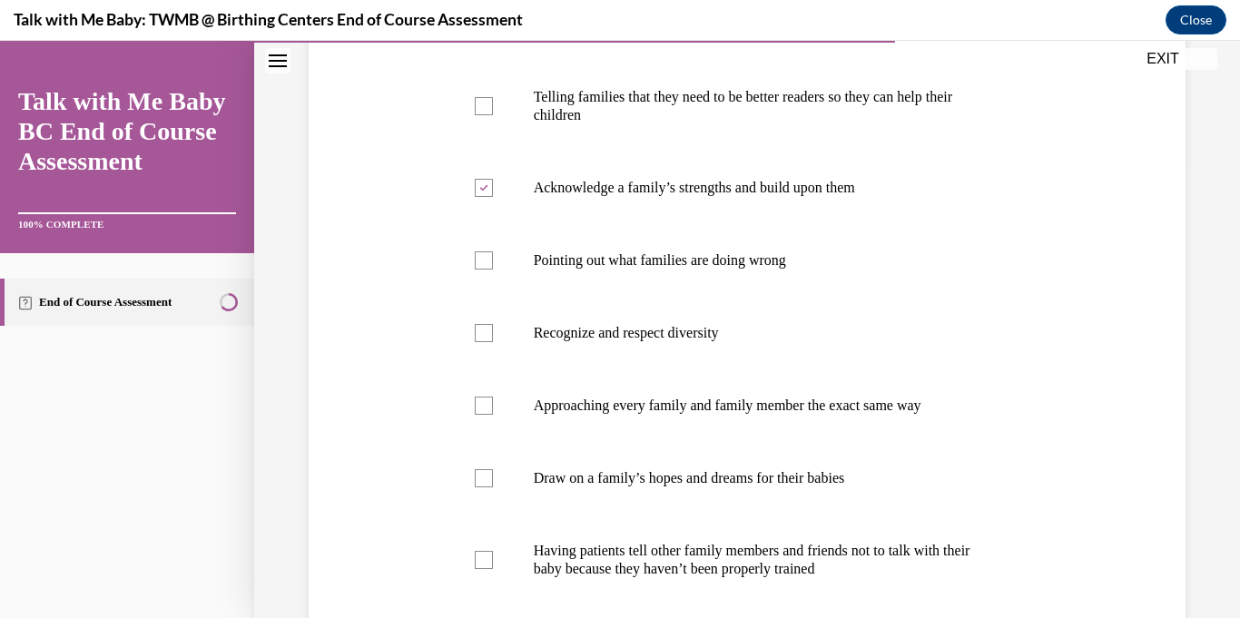
scroll to position [452, 0]
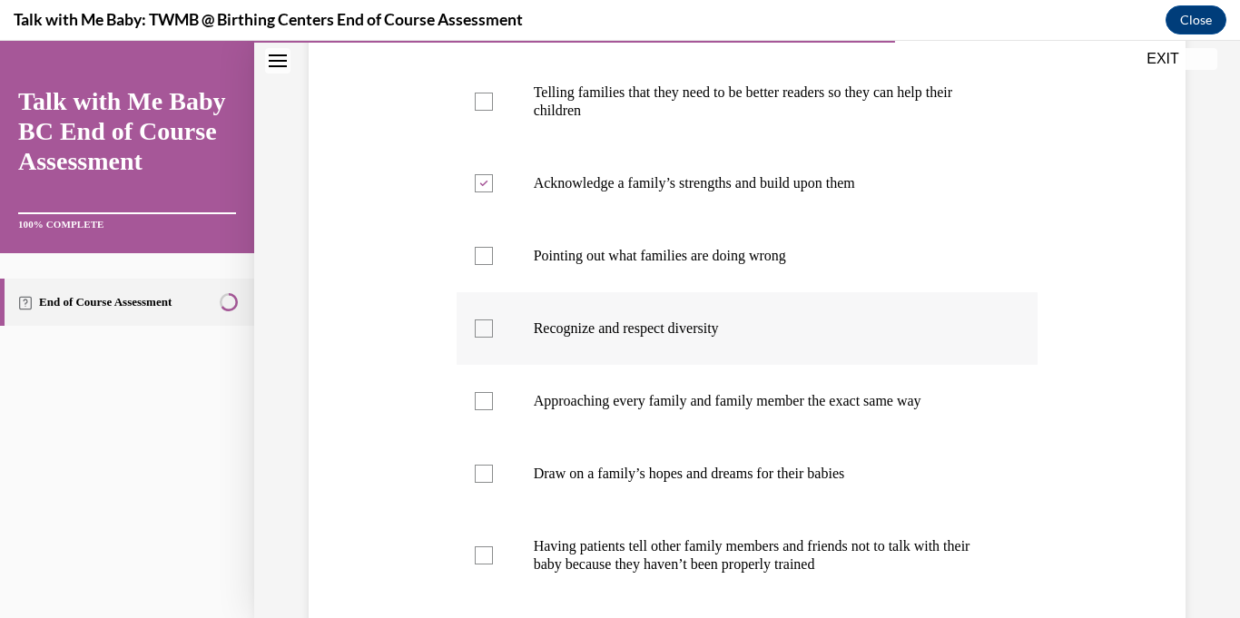
click at [485, 334] on div at bounding box center [484, 329] width 18 height 18
click at [485, 334] on input "Recognize and respect diversity" at bounding box center [484, 329] width 18 height 18
checkbox input "true"
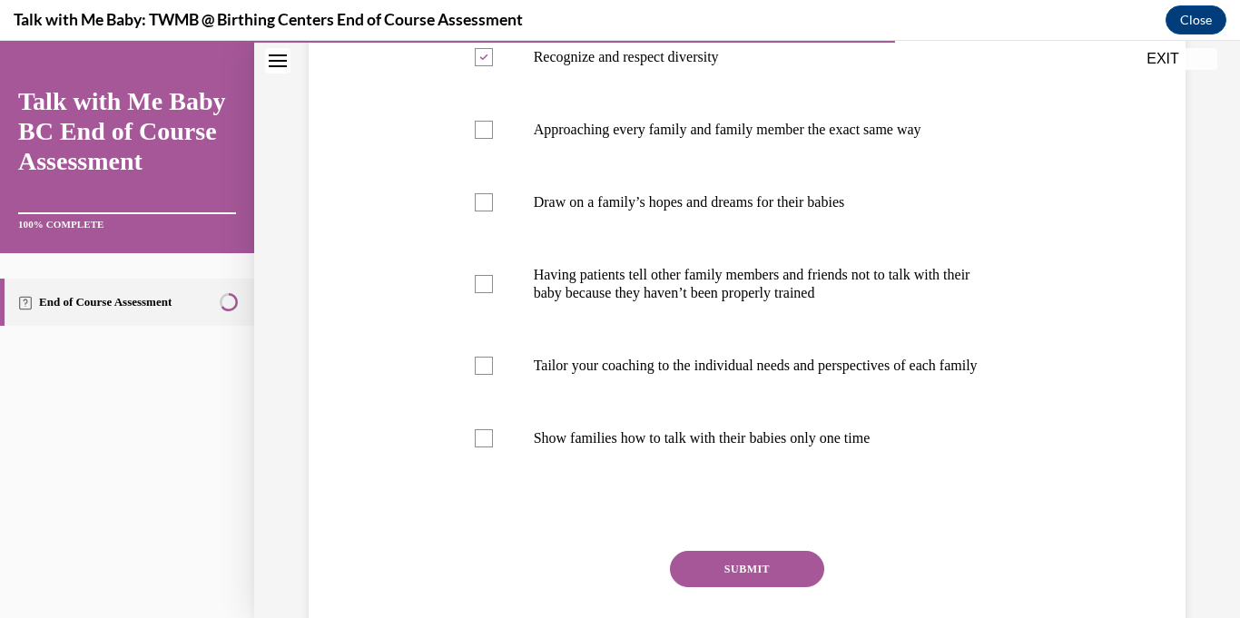
scroll to position [737, 0]
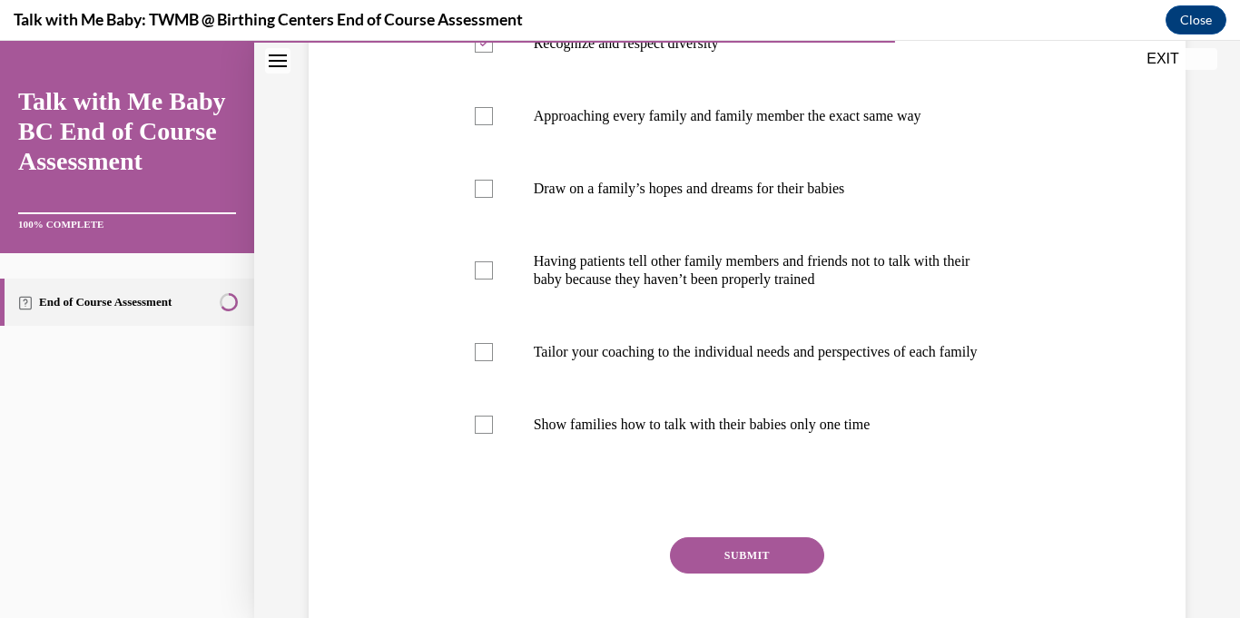
click at [751, 570] on button "SUBMIT" at bounding box center [747, 556] width 154 height 36
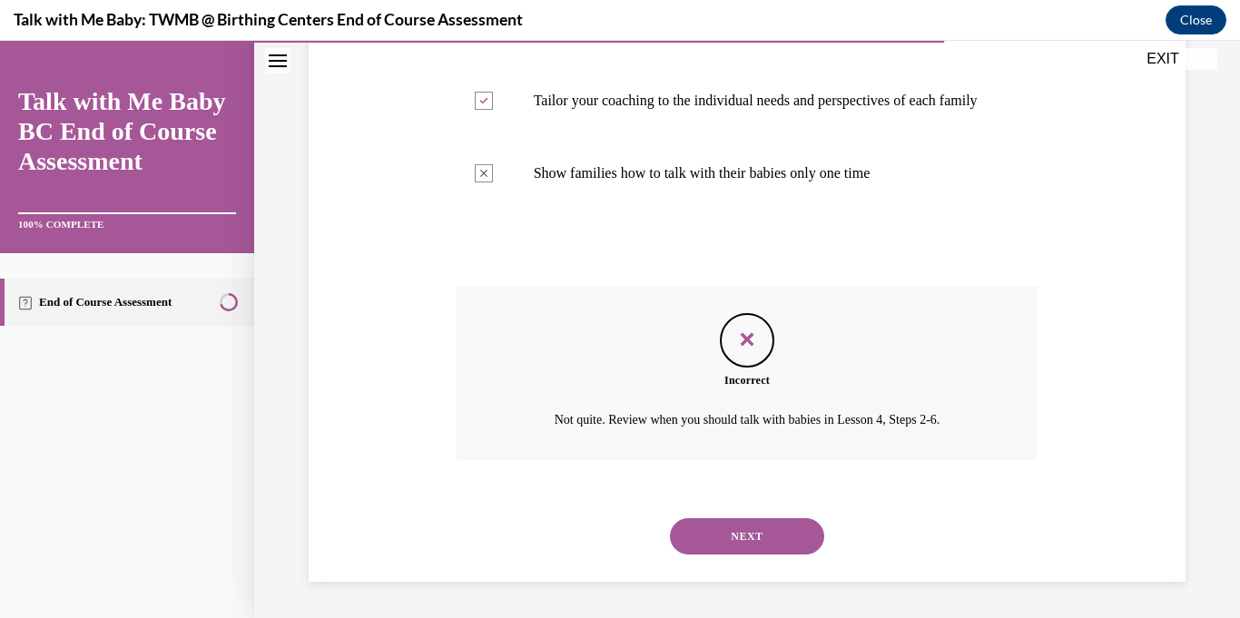
scroll to position [1007, 0]
click at [752, 543] on button "NEXT" at bounding box center [747, 536] width 154 height 36
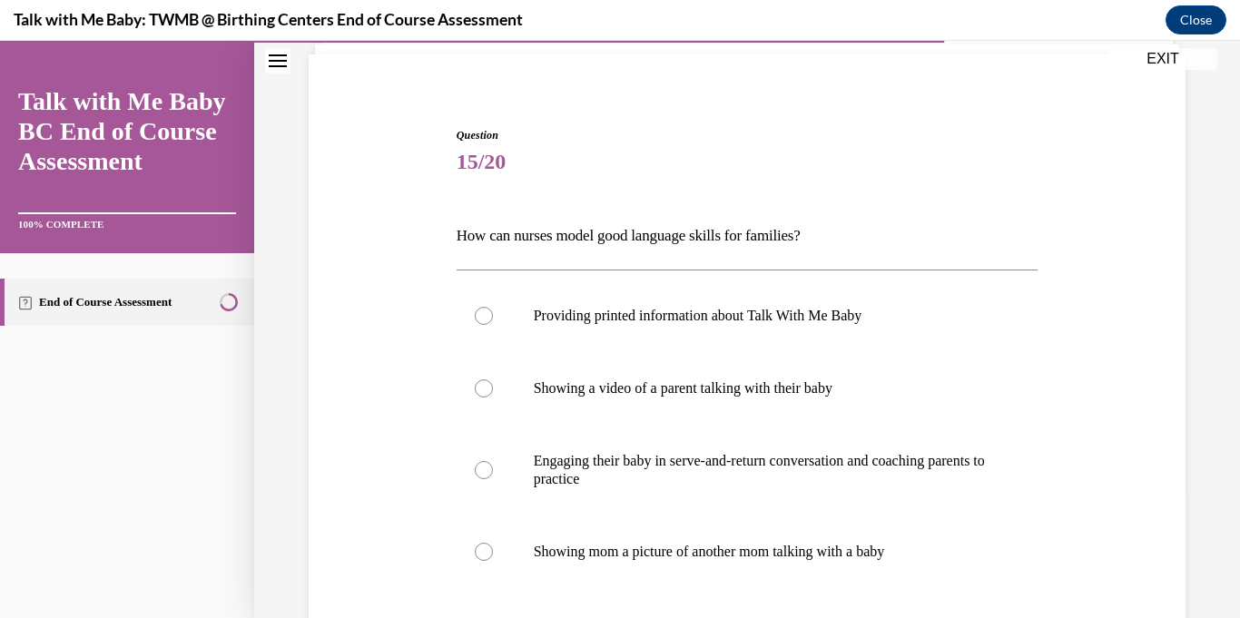
scroll to position [127, 0]
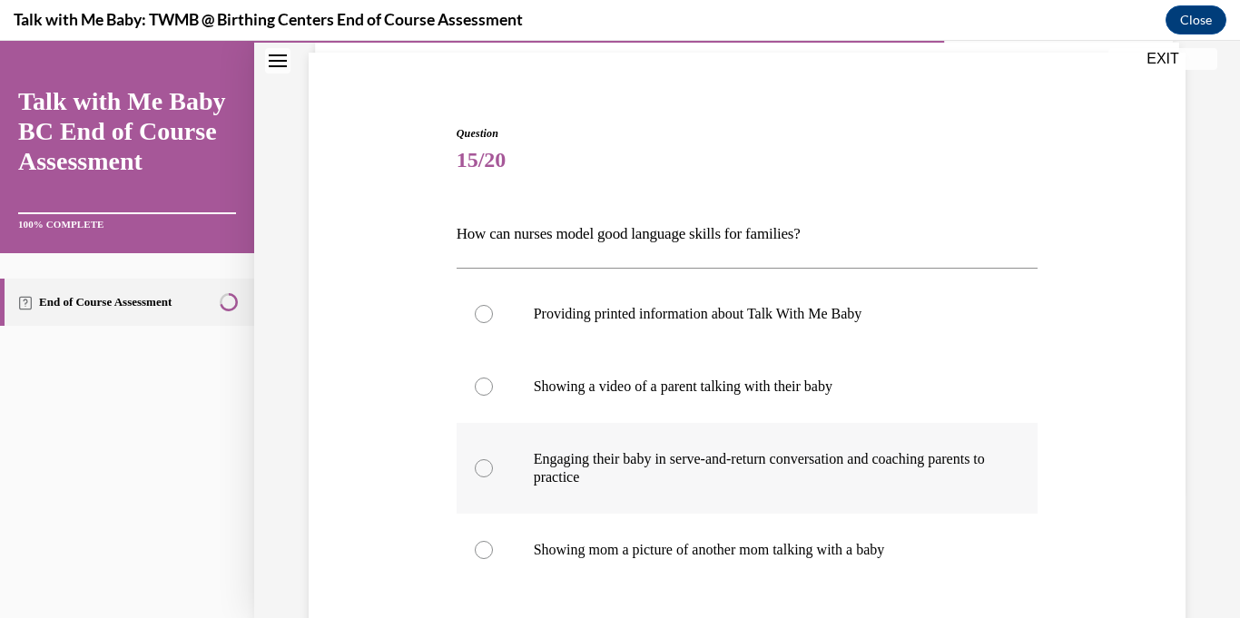
click at [485, 464] on div at bounding box center [484, 468] width 18 height 18
click at [485, 464] on input "Engaging their baby in serve-and-return conversation and coaching parents to pr…" at bounding box center [484, 468] width 18 height 18
radio input "true"
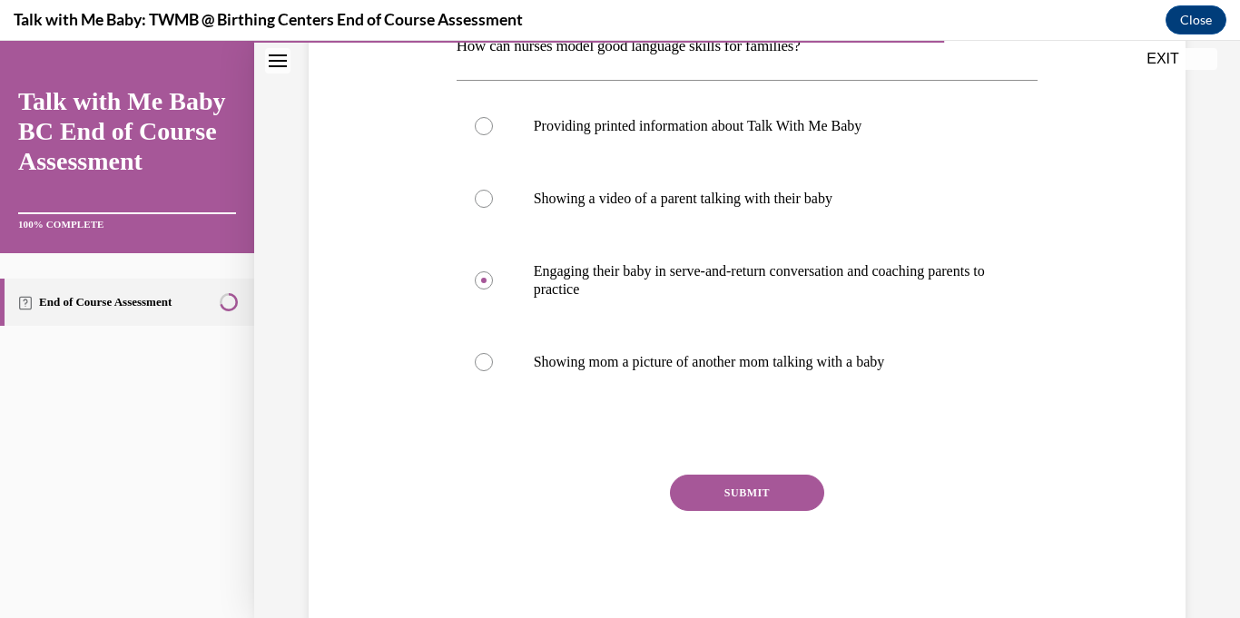
scroll to position [316, 0]
click at [791, 493] on button "SUBMIT" at bounding box center [747, 492] width 154 height 36
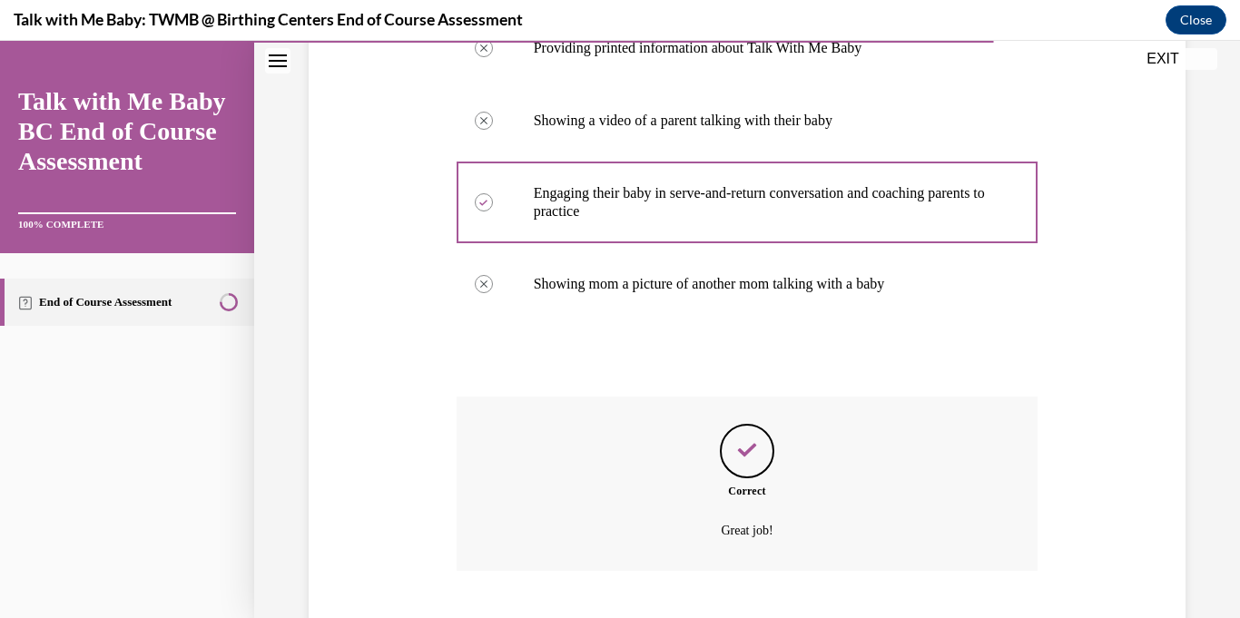
scroll to position [504, 0]
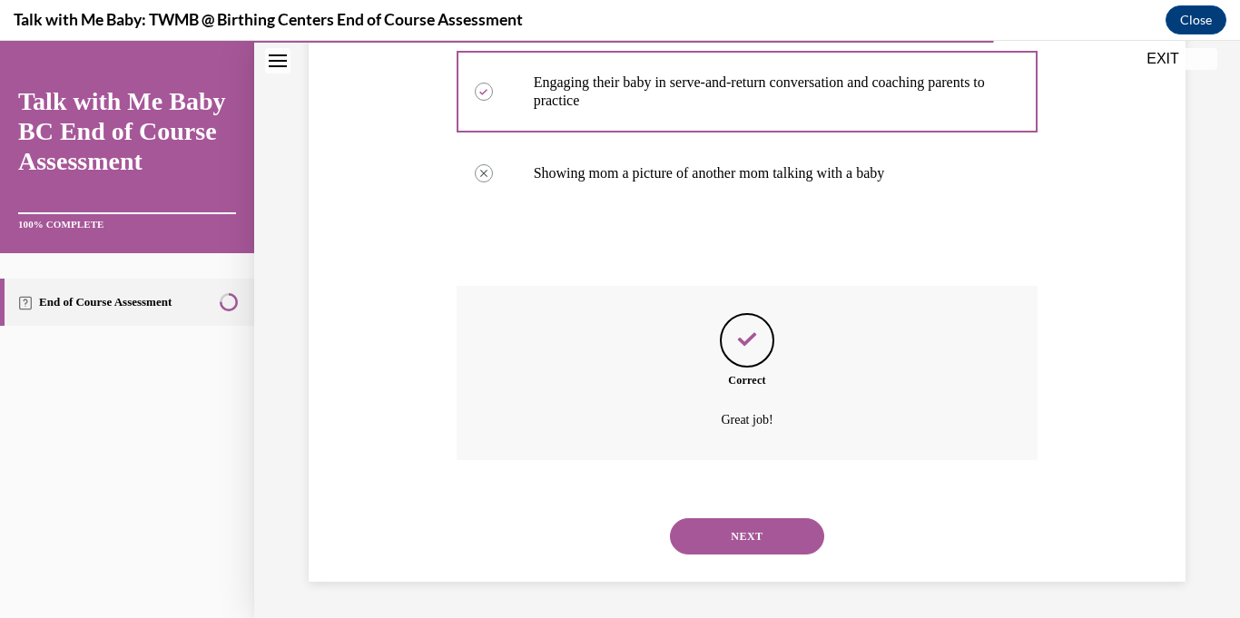
click at [772, 520] on button "NEXT" at bounding box center [747, 536] width 154 height 36
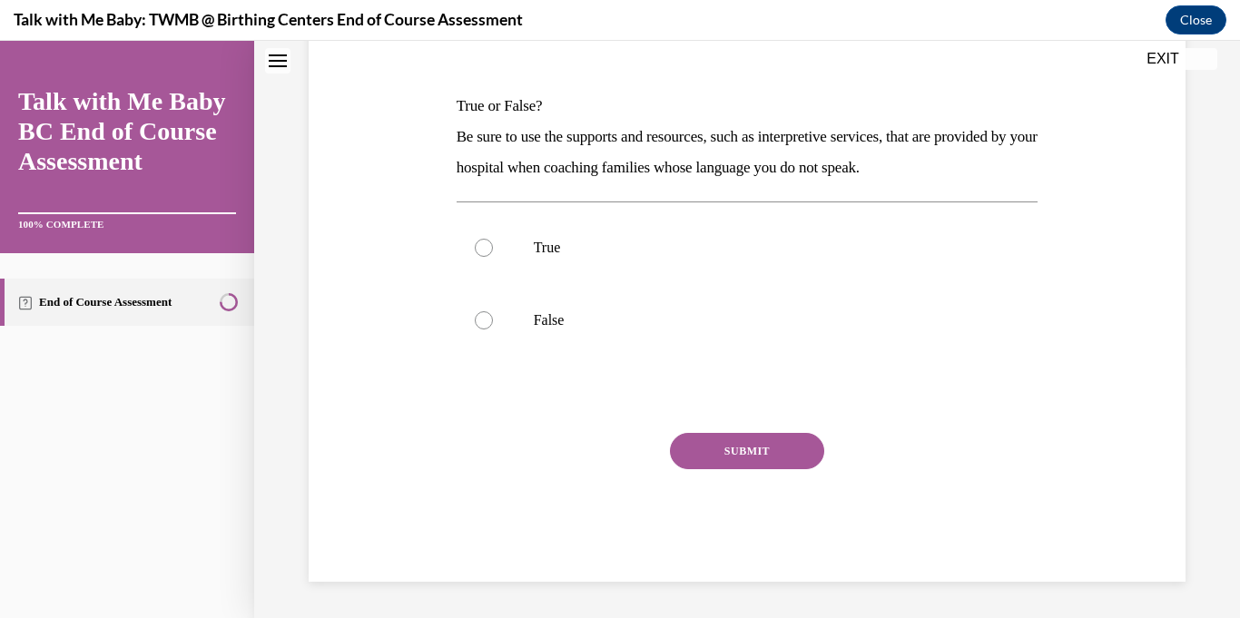
scroll to position [0, 0]
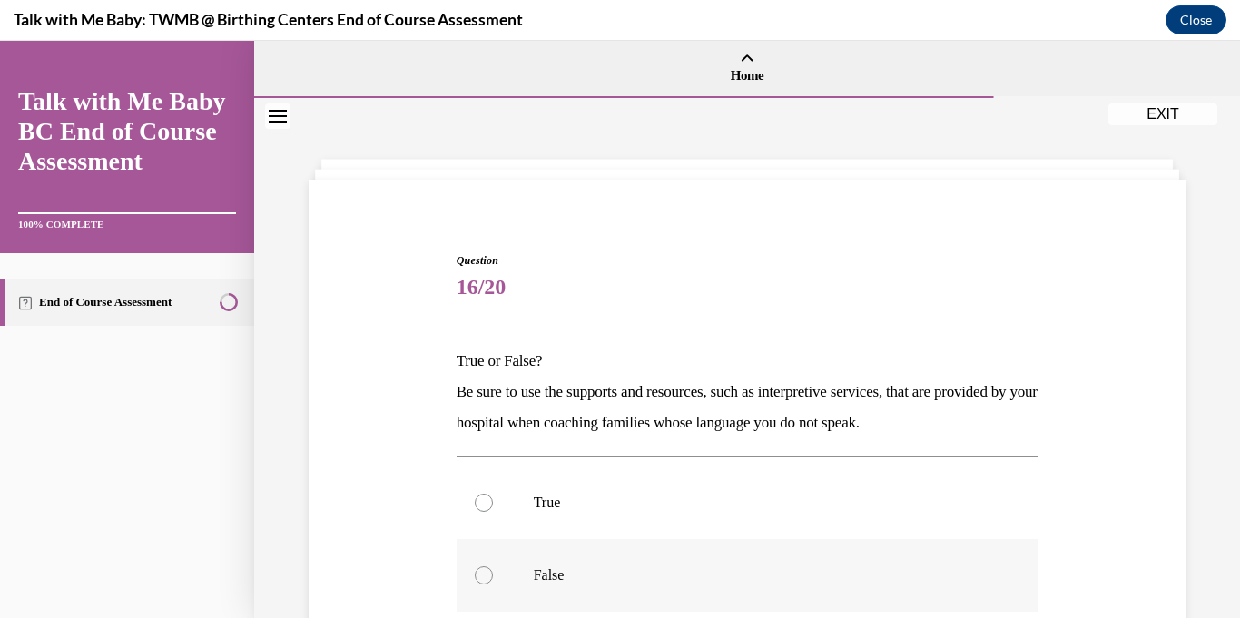
click at [485, 573] on div at bounding box center [484, 576] width 18 height 18
click at [485, 573] on input "False" at bounding box center [484, 576] width 18 height 18
radio input "true"
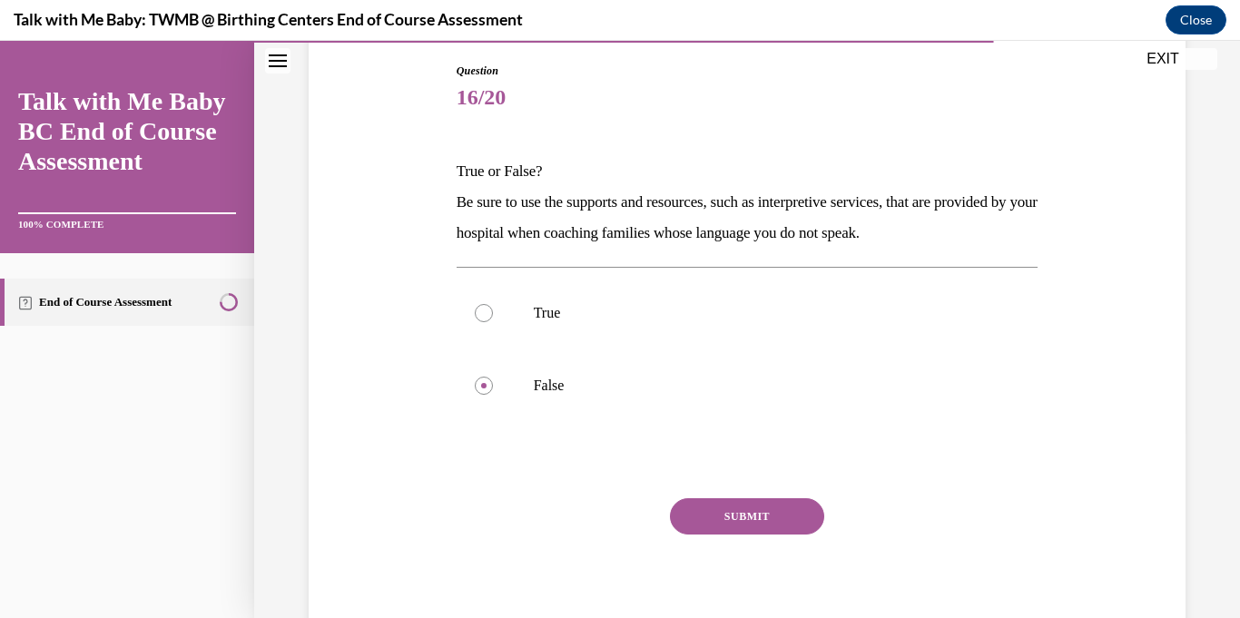
scroll to position [192, 0]
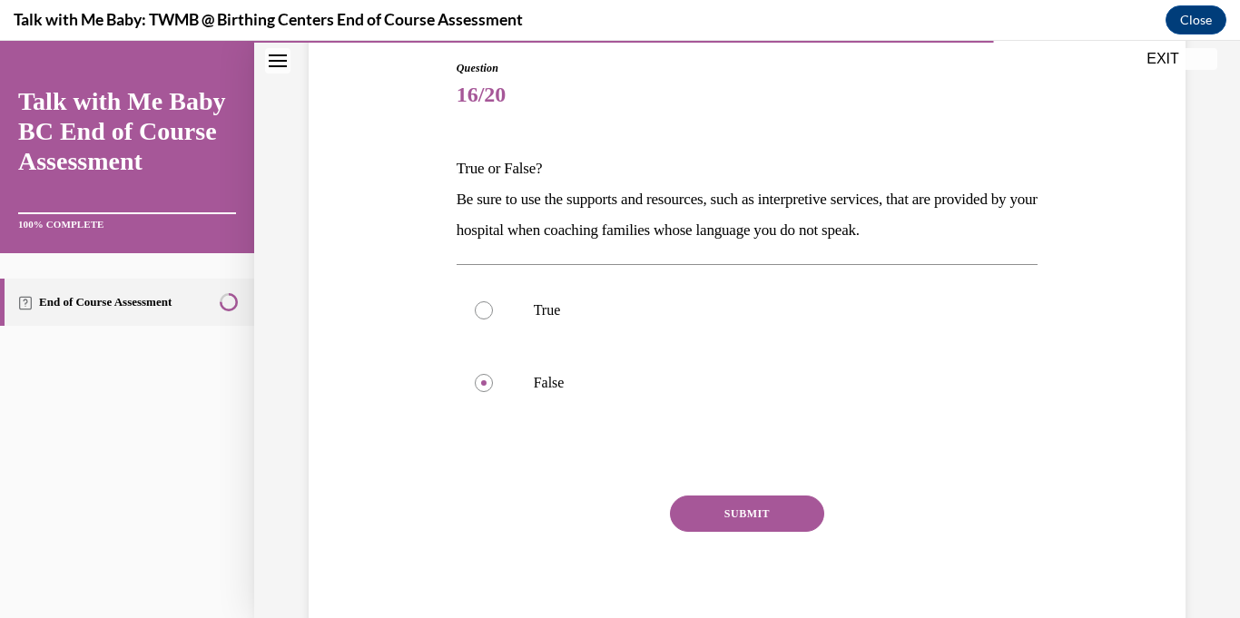
click at [787, 509] on button "SUBMIT" at bounding box center [747, 514] width 154 height 36
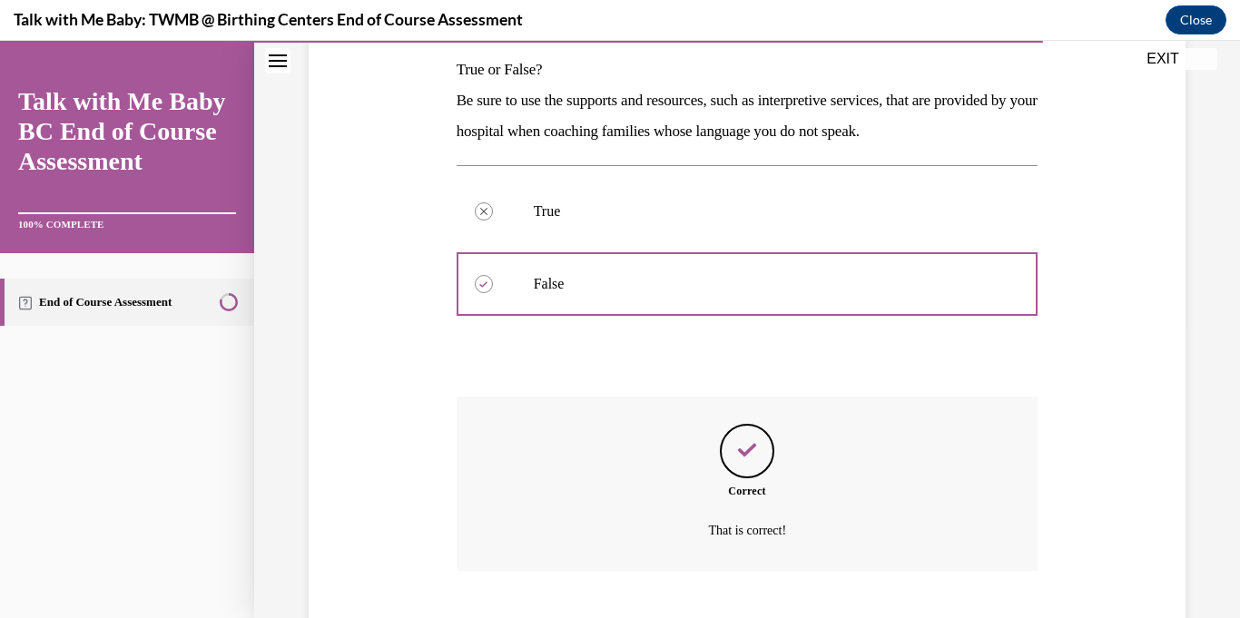
scroll to position [402, 0]
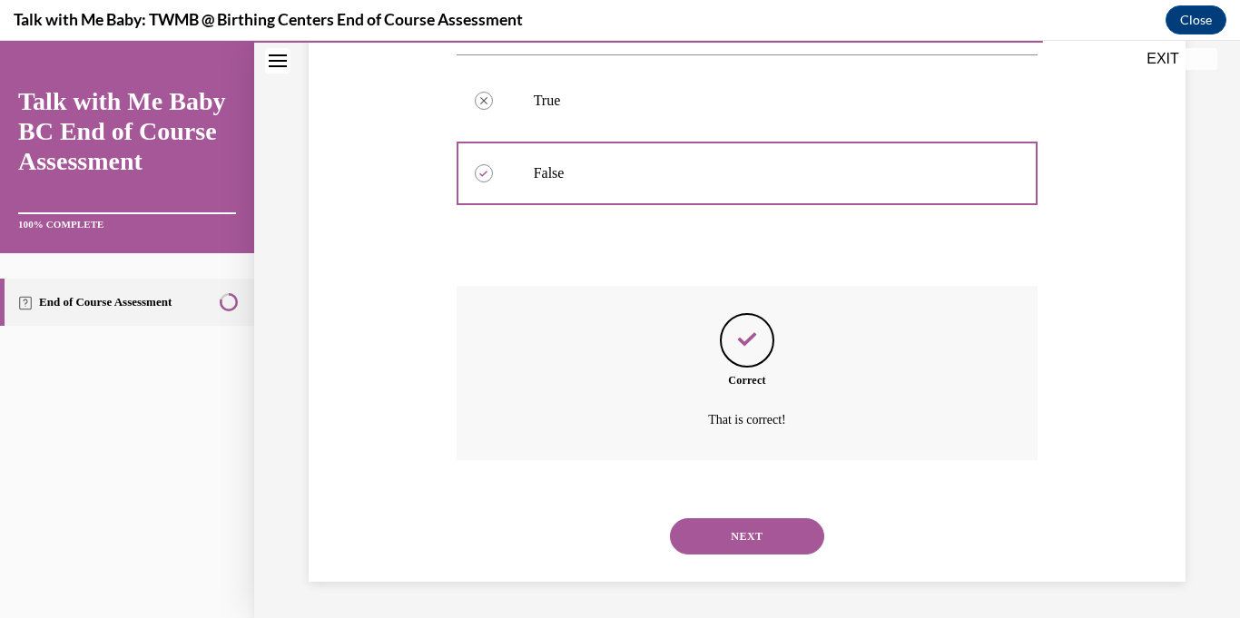
click at [773, 529] on button "NEXT" at bounding box center [747, 536] width 154 height 36
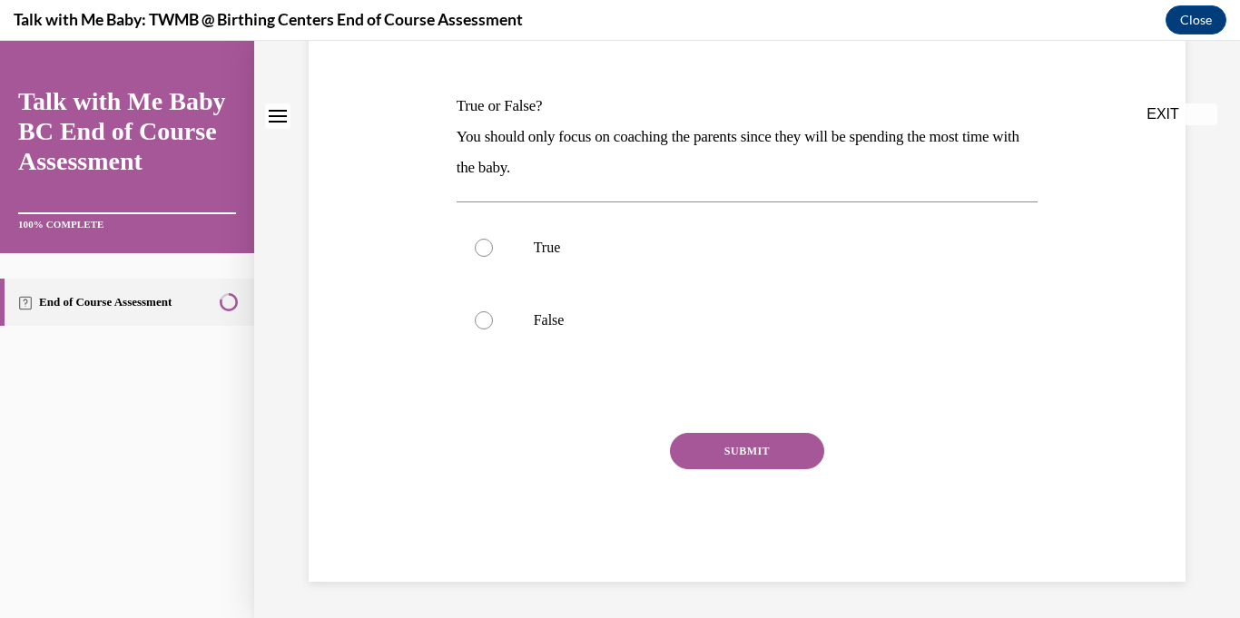
scroll to position [0, 0]
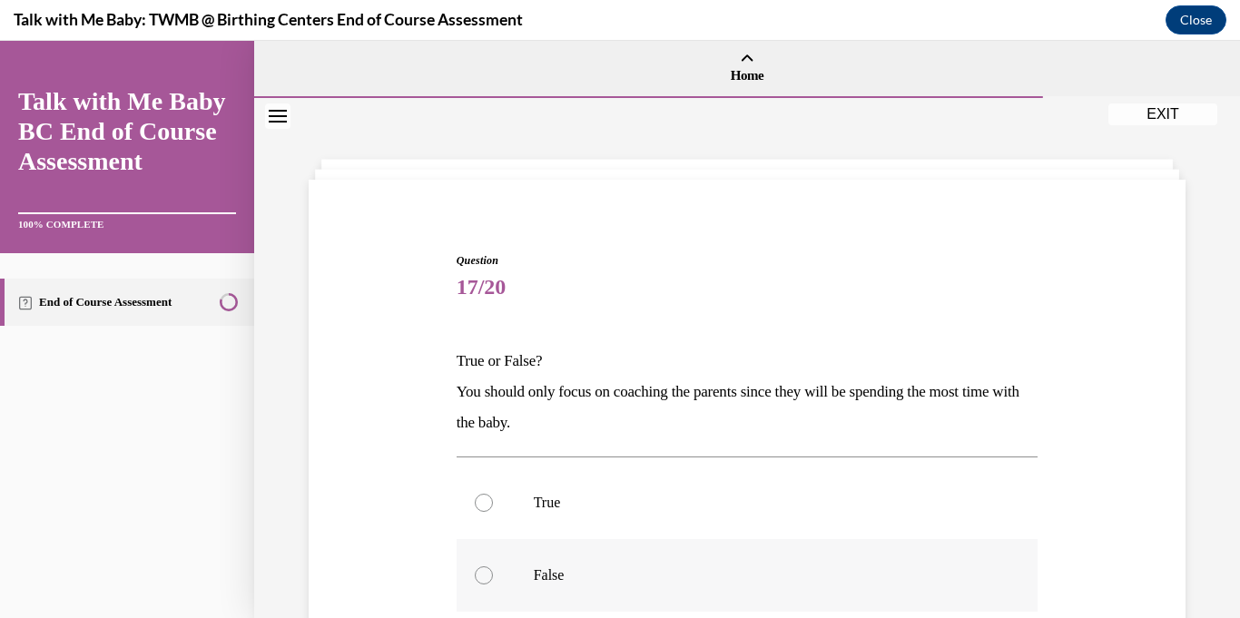
click at [483, 577] on div at bounding box center [484, 576] width 18 height 18
click at [483, 577] on input "False" at bounding box center [484, 576] width 18 height 18
radio input "true"
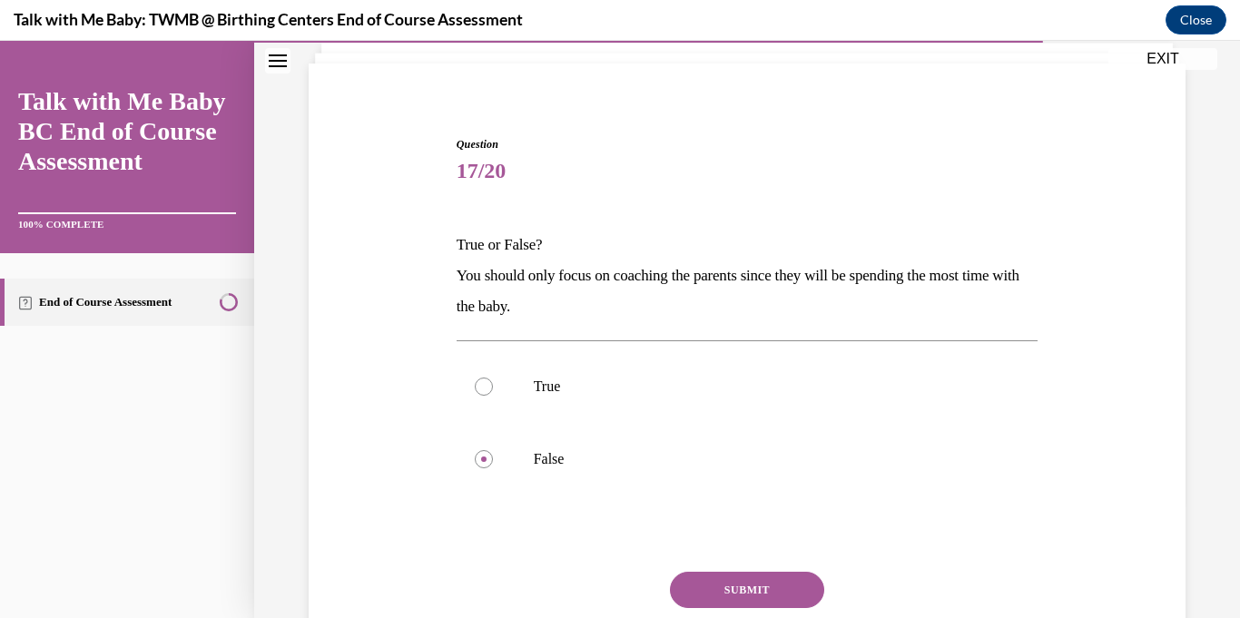
scroll to position [187, 0]
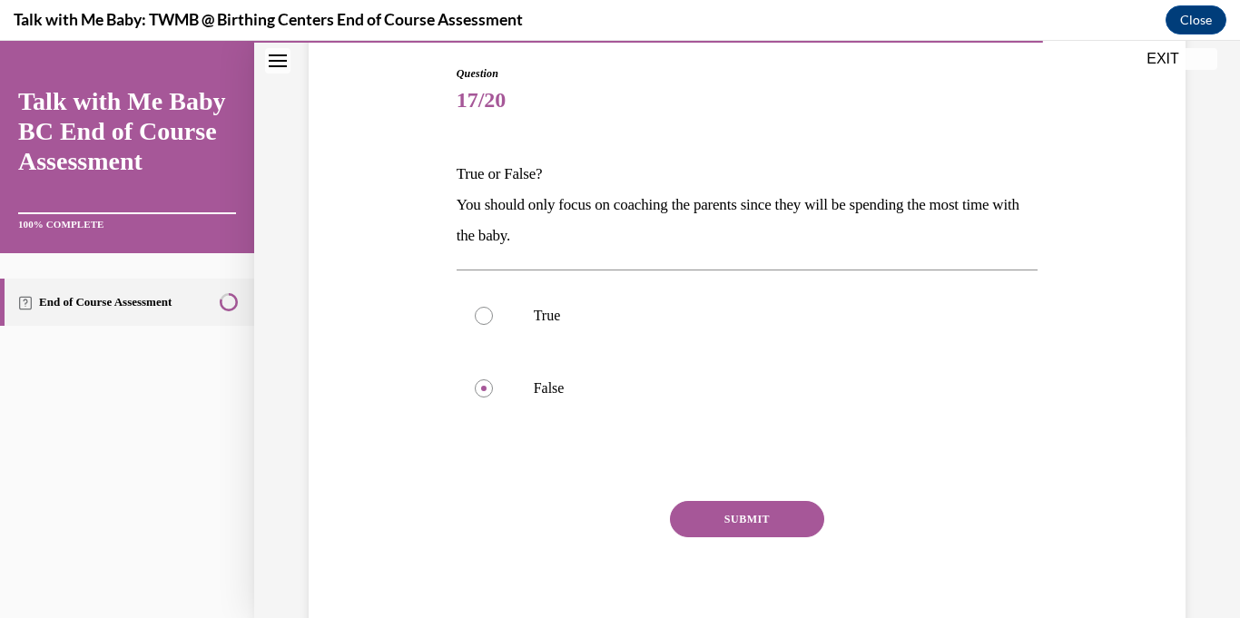
click at [803, 527] on button "SUBMIT" at bounding box center [747, 519] width 154 height 36
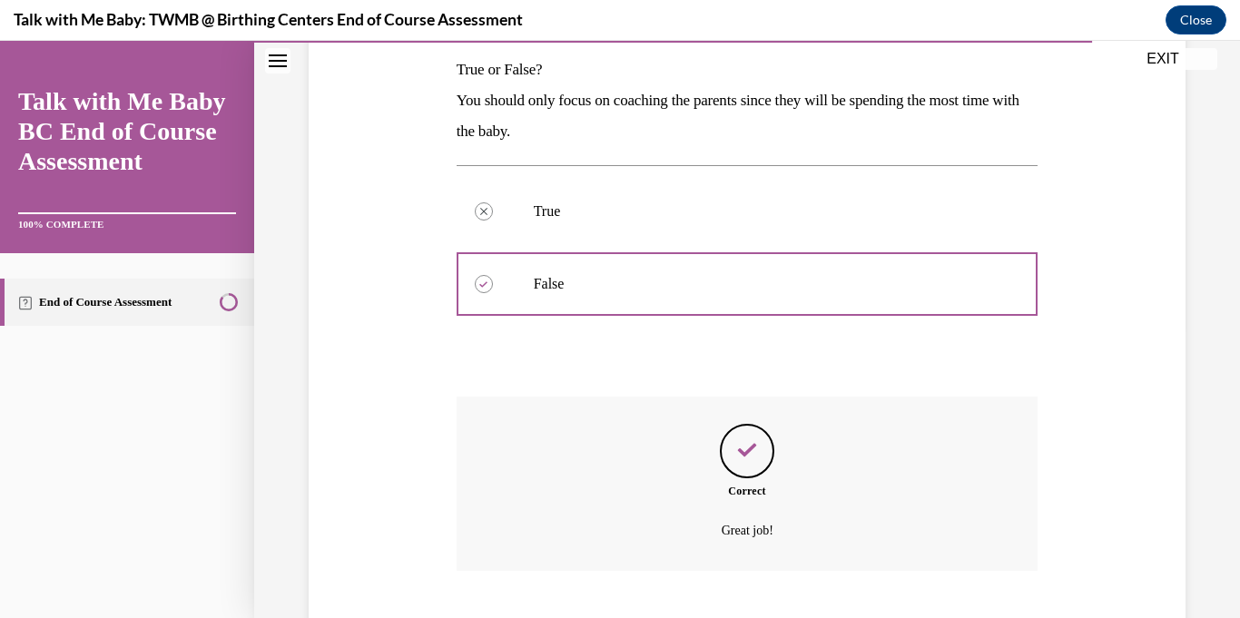
scroll to position [402, 0]
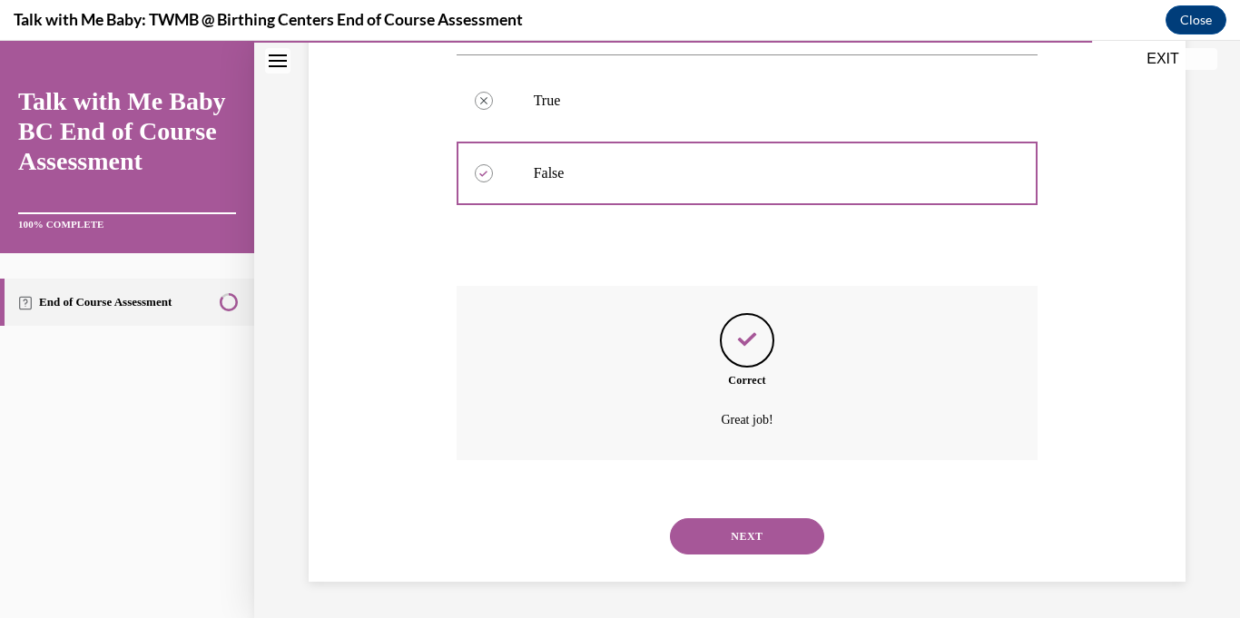
click at [759, 544] on button "NEXT" at bounding box center [747, 536] width 154 height 36
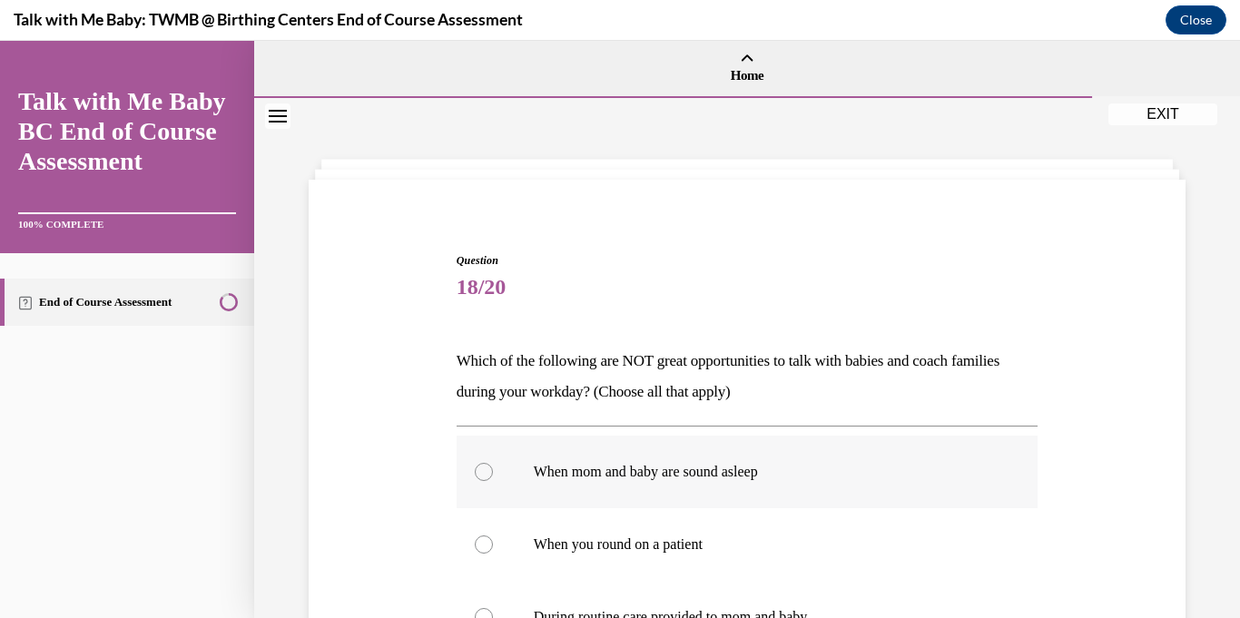
click at [485, 472] on div at bounding box center [484, 472] width 18 height 18
click at [485, 472] on input "When mom and baby are sound asleep" at bounding box center [484, 472] width 18 height 18
radio input "true"
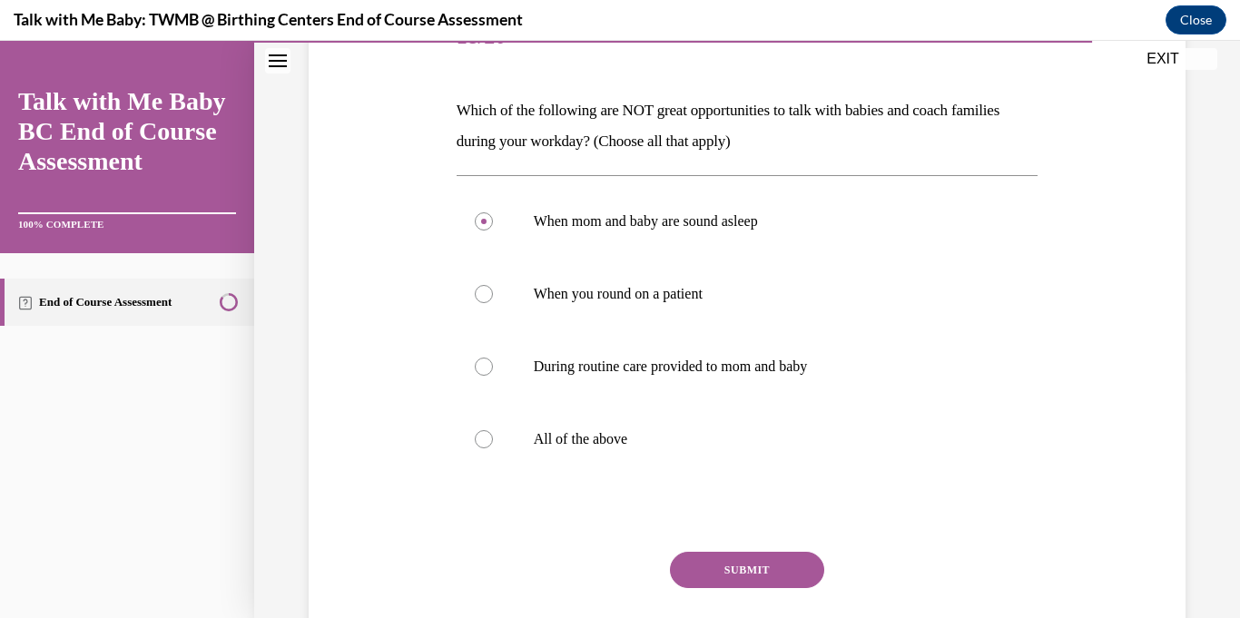
scroll to position [252, 0]
click at [731, 568] on button "SUBMIT" at bounding box center [747, 569] width 154 height 36
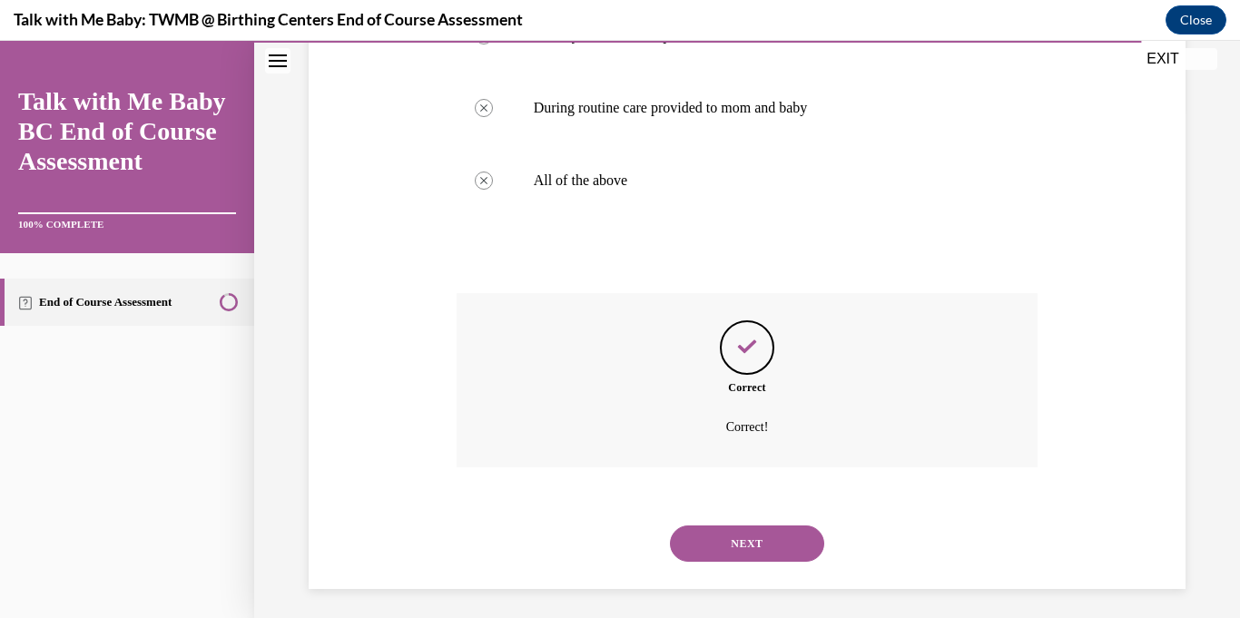
scroll to position [517, 0]
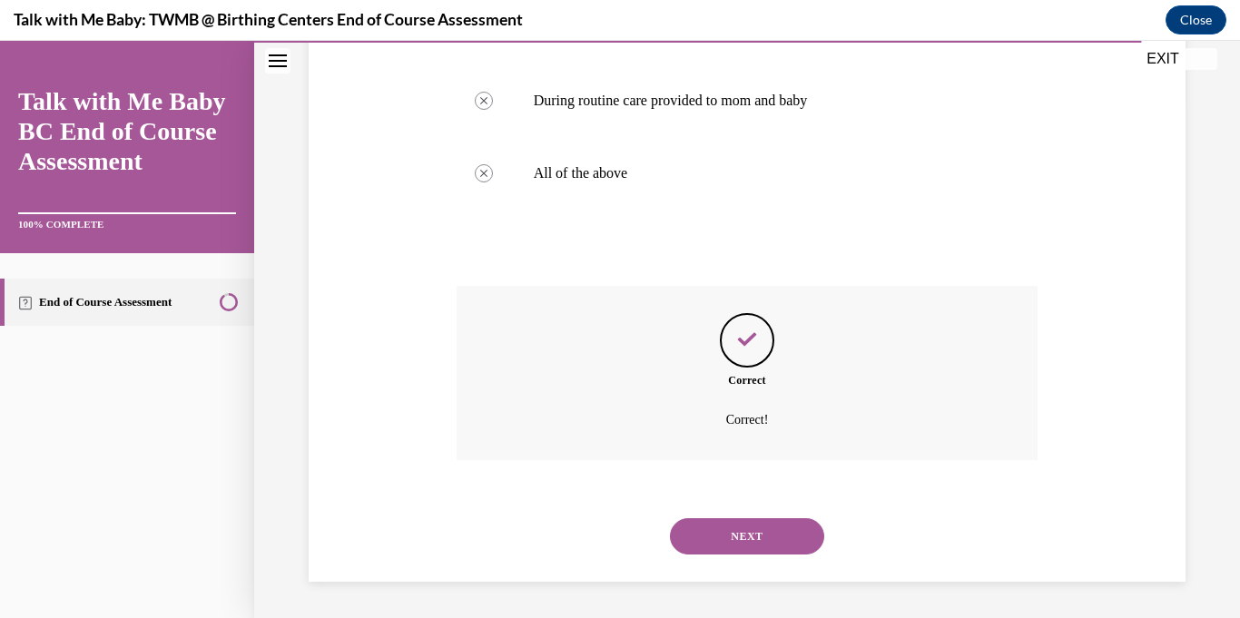
click at [814, 514] on div "NEXT" at bounding box center [748, 536] width 582 height 73
click at [797, 538] on button "NEXT" at bounding box center [747, 536] width 154 height 36
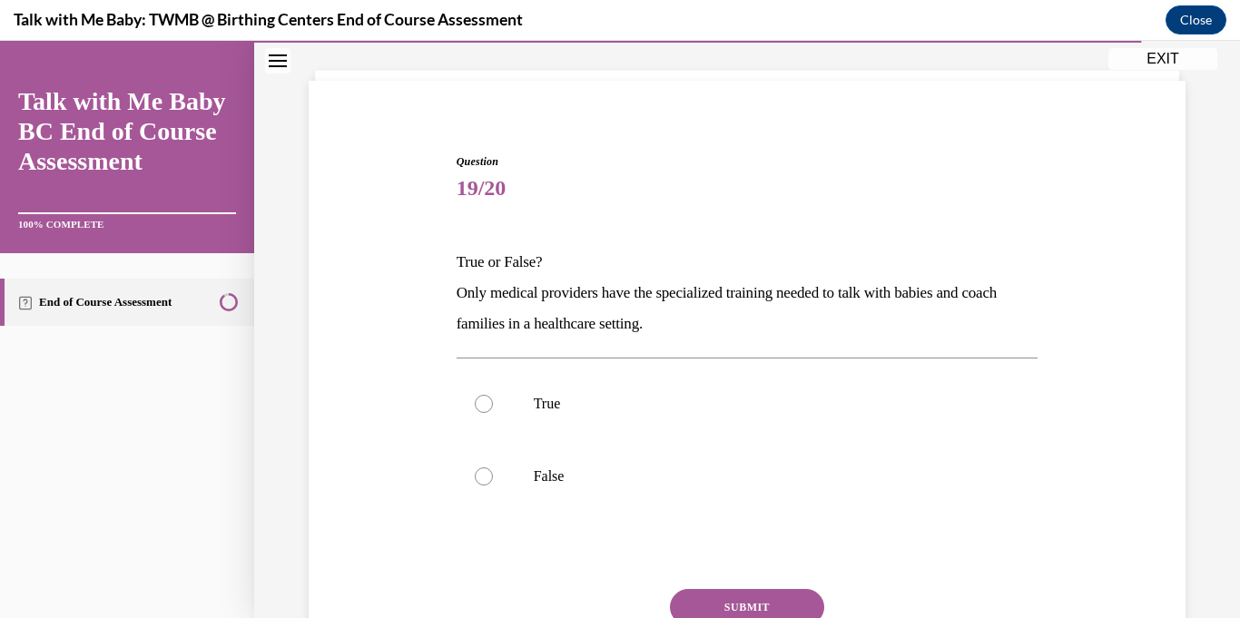
scroll to position [101, 0]
click at [485, 471] on div at bounding box center [484, 475] width 18 height 18
click at [485, 471] on input "False" at bounding box center [484, 475] width 18 height 18
radio input "true"
click at [487, 406] on div at bounding box center [484, 402] width 18 height 18
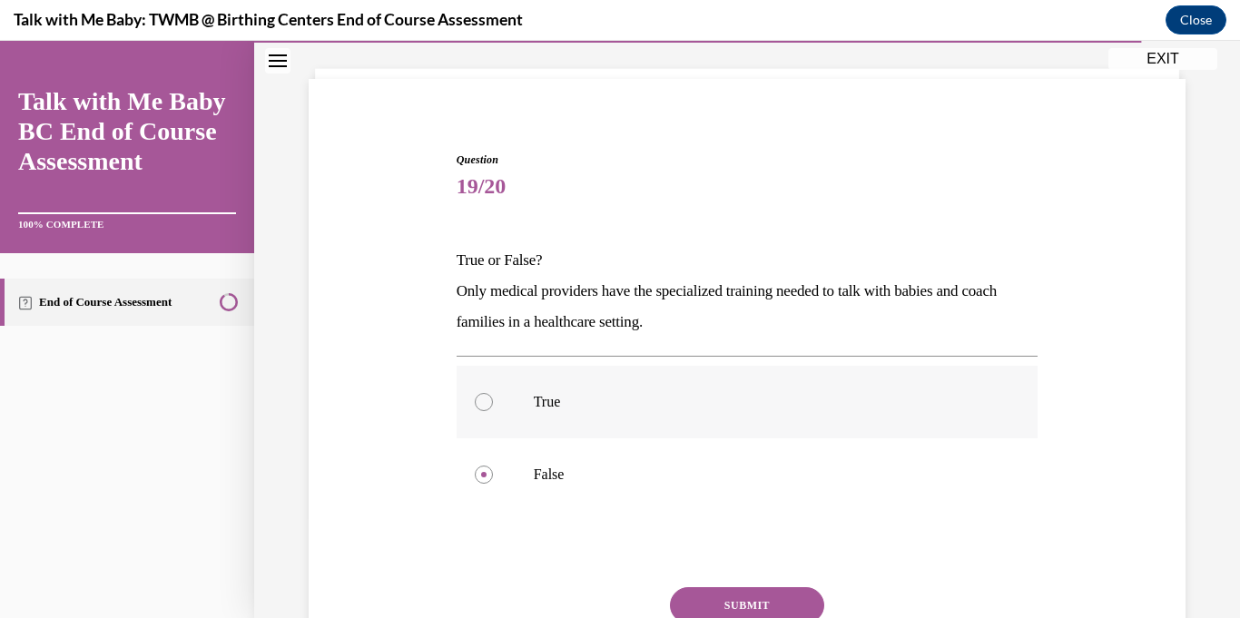
click at [487, 406] on input "True" at bounding box center [484, 402] width 18 height 18
radio input "true"
click at [719, 602] on button "SUBMIT" at bounding box center [747, 605] width 154 height 36
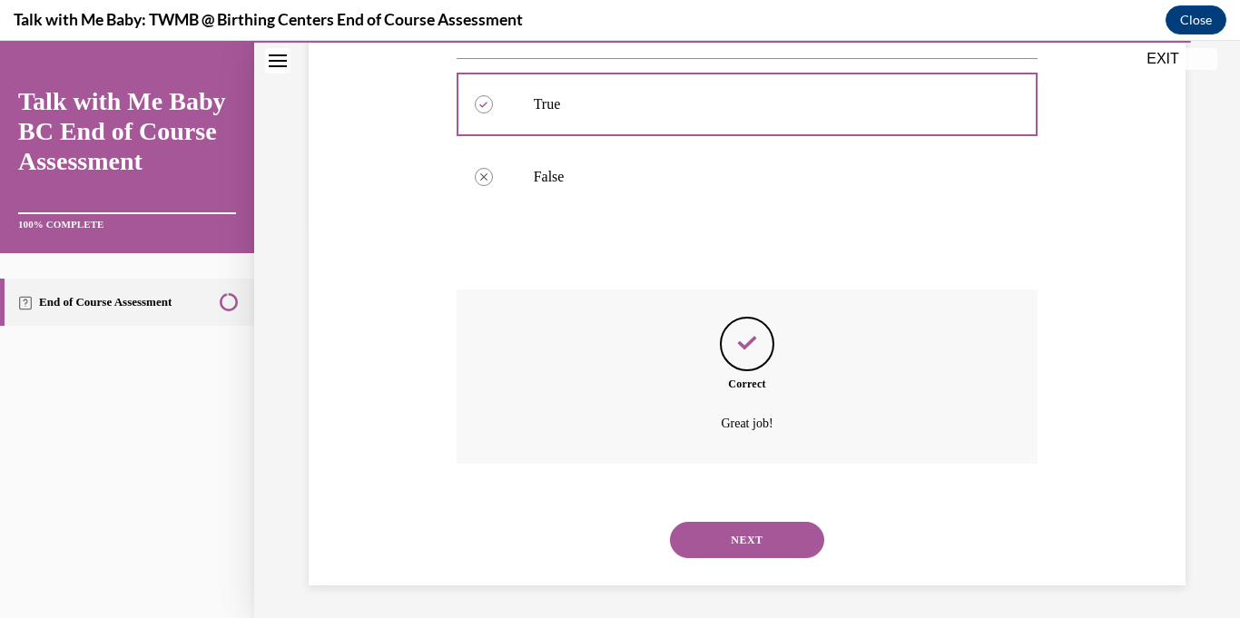
scroll to position [402, 0]
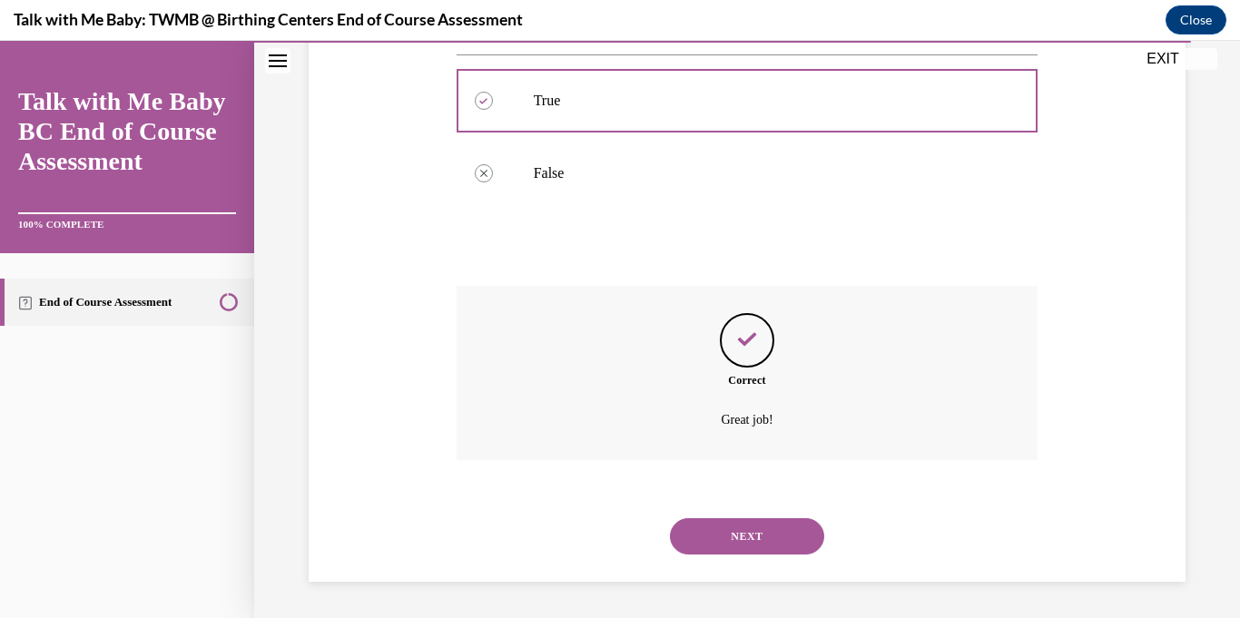
click at [787, 541] on button "NEXT" at bounding box center [747, 536] width 154 height 36
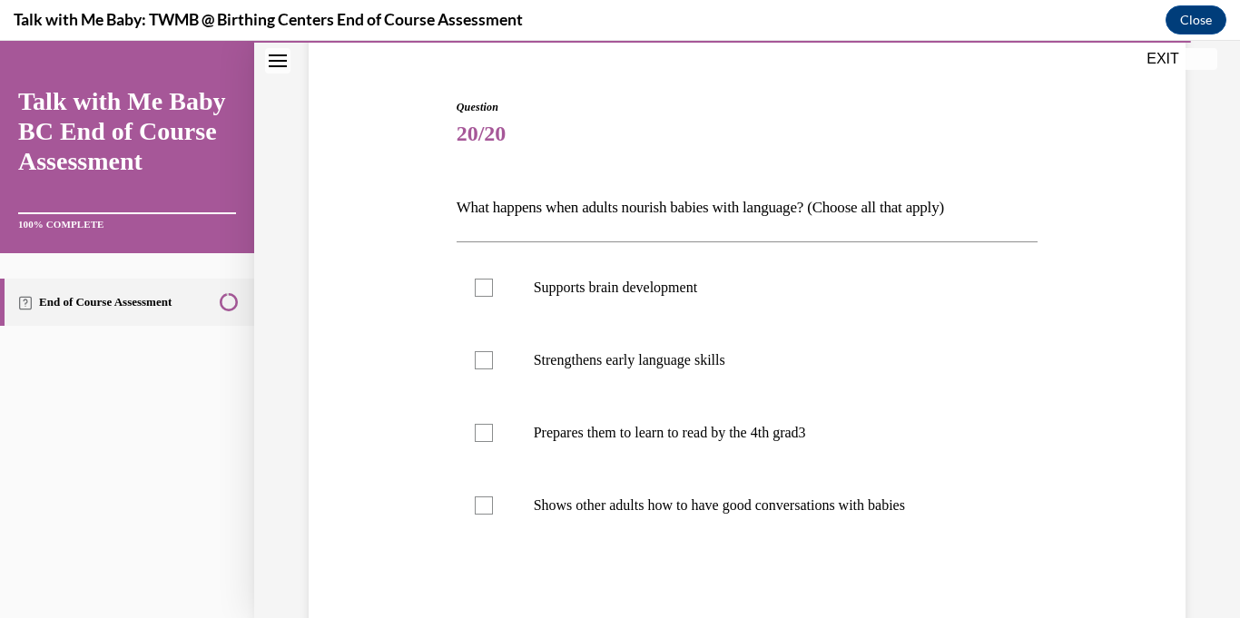
scroll to position [156, 0]
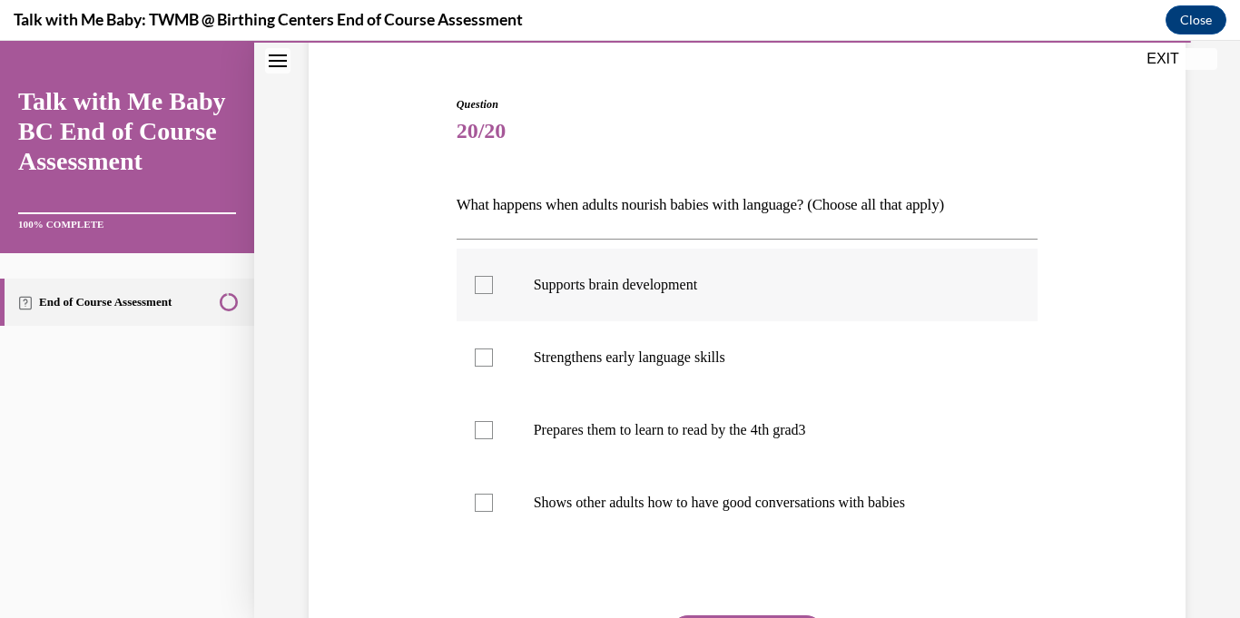
click at [484, 290] on div at bounding box center [484, 285] width 18 height 18
click at [484, 290] on input "Supports brain development" at bounding box center [484, 285] width 18 height 18
checkbox input "true"
click at [486, 360] on div at bounding box center [484, 358] width 18 height 18
click at [486, 360] on input "Strengthens early language skills" at bounding box center [484, 358] width 18 height 18
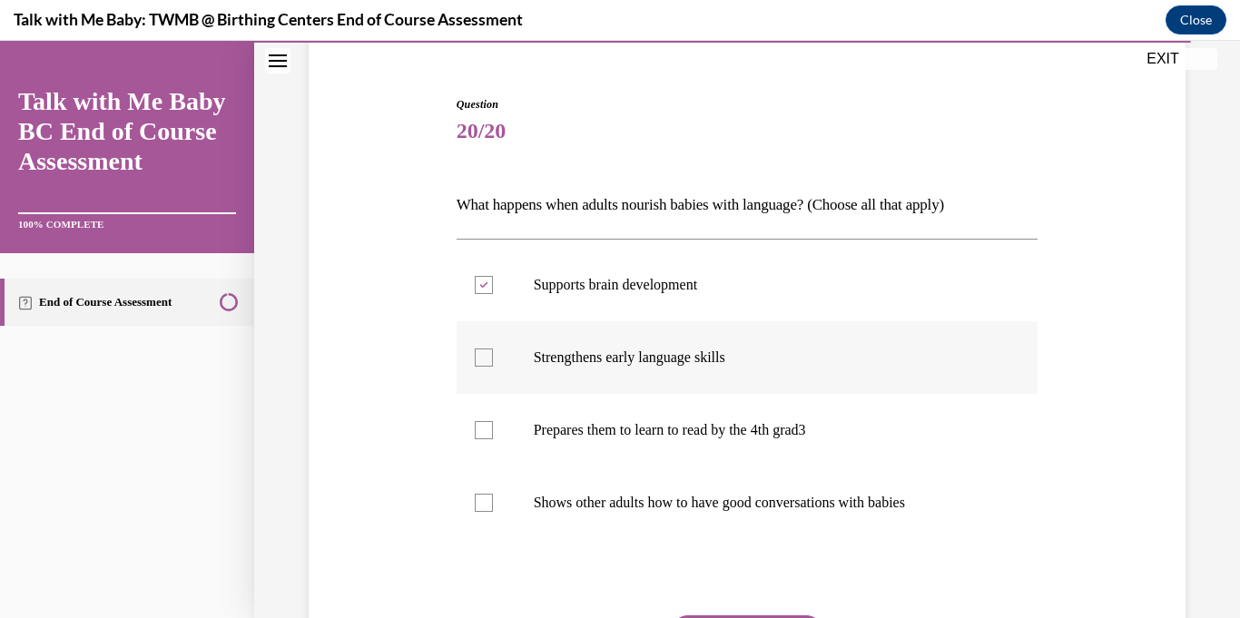
checkbox input "true"
click at [489, 430] on div at bounding box center [484, 430] width 18 height 18
click at [489, 430] on input "Prepares them to learn to read by the 4th grad3" at bounding box center [484, 430] width 18 height 18
checkbox input "true"
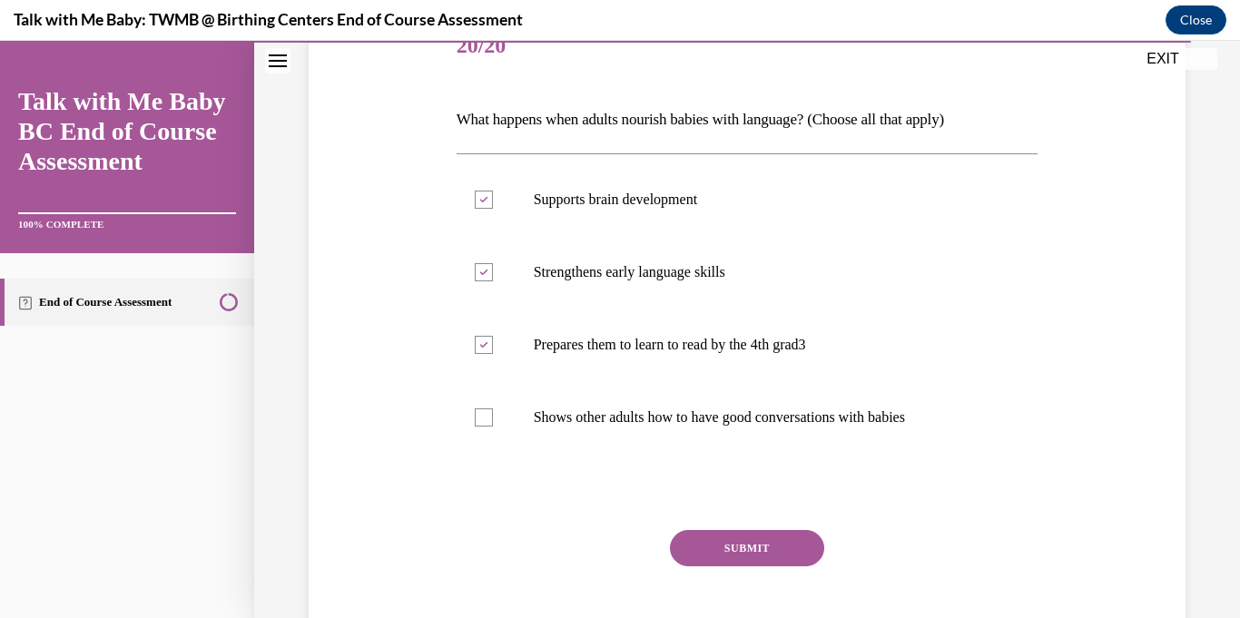
scroll to position [243, 0]
click at [763, 551] on button "SUBMIT" at bounding box center [747, 546] width 154 height 36
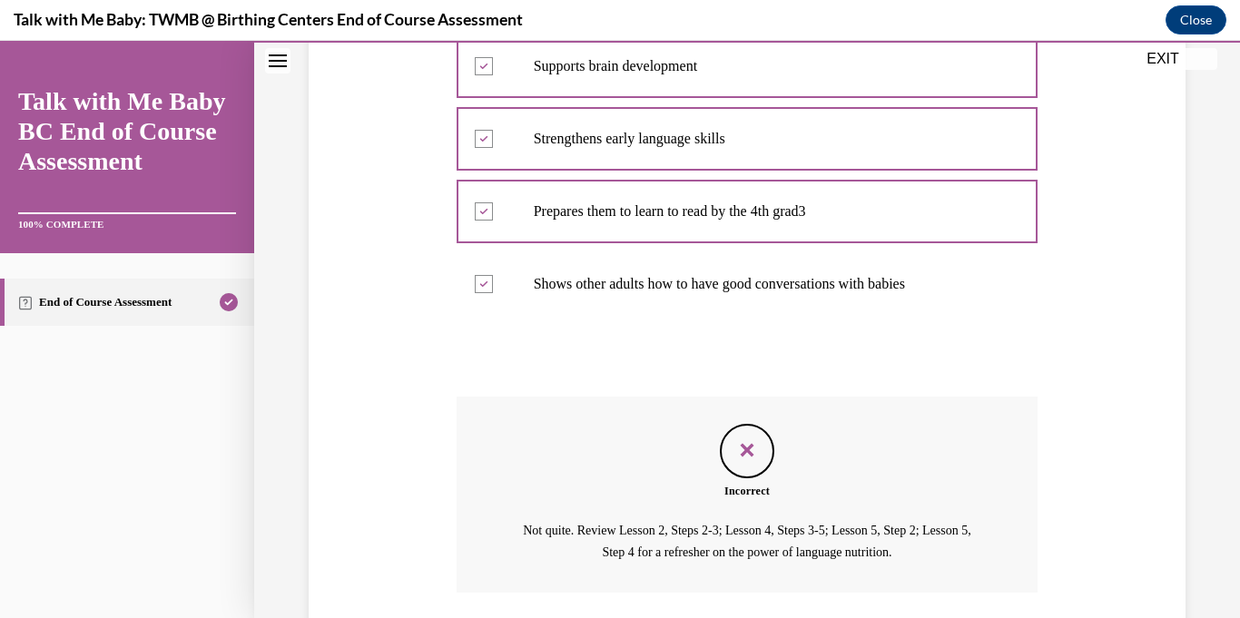
scroll to position [508, 0]
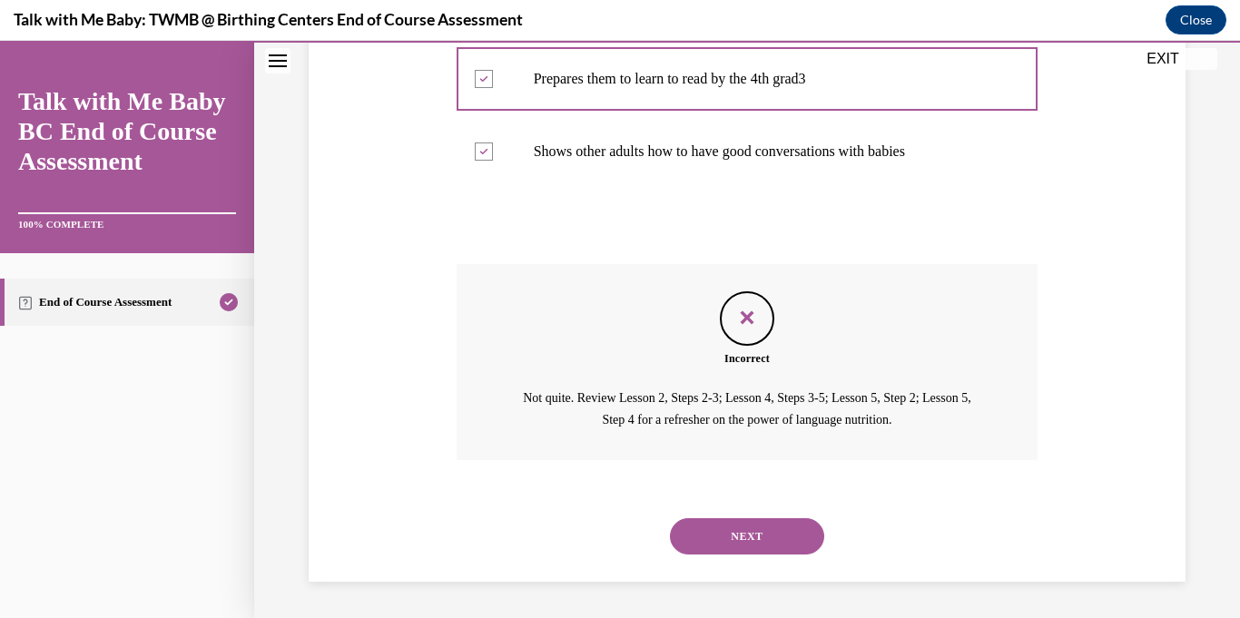
click at [758, 542] on button "NEXT" at bounding box center [747, 536] width 154 height 36
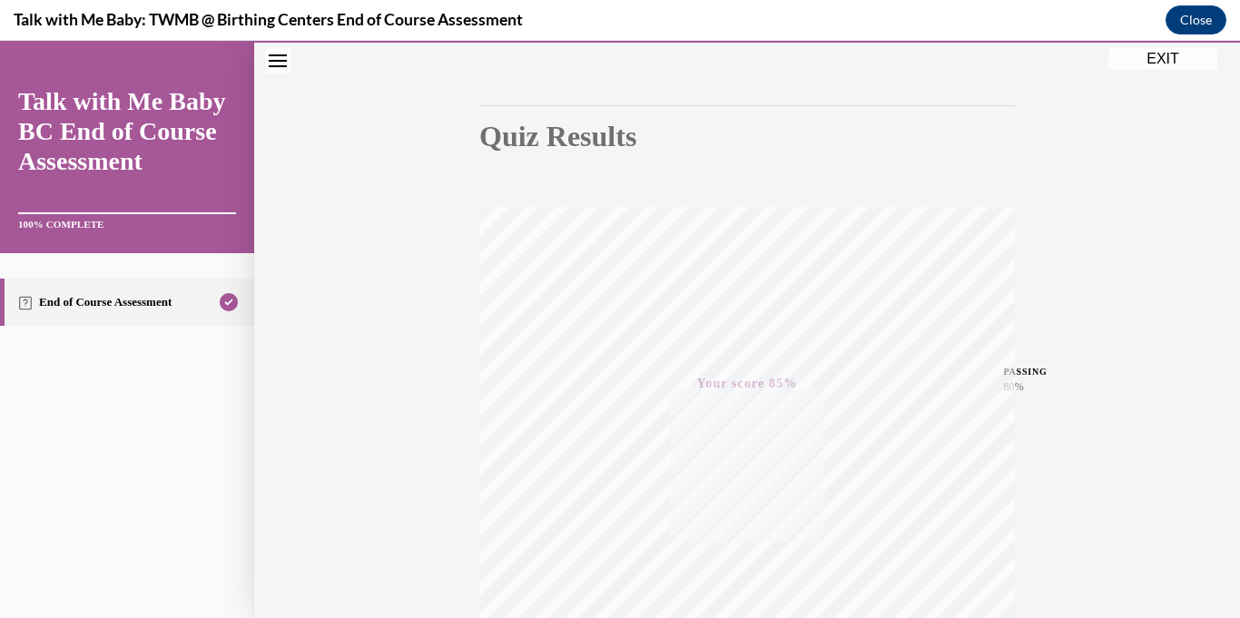
scroll to position [145, 0]
click at [1166, 65] on button "EXIT" at bounding box center [1163, 59] width 109 height 22
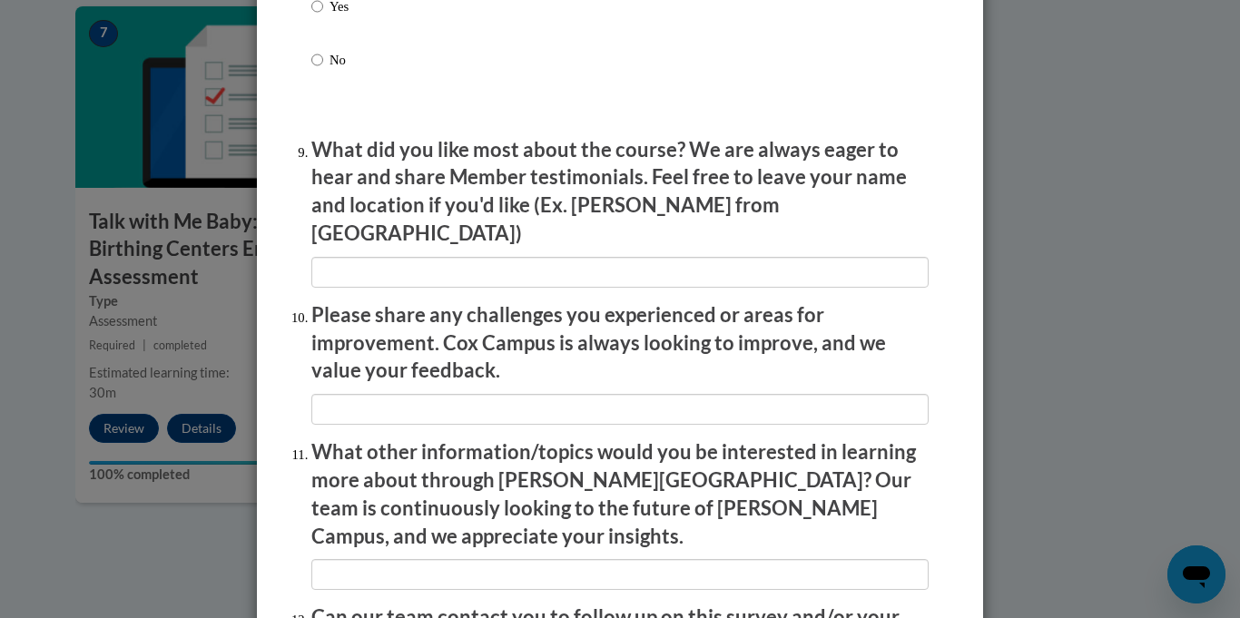
scroll to position [3154, 0]
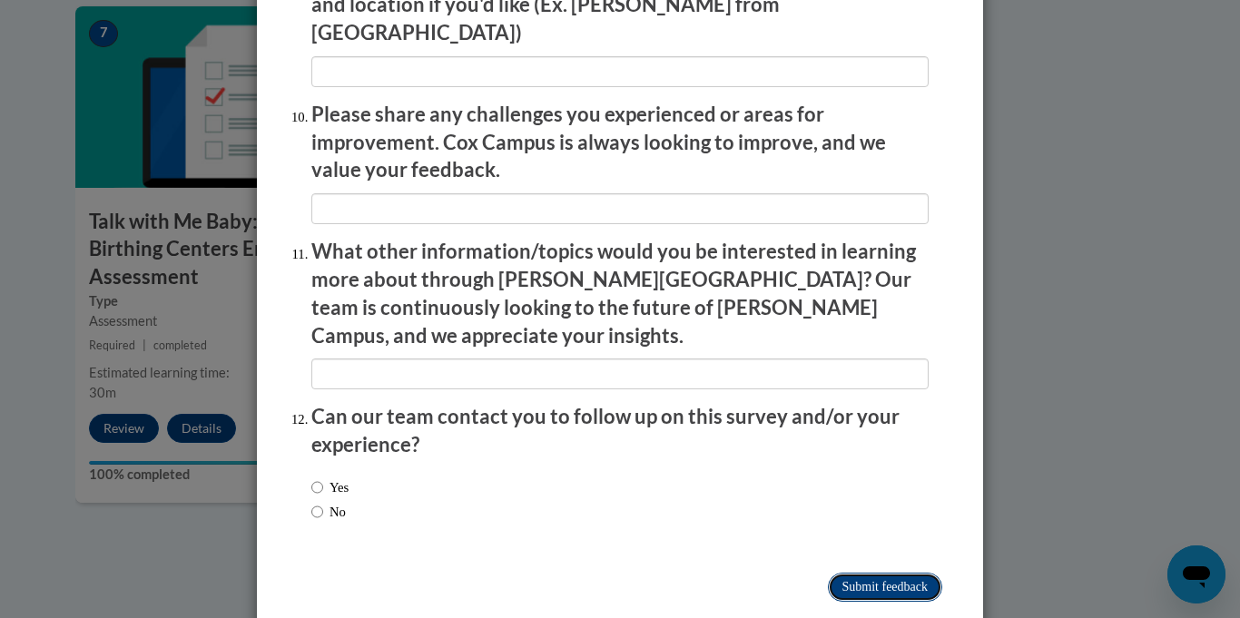
click at [925, 573] on input "Submit feedback" at bounding box center [885, 587] width 114 height 29
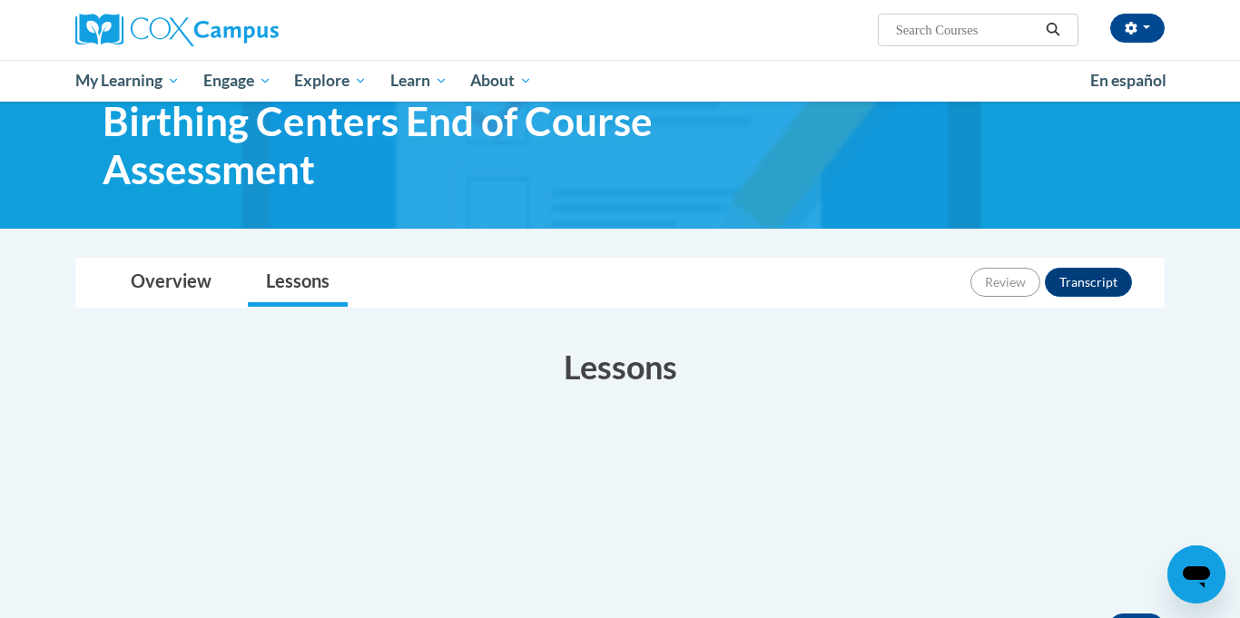
scroll to position [105, 0]
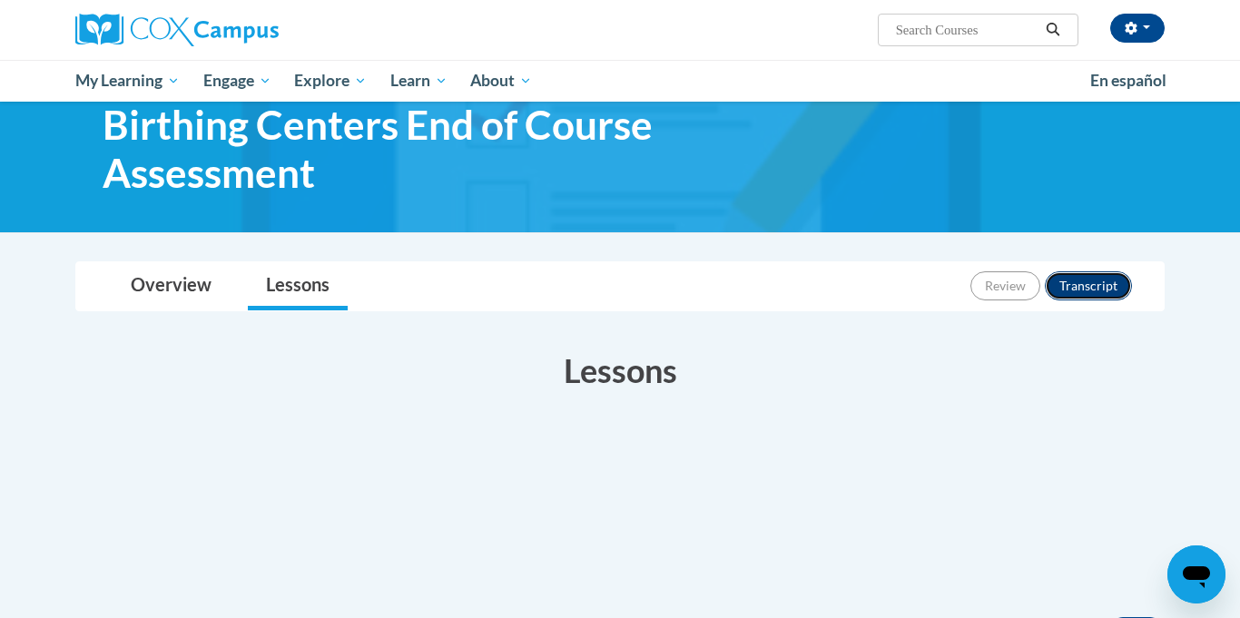
click at [1083, 280] on button "Transcript" at bounding box center [1088, 285] width 87 height 29
